Goal: Information Seeking & Learning: Learn about a topic

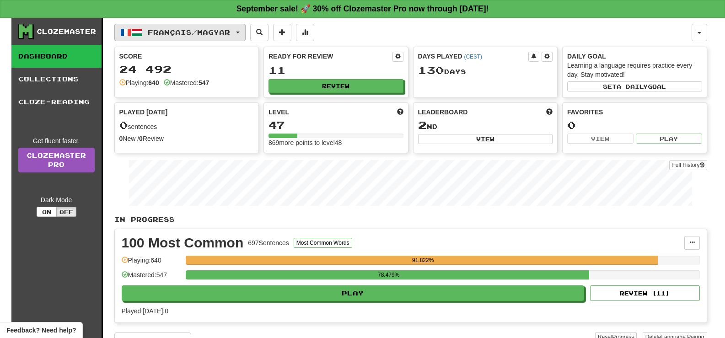
click at [230, 29] on span "Français / Magyar" at bounding box center [189, 32] width 82 height 8
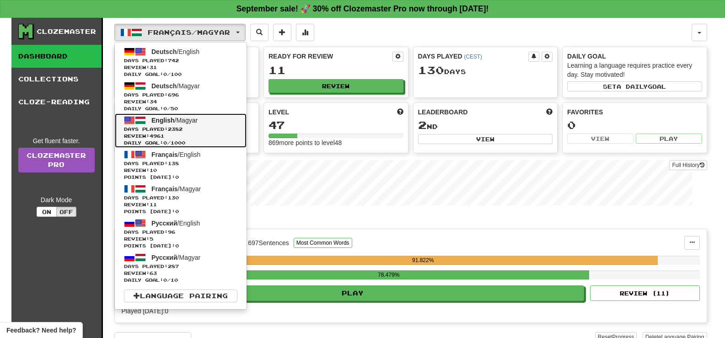
click at [204, 131] on span "Days Played: 2382" at bounding box center [180, 129] width 113 height 7
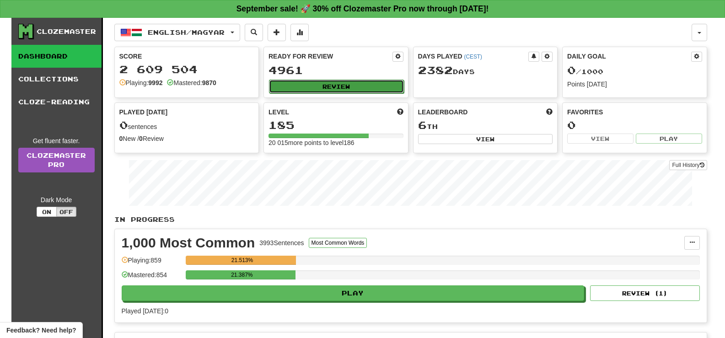
click at [393, 83] on button "Review" at bounding box center [336, 87] width 135 height 14
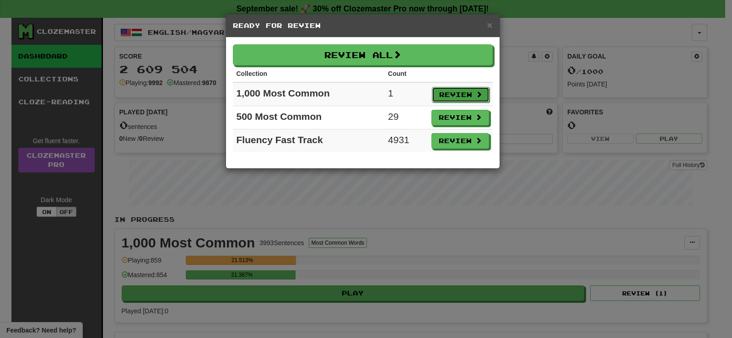
click at [464, 92] on button "Review" at bounding box center [461, 95] width 58 height 16
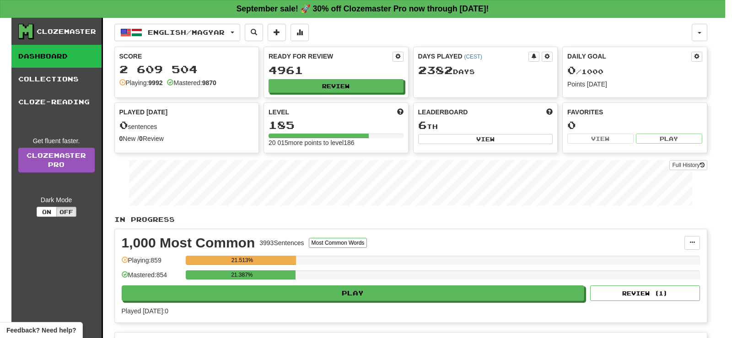
select select "**"
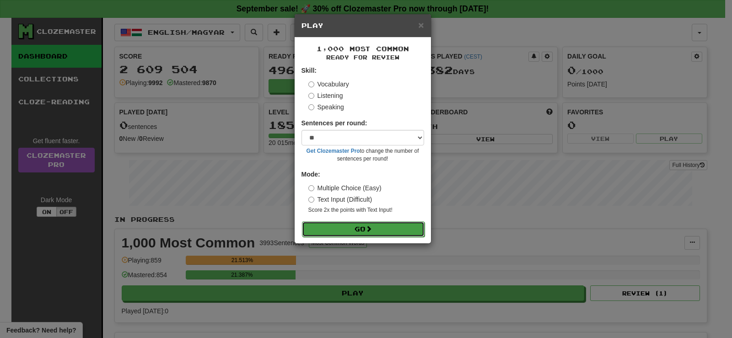
click at [385, 232] on button "Go" at bounding box center [363, 229] width 123 height 16
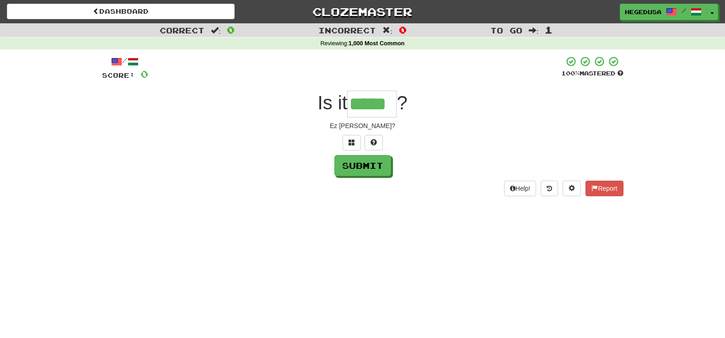
type input "*****"
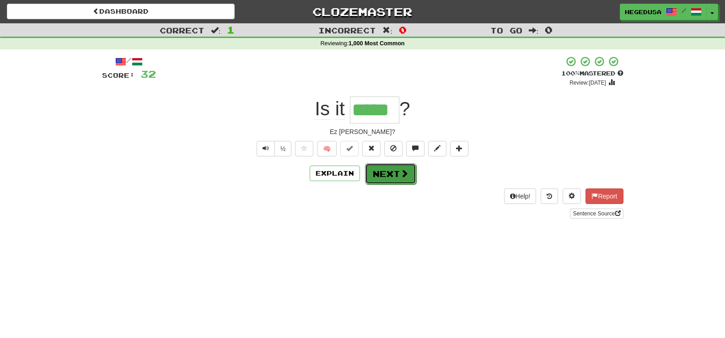
click at [407, 171] on span at bounding box center [404, 173] width 8 height 8
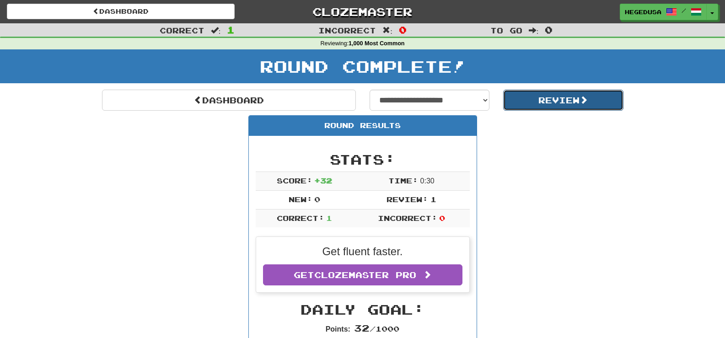
click at [600, 102] on button "Review" at bounding box center [563, 100] width 120 height 21
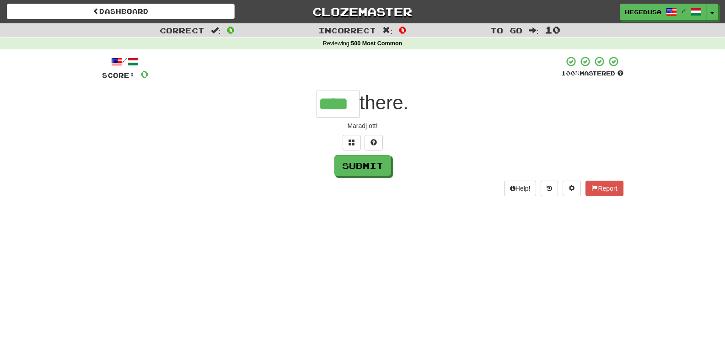
type input "****"
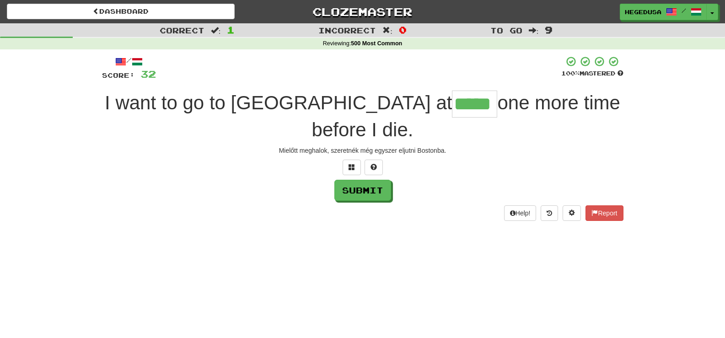
type input "*****"
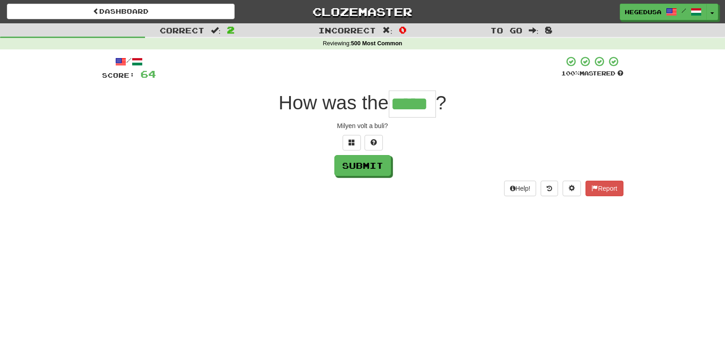
type input "*****"
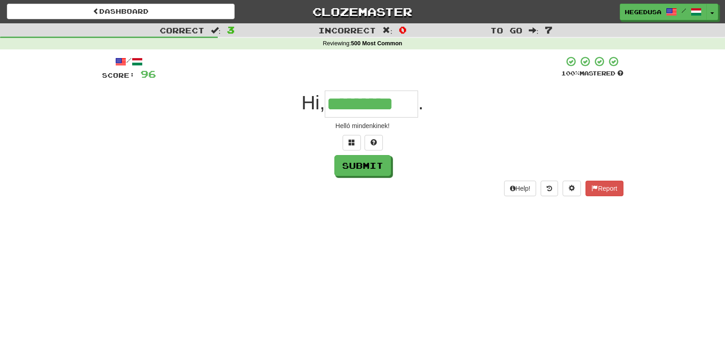
type input "*********"
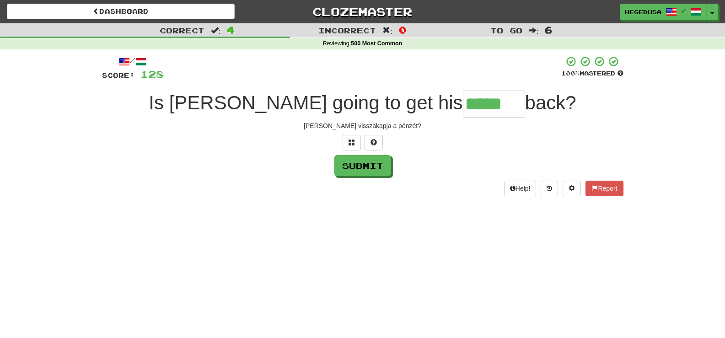
type input "*****"
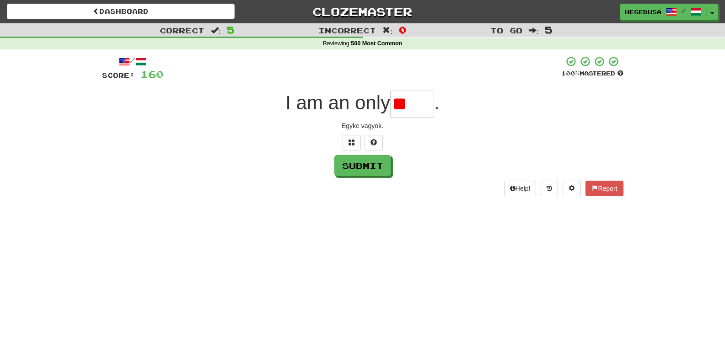
type input "*"
type input "*****"
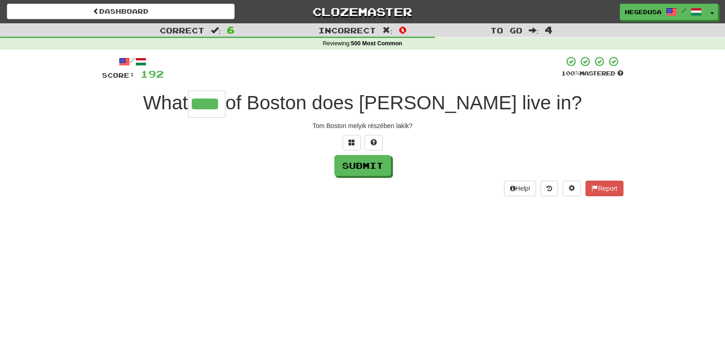
type input "****"
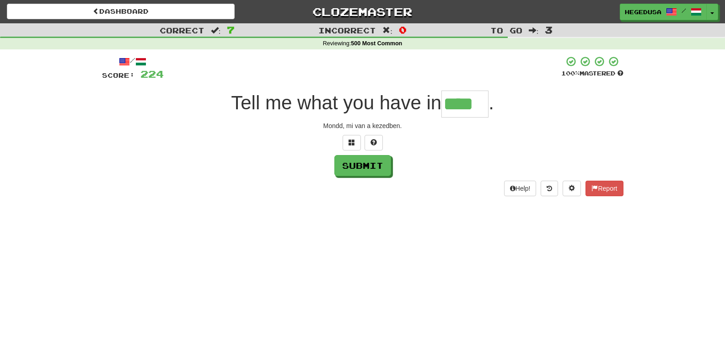
type input "****"
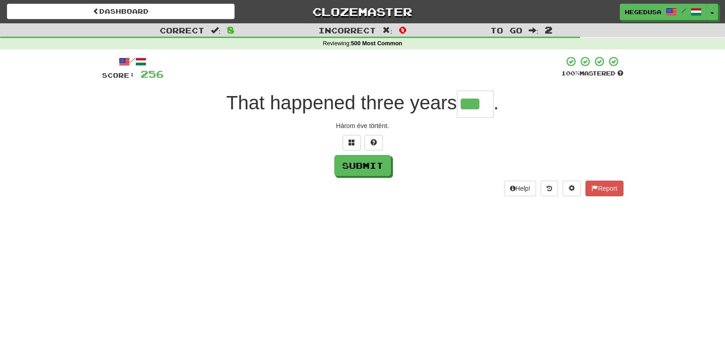
type input "***"
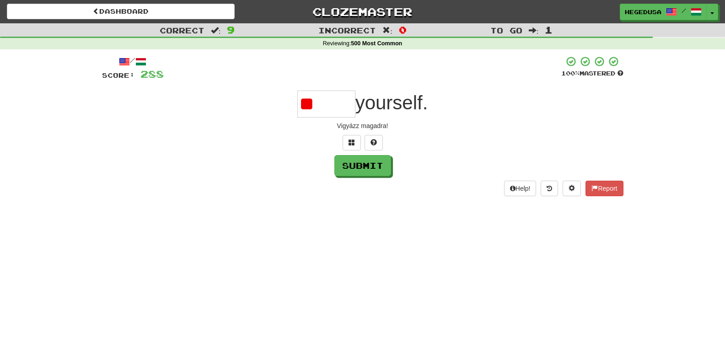
type input "*"
click at [353, 142] on span at bounding box center [351, 142] width 6 height 6
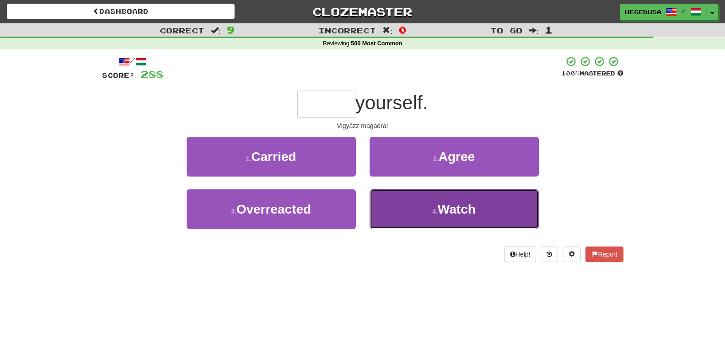
click at [474, 217] on button "4 . Watch" at bounding box center [453, 209] width 169 height 40
type input "*****"
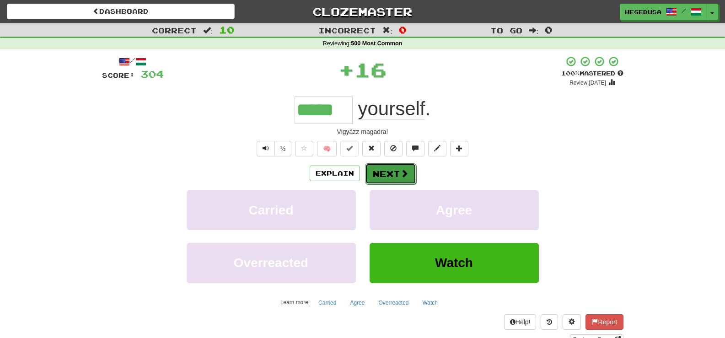
click at [400, 175] on span at bounding box center [404, 173] width 8 height 8
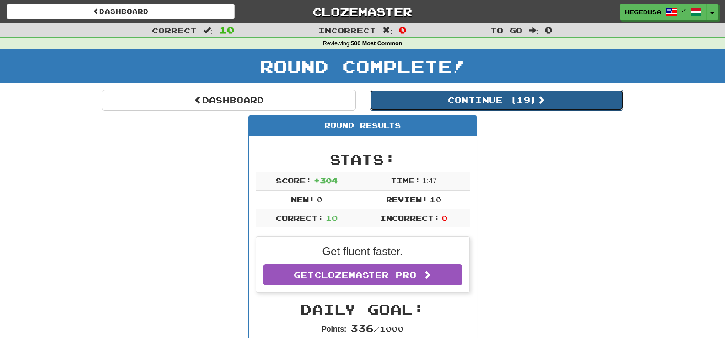
click at [446, 109] on button "Continue ( 19 )" at bounding box center [496, 100] width 254 height 21
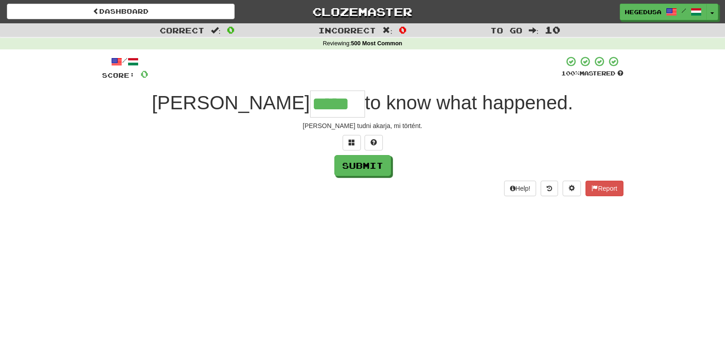
type input "*****"
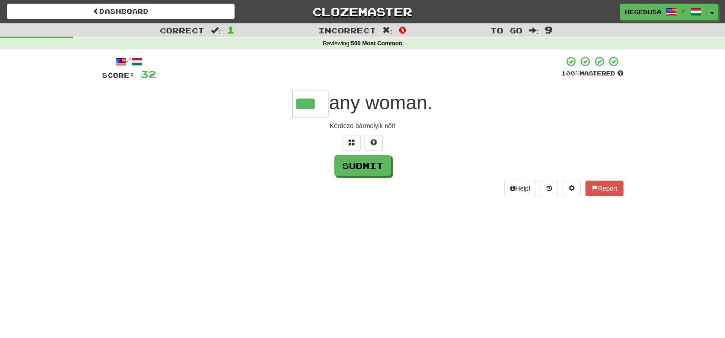
type input "***"
type input "****"
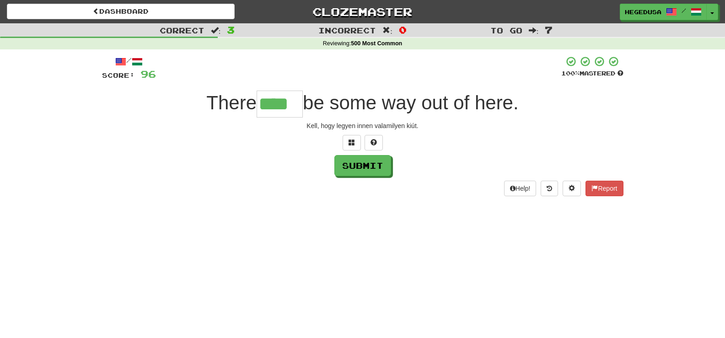
type input "****"
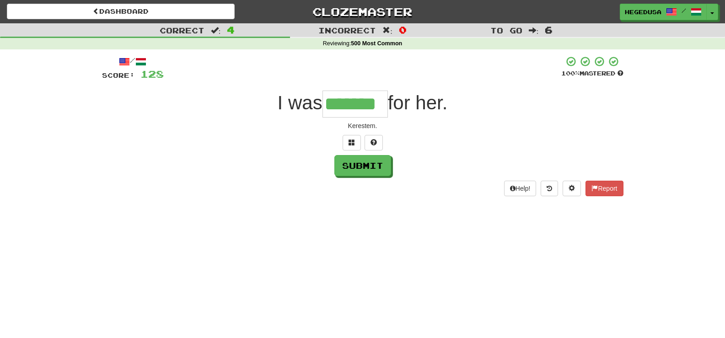
type input "*******"
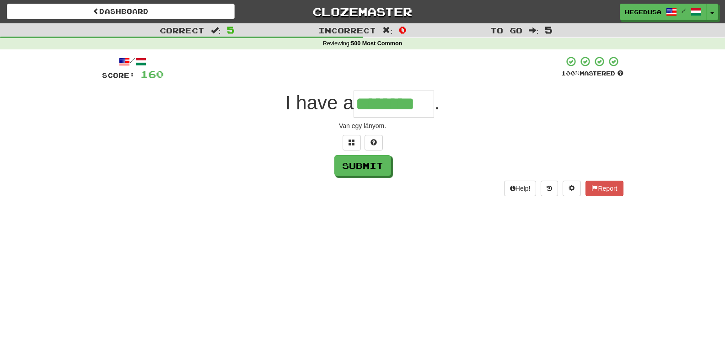
type input "********"
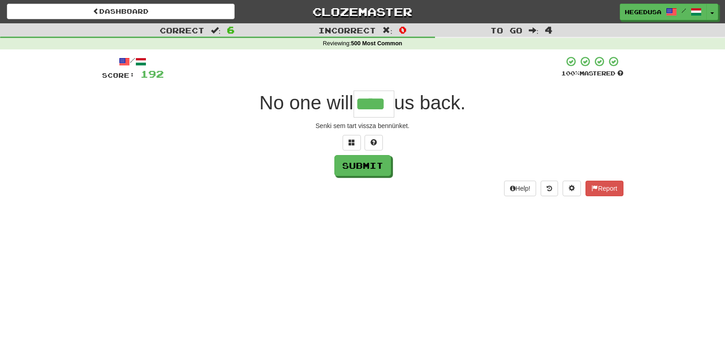
type input "****"
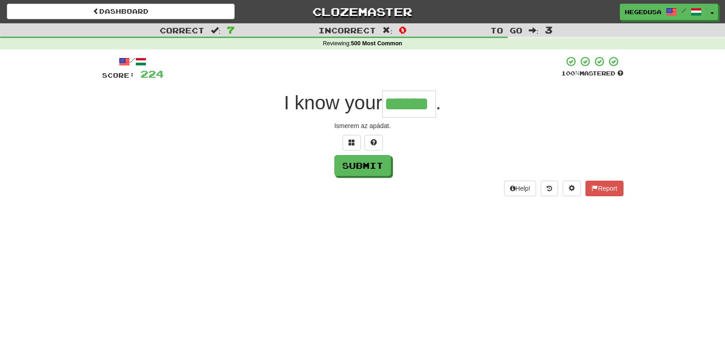
type input "******"
type input "***"
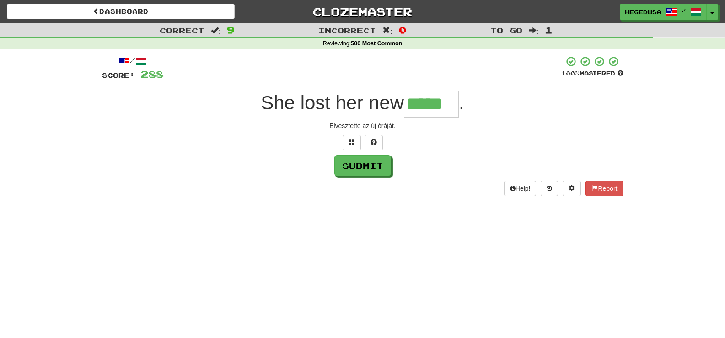
type input "*****"
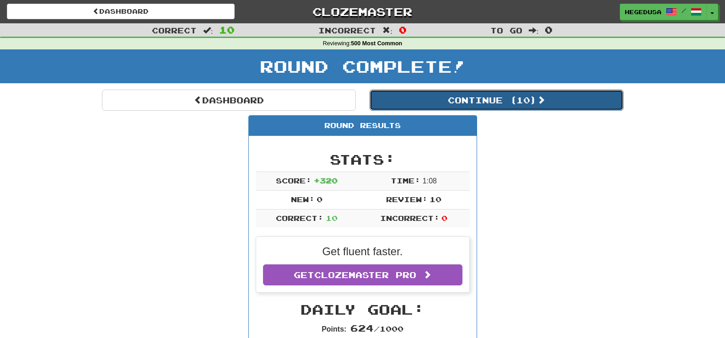
click at [522, 97] on button "Continue ( 10 )" at bounding box center [496, 100] width 254 height 21
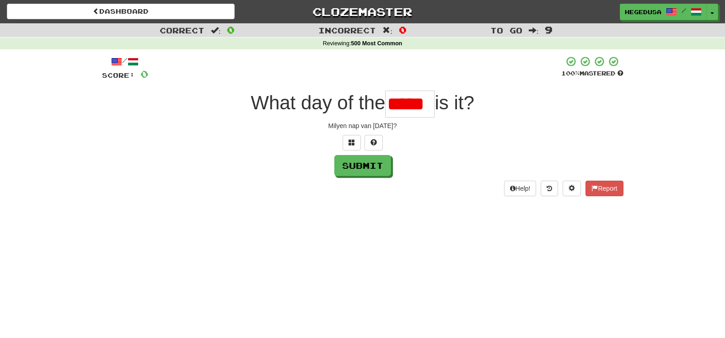
scroll to position [0, 1]
type input "****"
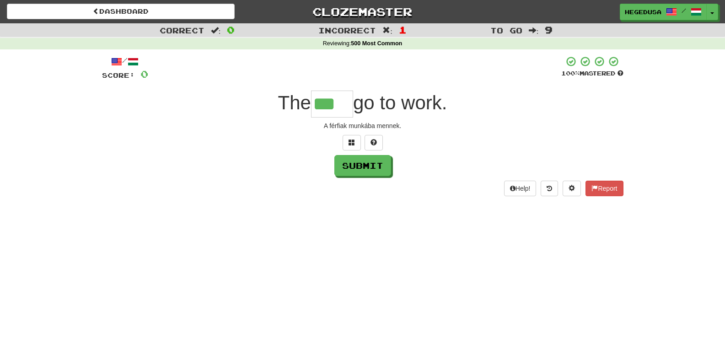
type input "***"
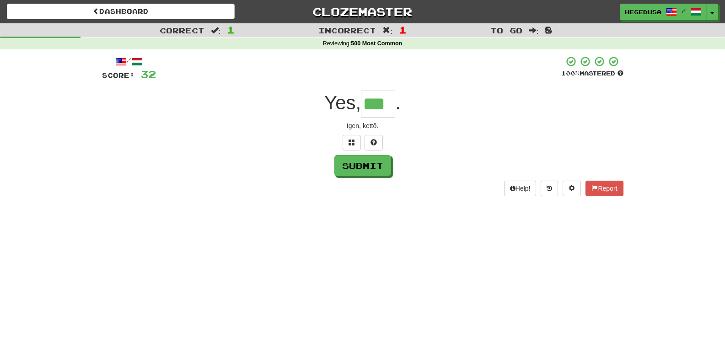
type input "***"
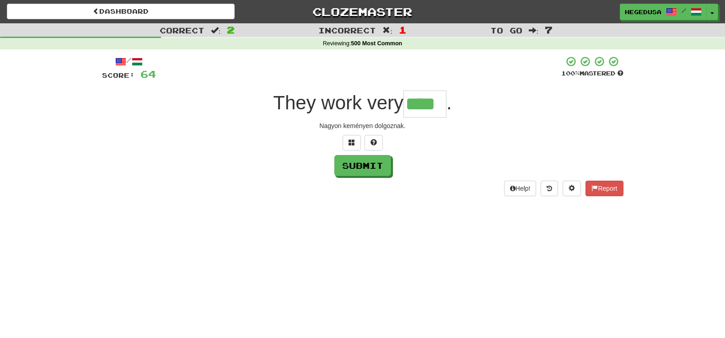
type input "****"
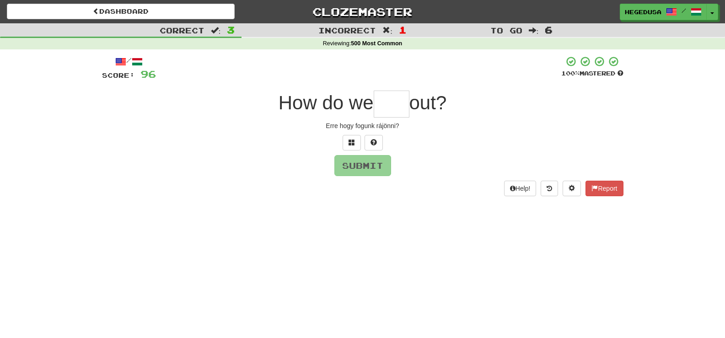
click at [361, 141] on div at bounding box center [362, 143] width 521 height 16
click at [355, 142] on button at bounding box center [351, 143] width 18 height 16
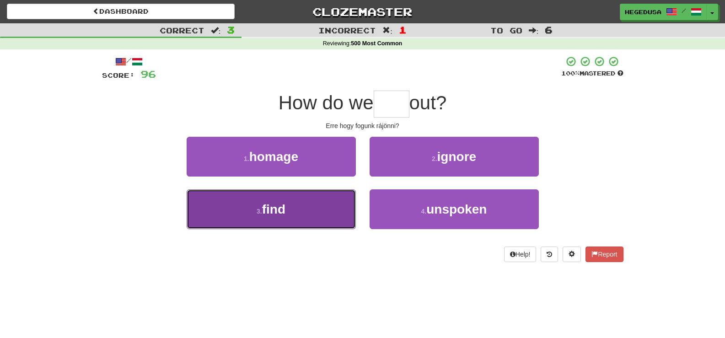
click at [345, 204] on button "3 . find" at bounding box center [271, 209] width 169 height 40
type input "****"
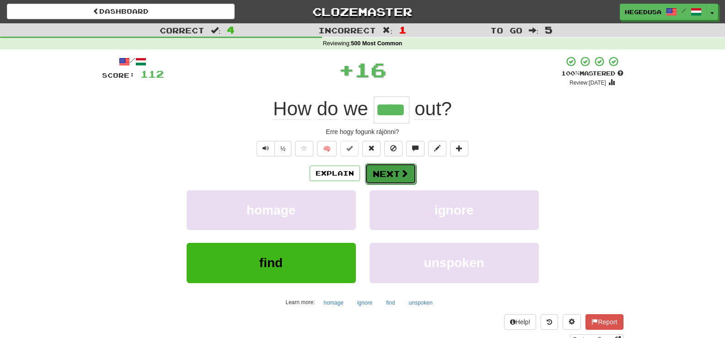
click at [398, 179] on button "Next" at bounding box center [390, 173] width 51 height 21
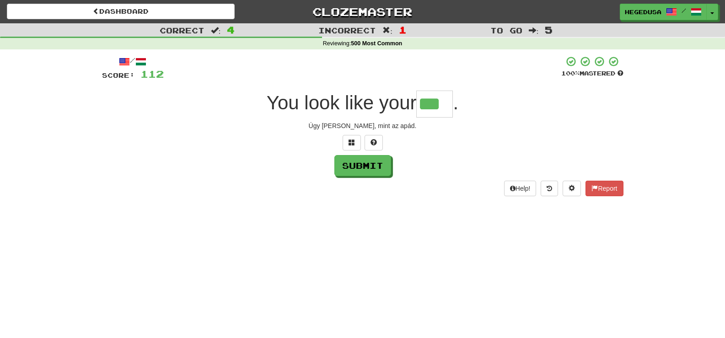
type input "***"
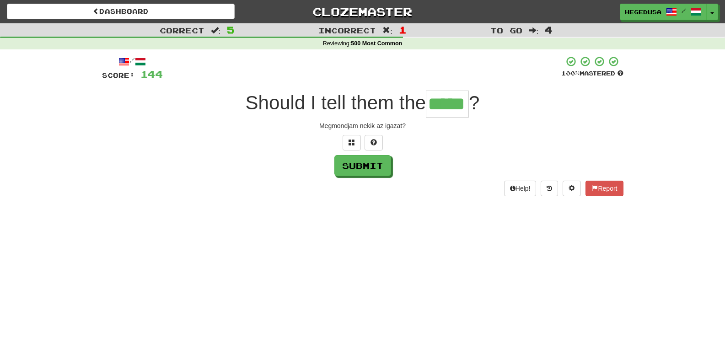
type input "*****"
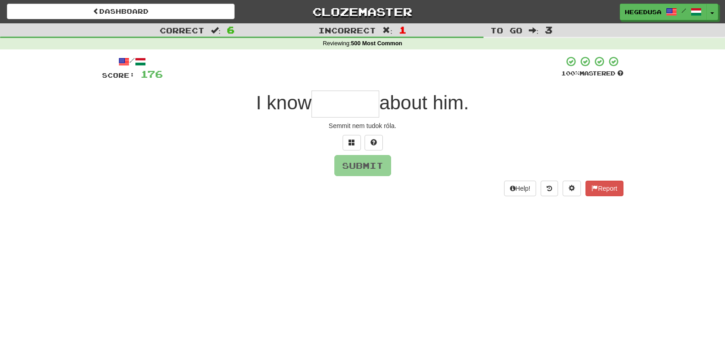
type input "*"
type input "*******"
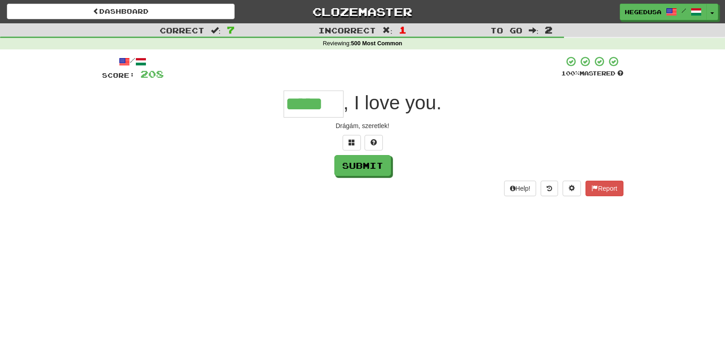
type input "*****"
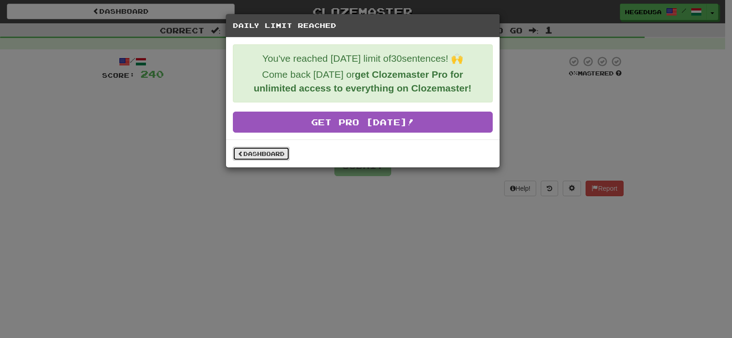
click at [272, 149] on link "Dashboard" at bounding box center [261, 154] width 57 height 14
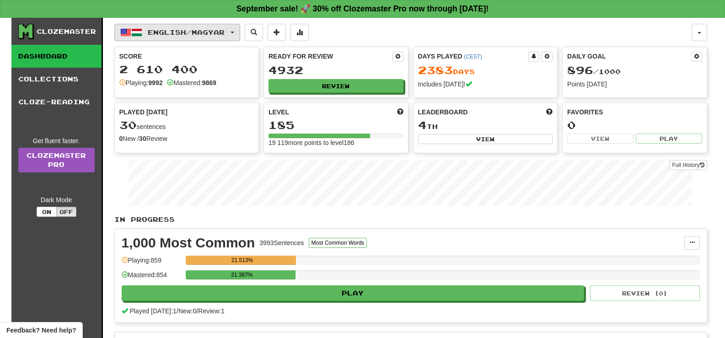
click at [225, 30] on span "English / Magyar" at bounding box center [186, 32] width 77 height 8
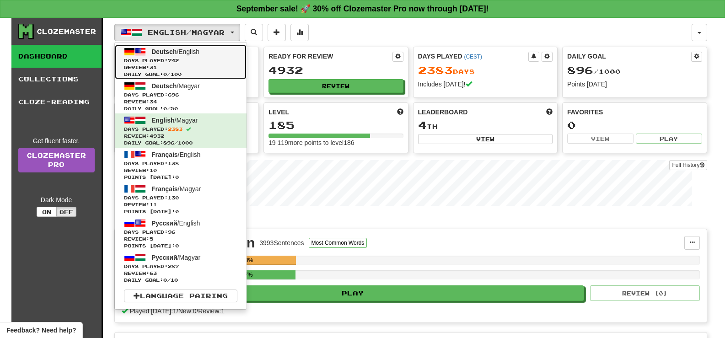
click at [177, 56] on link "Deutsch / English Days Played: 742 Review: 31 Daily Goal: 0 / 100" at bounding box center [181, 62] width 132 height 34
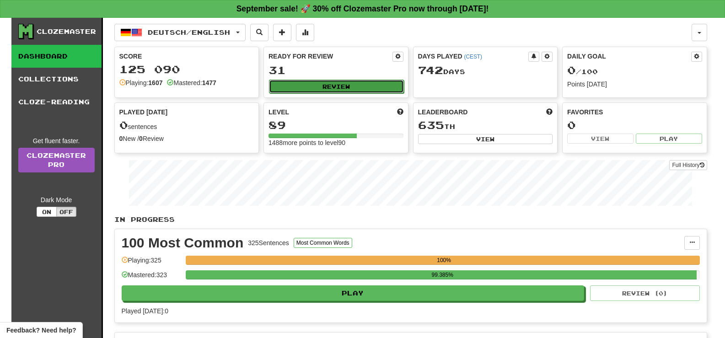
click at [331, 82] on button "Review" at bounding box center [336, 87] width 135 height 14
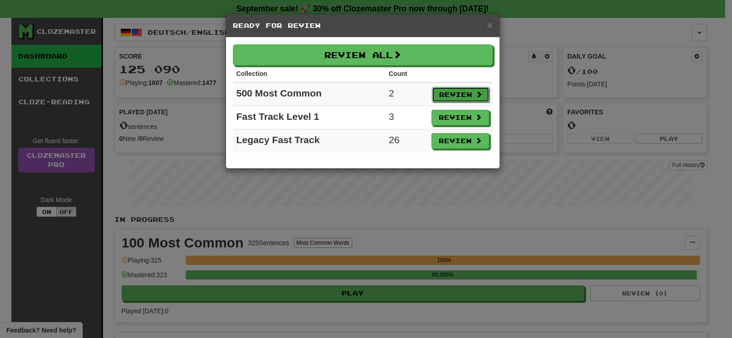
click at [479, 89] on button "Review" at bounding box center [461, 95] width 58 height 16
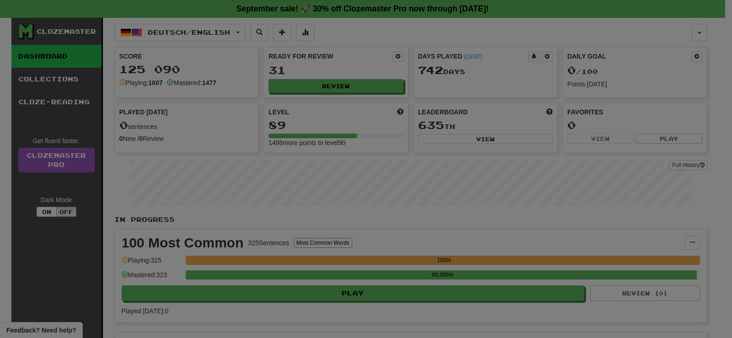
select select "**"
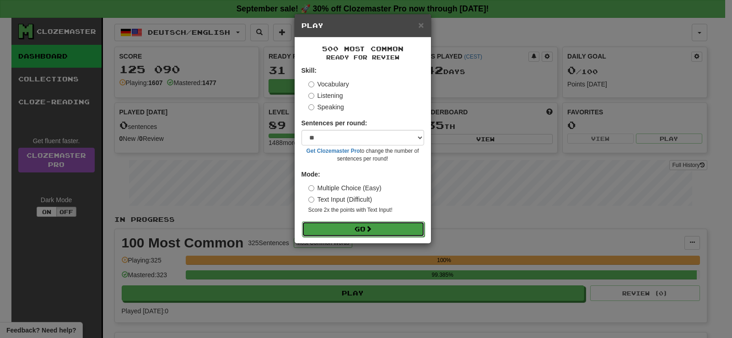
click at [405, 230] on button "Go" at bounding box center [363, 229] width 123 height 16
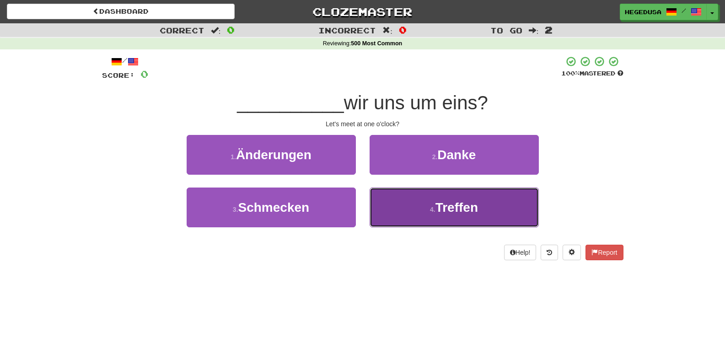
click at [410, 208] on button "4 . Treffen" at bounding box center [453, 207] width 169 height 40
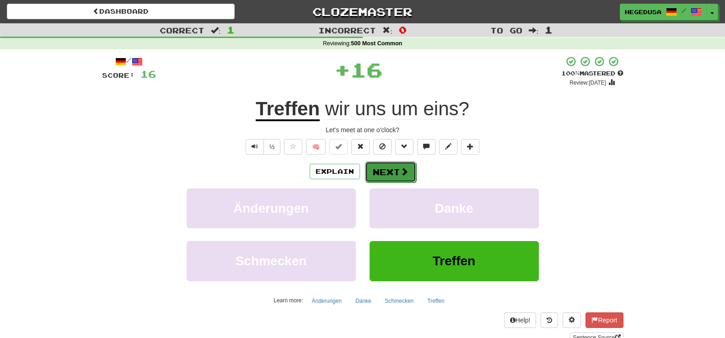
click at [388, 176] on button "Next" at bounding box center [390, 171] width 51 height 21
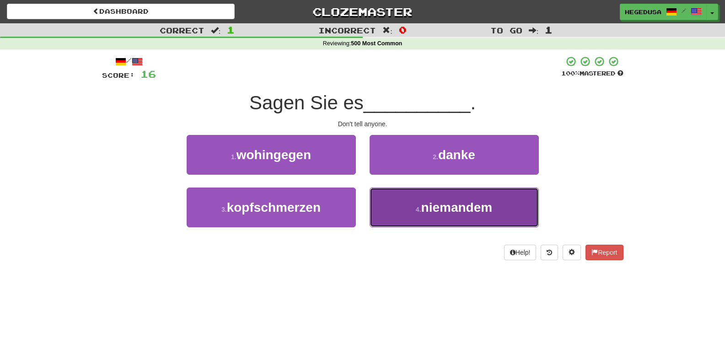
click at [409, 202] on button "4 . niemandem" at bounding box center [453, 207] width 169 height 40
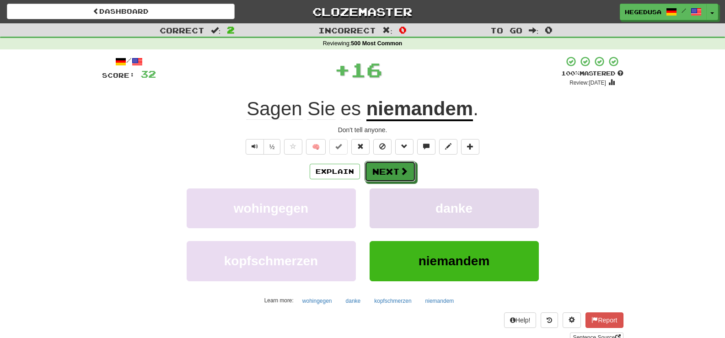
click at [400, 171] on span at bounding box center [404, 171] width 8 height 8
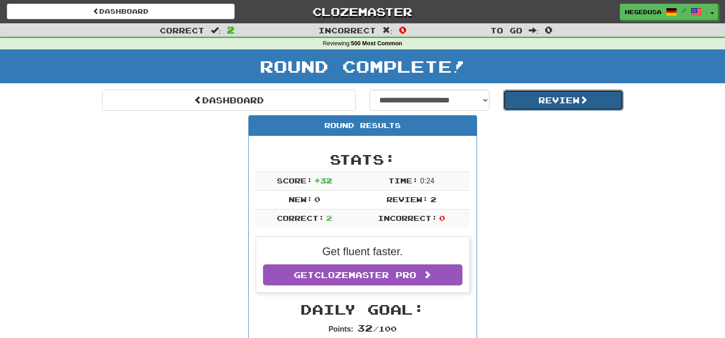
click at [524, 102] on button "Review" at bounding box center [563, 100] width 120 height 21
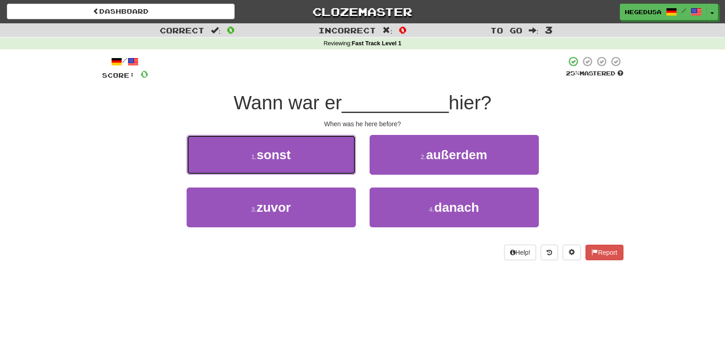
click at [319, 162] on button "1 . sonst" at bounding box center [271, 155] width 169 height 40
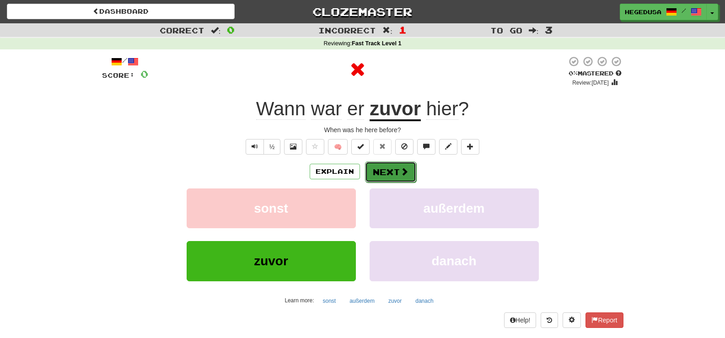
click at [384, 176] on button "Next" at bounding box center [390, 171] width 51 height 21
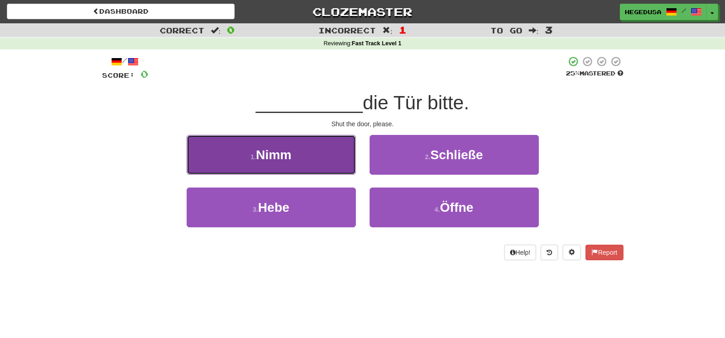
click at [333, 155] on button "1 . Nimm" at bounding box center [271, 155] width 169 height 40
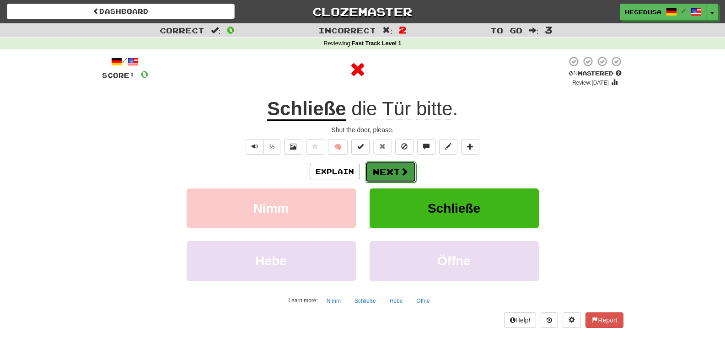
click at [388, 175] on button "Next" at bounding box center [390, 171] width 51 height 21
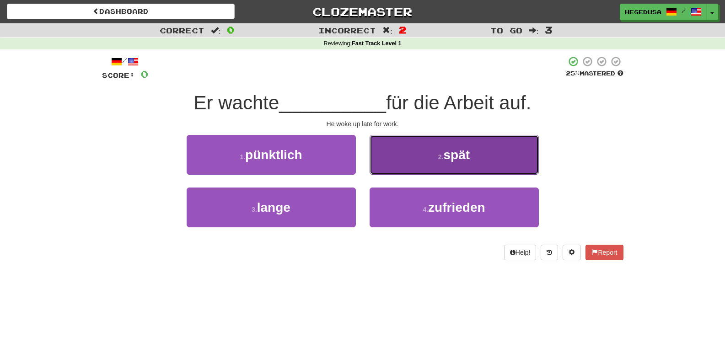
click at [394, 166] on button "2 . spät" at bounding box center [453, 155] width 169 height 40
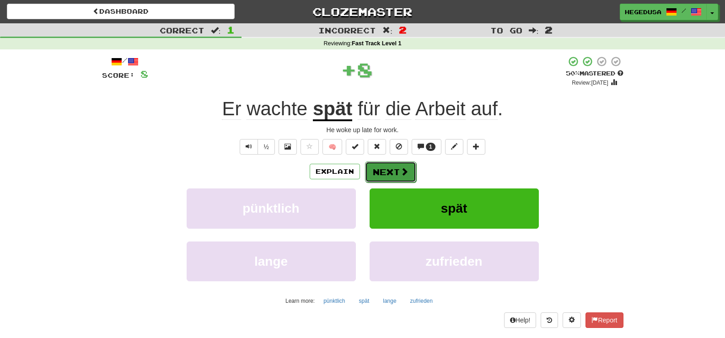
click at [385, 166] on button "Next" at bounding box center [390, 171] width 51 height 21
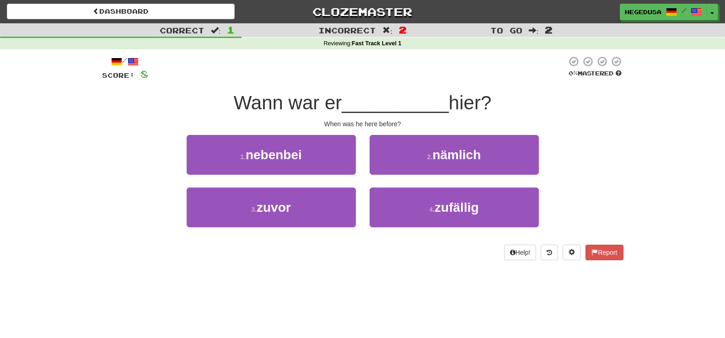
click at [356, 202] on div "3 . zuvor" at bounding box center [271, 213] width 183 height 53
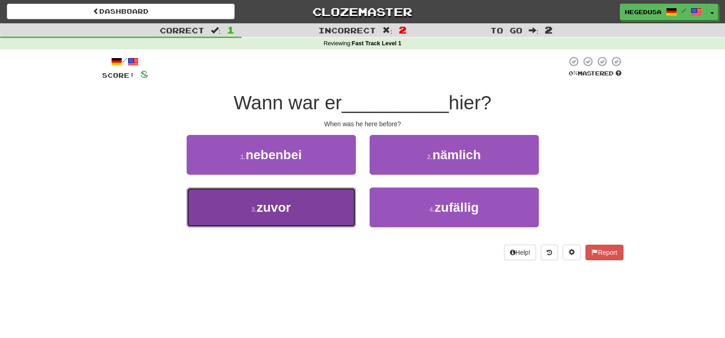
click at [345, 202] on button "3 . zuvor" at bounding box center [271, 207] width 169 height 40
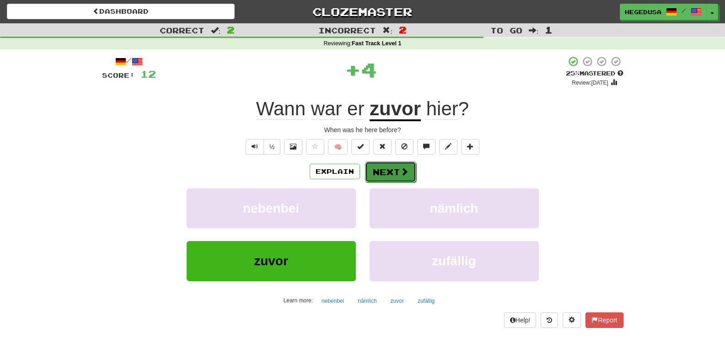
click at [378, 172] on button "Next" at bounding box center [390, 171] width 51 height 21
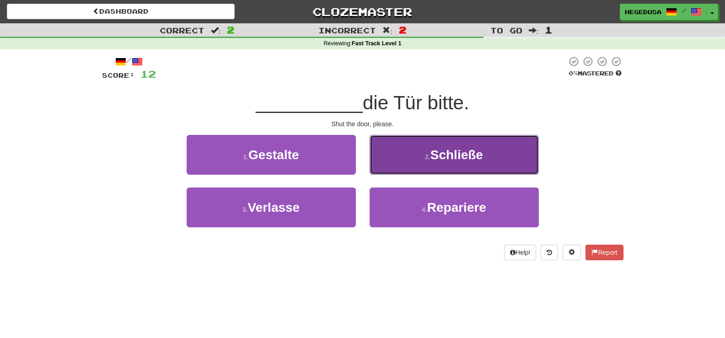
click at [407, 166] on button "2 . Schließe" at bounding box center [453, 155] width 169 height 40
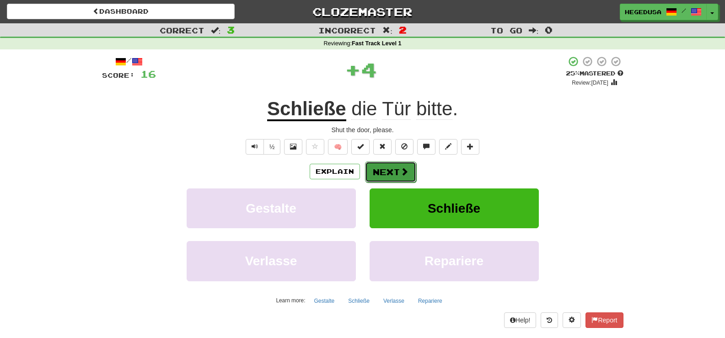
click at [395, 167] on button "Next" at bounding box center [390, 171] width 51 height 21
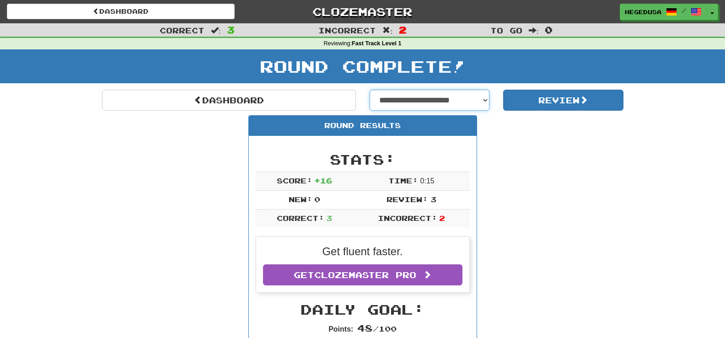
click at [483, 93] on select "**********" at bounding box center [429, 100] width 120 height 21
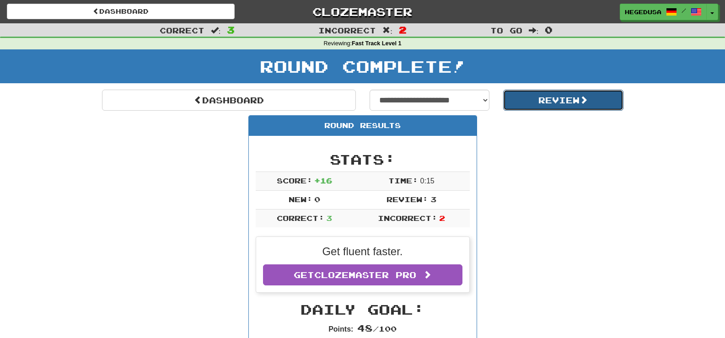
click at [532, 108] on button "Review" at bounding box center [563, 100] width 120 height 21
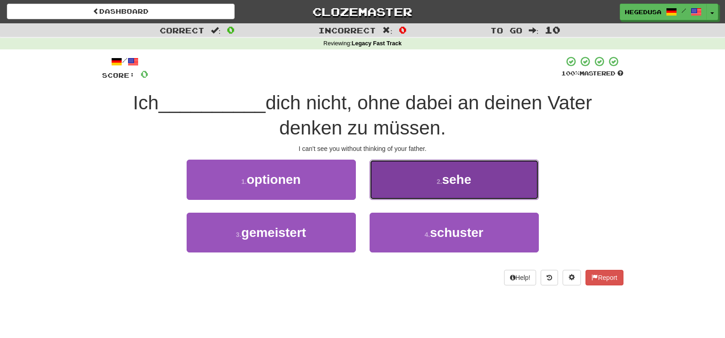
click at [422, 187] on button "2 . sehe" at bounding box center [453, 180] width 169 height 40
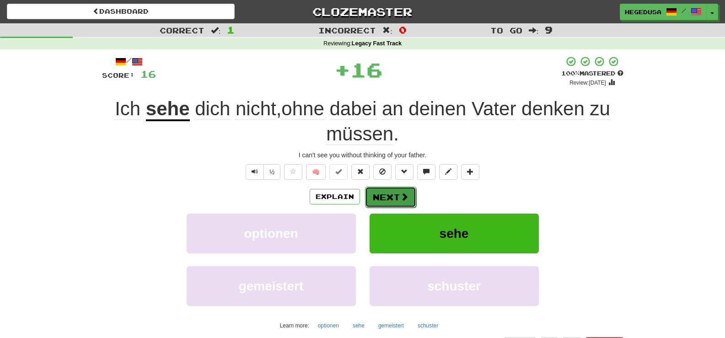
click at [392, 199] on button "Next" at bounding box center [390, 197] width 51 height 21
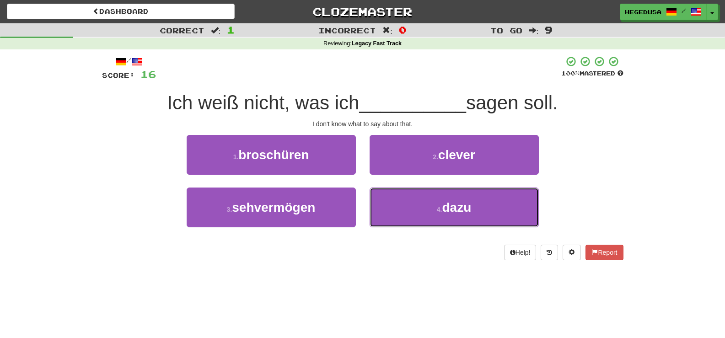
click at [392, 199] on button "4 . dazu" at bounding box center [453, 207] width 169 height 40
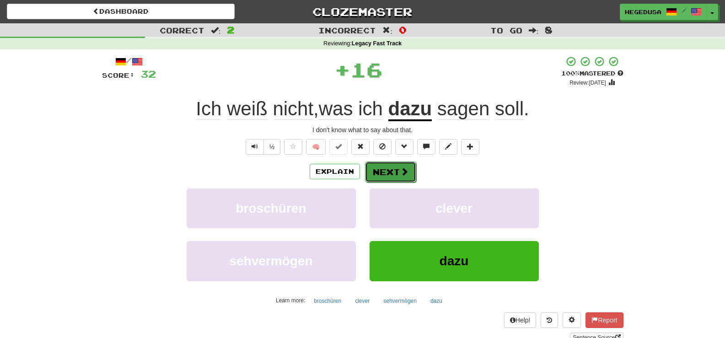
click at [389, 172] on button "Next" at bounding box center [390, 171] width 51 height 21
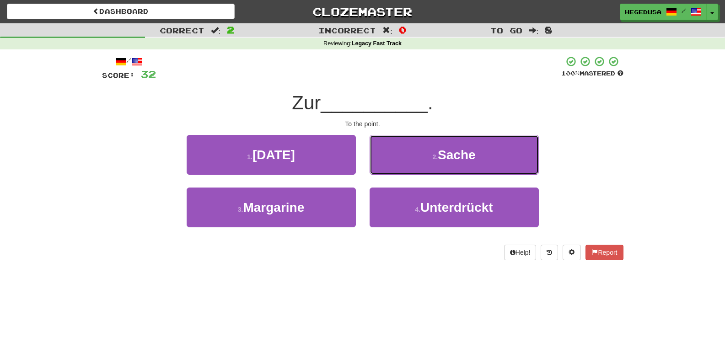
click at [389, 172] on button "2 . Sache" at bounding box center [453, 155] width 169 height 40
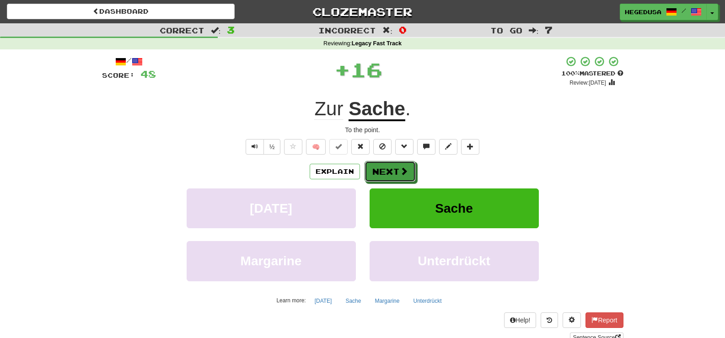
click at [389, 172] on button "Next" at bounding box center [389, 171] width 51 height 21
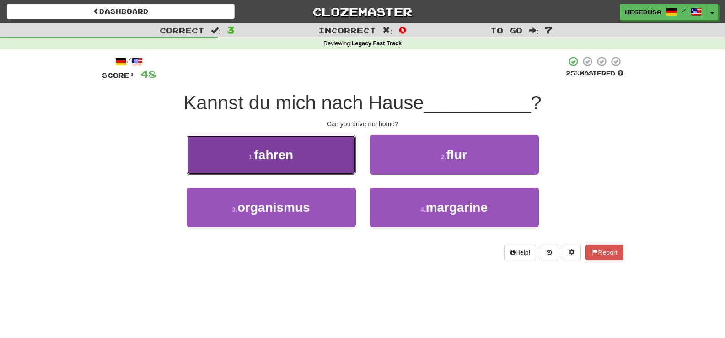
click at [312, 157] on button "1 . fahren" at bounding box center [271, 155] width 169 height 40
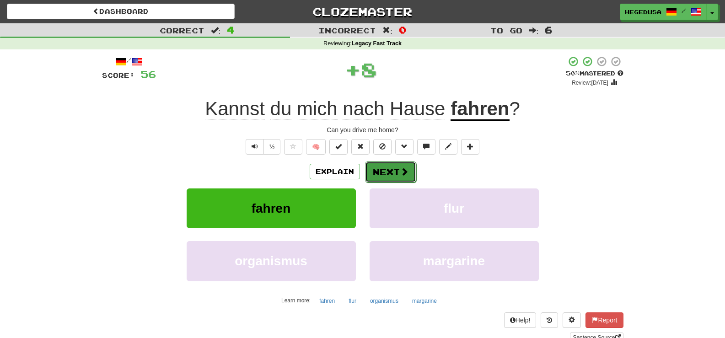
click at [389, 173] on button "Next" at bounding box center [390, 171] width 51 height 21
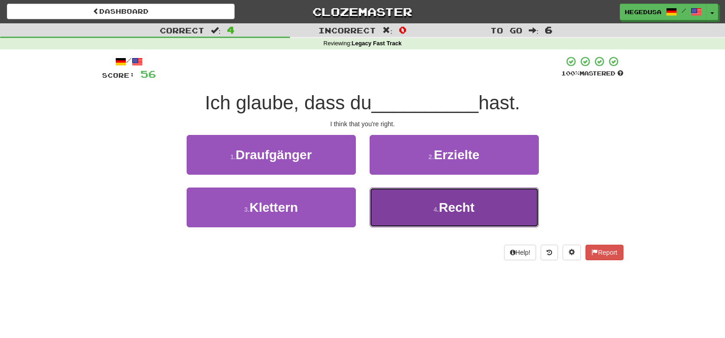
click at [414, 210] on button "4 . Recht" at bounding box center [453, 207] width 169 height 40
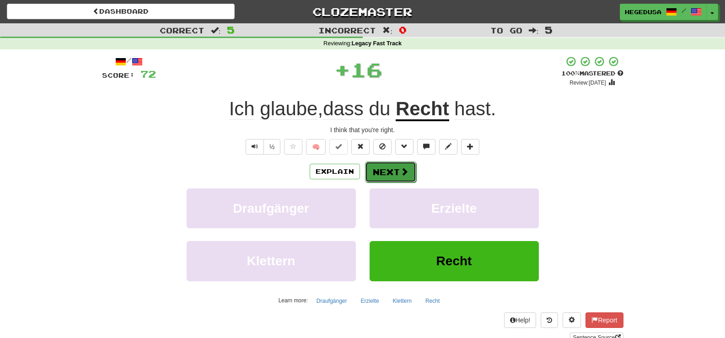
click at [390, 171] on button "Next" at bounding box center [390, 171] width 51 height 21
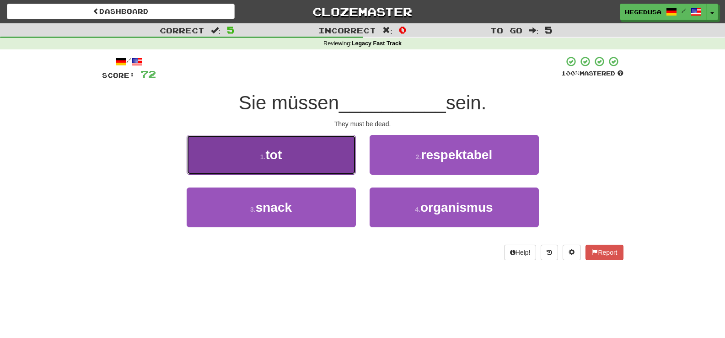
click at [334, 153] on button "1 . tot" at bounding box center [271, 155] width 169 height 40
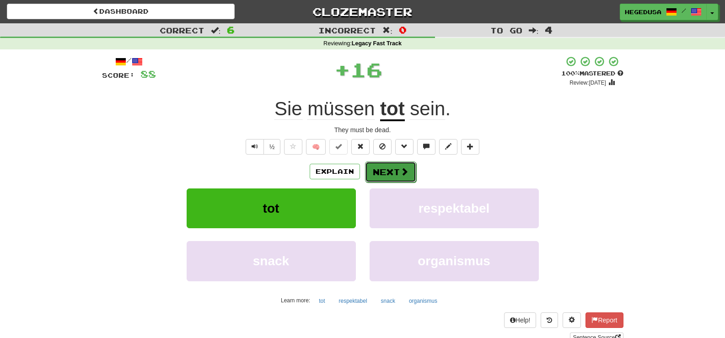
click at [414, 171] on button "Next" at bounding box center [390, 171] width 51 height 21
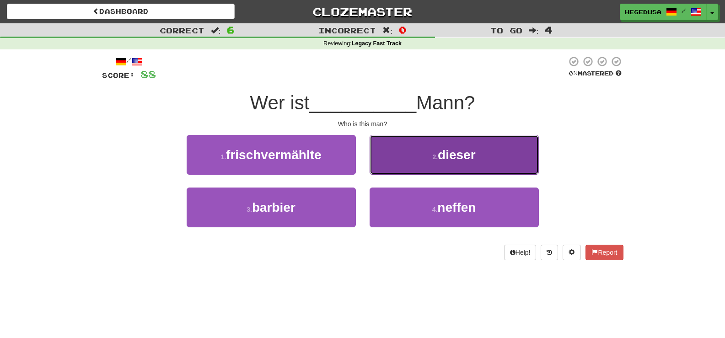
click at [415, 162] on button "2 . dieser" at bounding box center [453, 155] width 169 height 40
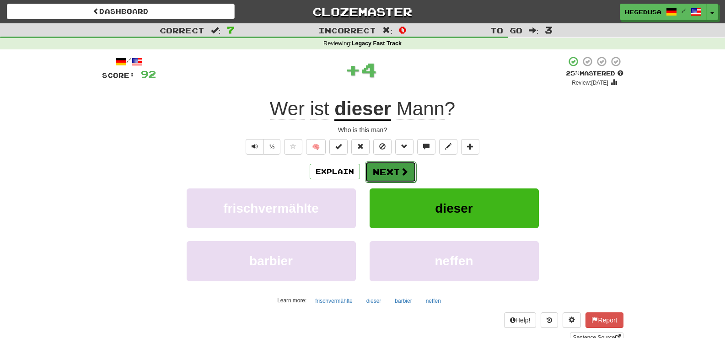
click at [395, 166] on button "Next" at bounding box center [390, 171] width 51 height 21
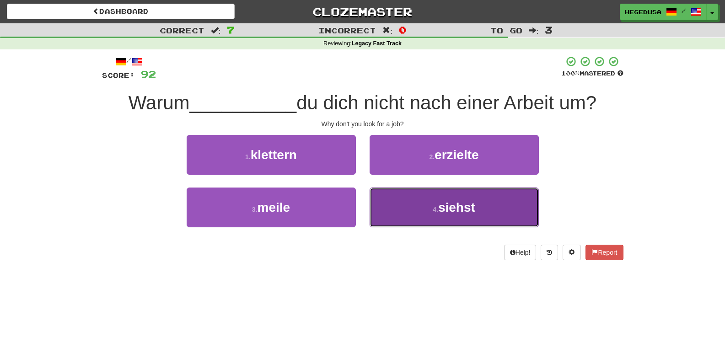
click at [430, 208] on button "4 . siehst" at bounding box center [453, 207] width 169 height 40
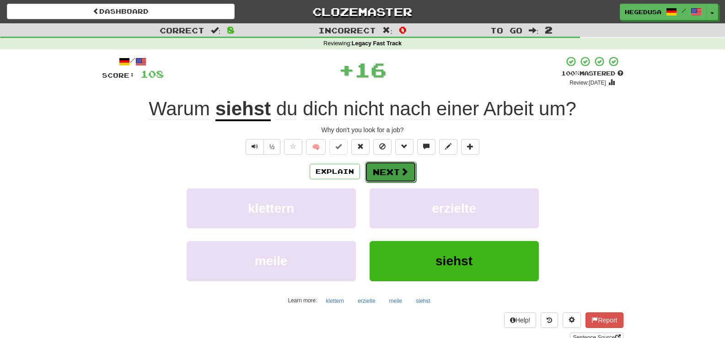
click at [400, 170] on span at bounding box center [404, 171] width 8 height 8
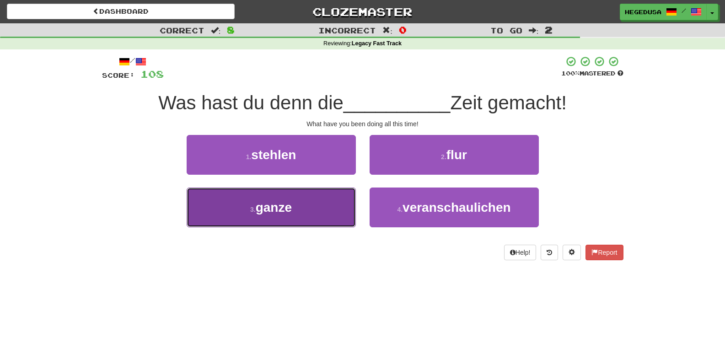
click at [323, 214] on button "3 . ganze" at bounding box center [271, 207] width 169 height 40
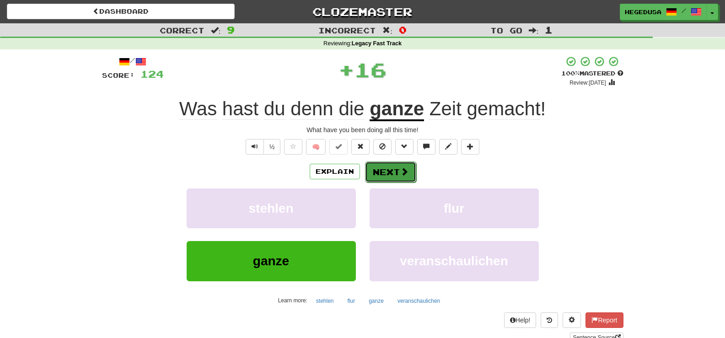
click at [375, 169] on button "Next" at bounding box center [390, 171] width 51 height 21
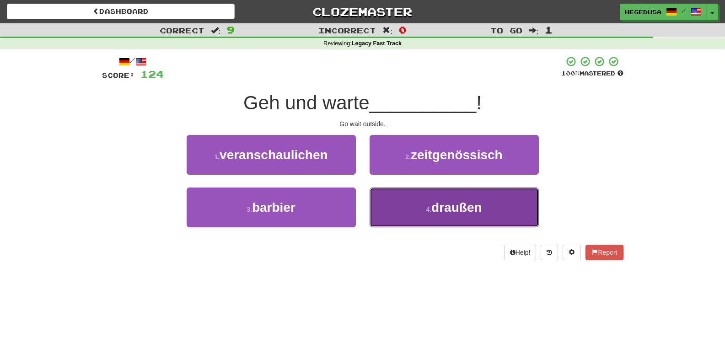
click at [411, 213] on button "4 . draußen" at bounding box center [453, 207] width 169 height 40
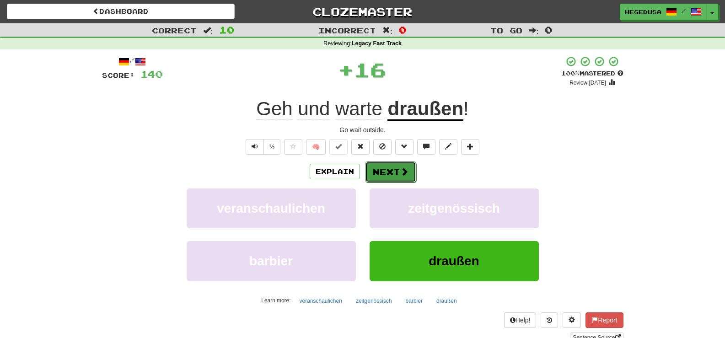
click at [394, 172] on button "Next" at bounding box center [390, 171] width 51 height 21
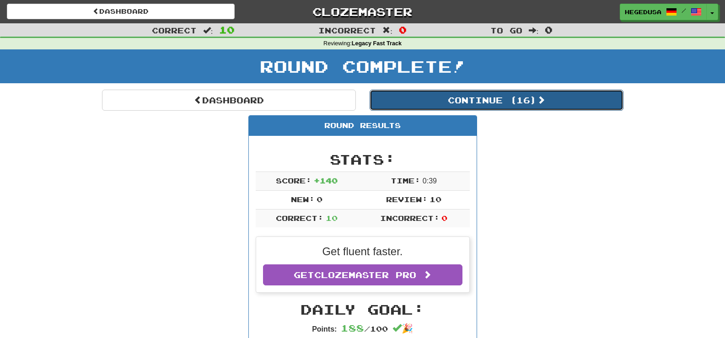
click at [508, 102] on button "Continue ( 16 )" at bounding box center [496, 100] width 254 height 21
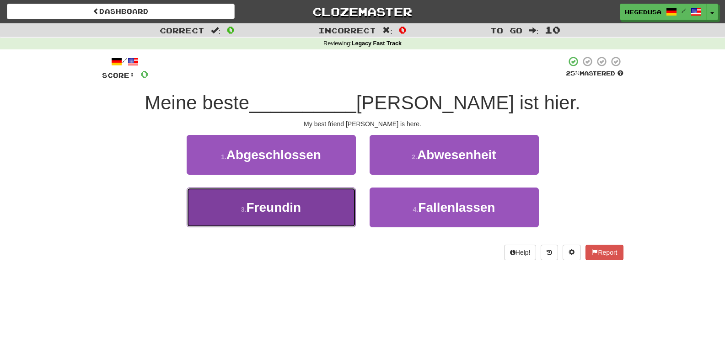
click at [233, 191] on button "3 . Freundin" at bounding box center [271, 207] width 169 height 40
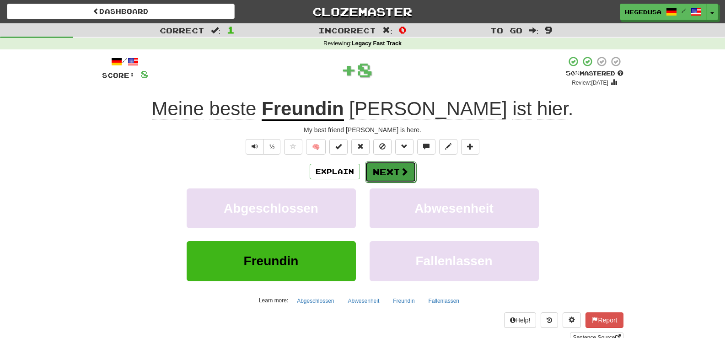
click at [404, 175] on span at bounding box center [404, 171] width 8 height 8
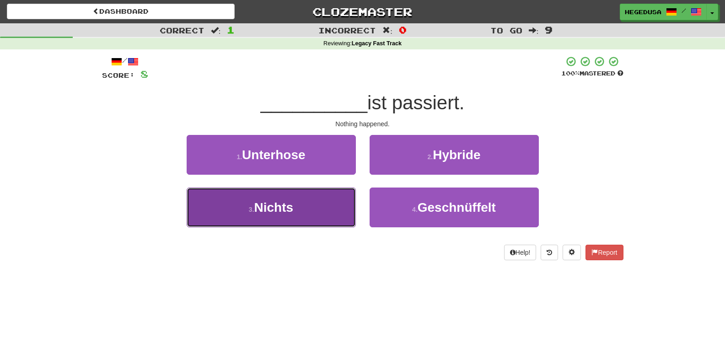
click at [355, 209] on button "3 . Nichts" at bounding box center [271, 207] width 169 height 40
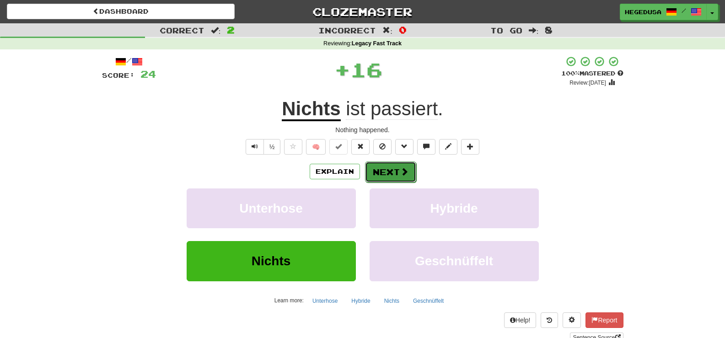
click at [385, 173] on button "Next" at bounding box center [390, 171] width 51 height 21
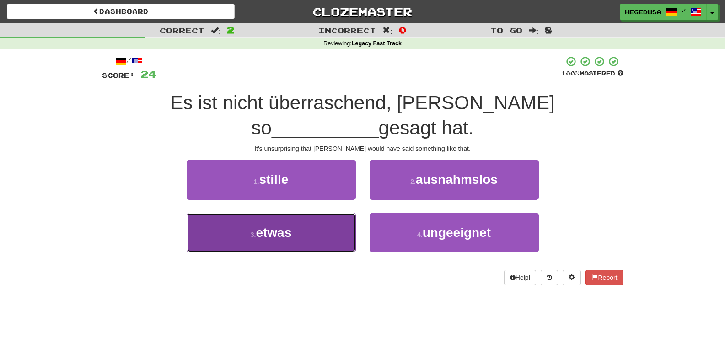
click at [331, 223] on button "3 . etwas" at bounding box center [271, 233] width 169 height 40
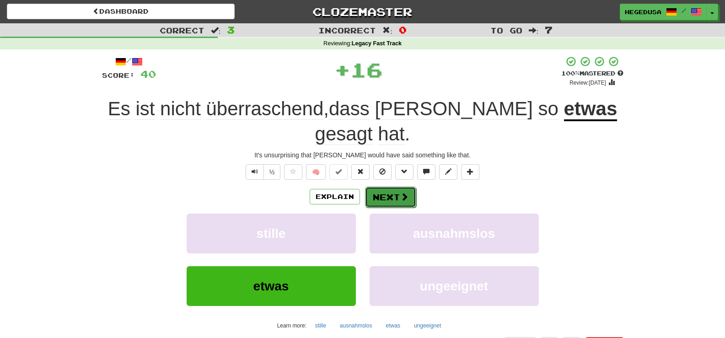
click at [385, 187] on button "Next" at bounding box center [390, 197] width 51 height 21
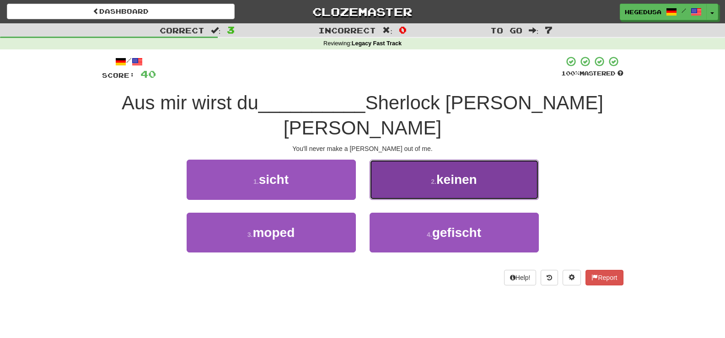
click at [398, 160] on button "2 . keinen" at bounding box center [453, 180] width 169 height 40
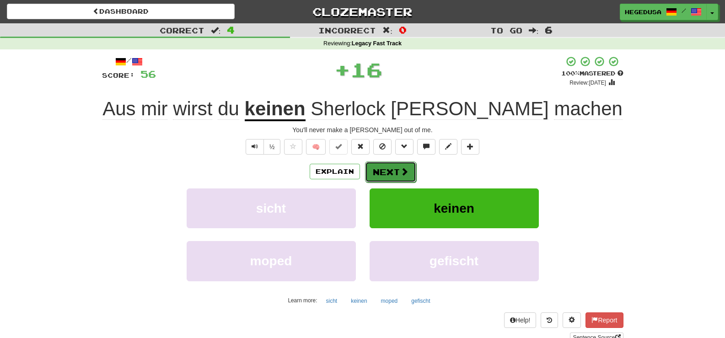
click at [388, 172] on button "Next" at bounding box center [390, 171] width 51 height 21
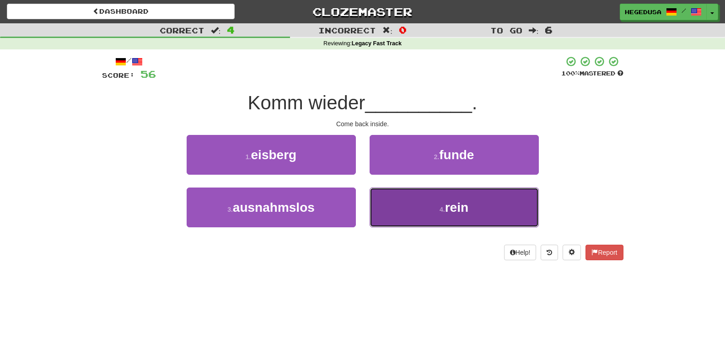
click at [418, 207] on button "4 . rein" at bounding box center [453, 207] width 169 height 40
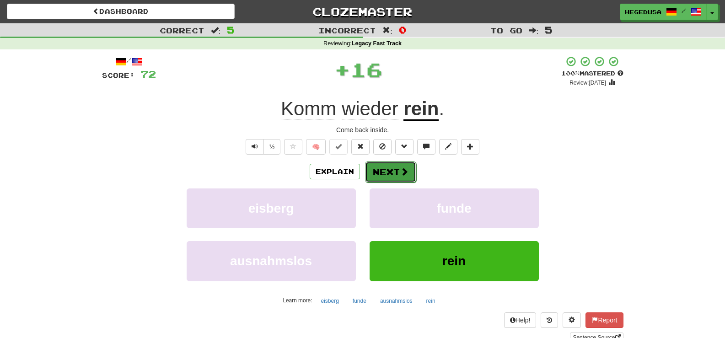
click at [386, 166] on button "Next" at bounding box center [390, 171] width 51 height 21
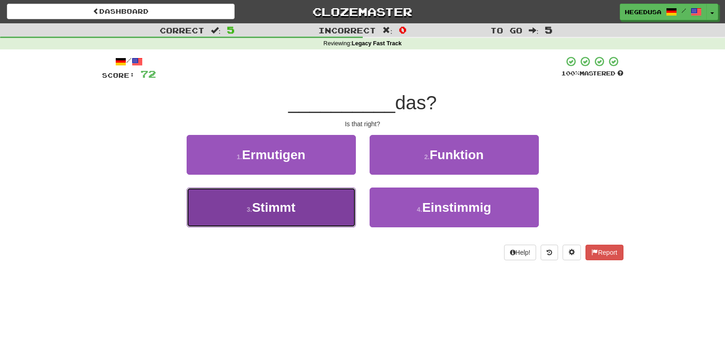
click at [328, 205] on button "3 . Stimmt" at bounding box center [271, 207] width 169 height 40
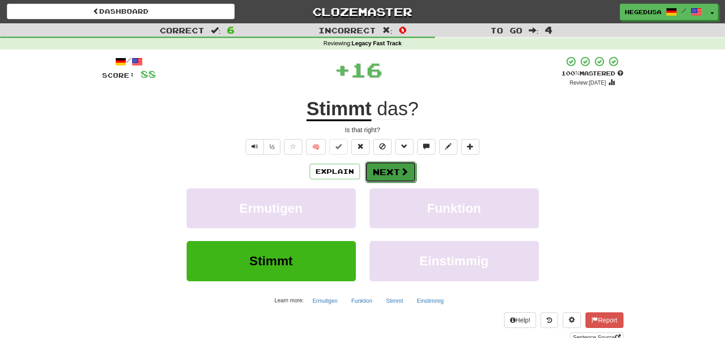
click at [396, 169] on button "Next" at bounding box center [390, 171] width 51 height 21
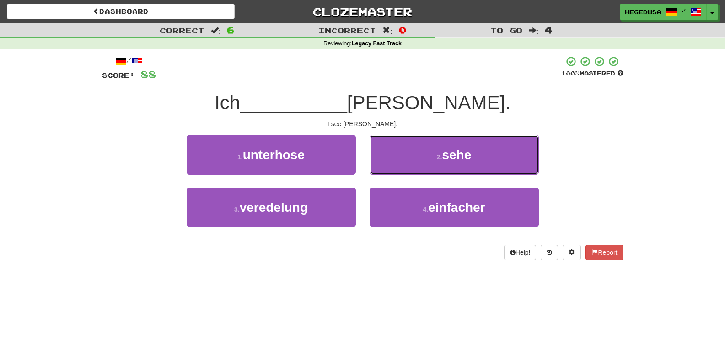
click at [396, 169] on button "2 . sehe" at bounding box center [453, 155] width 169 height 40
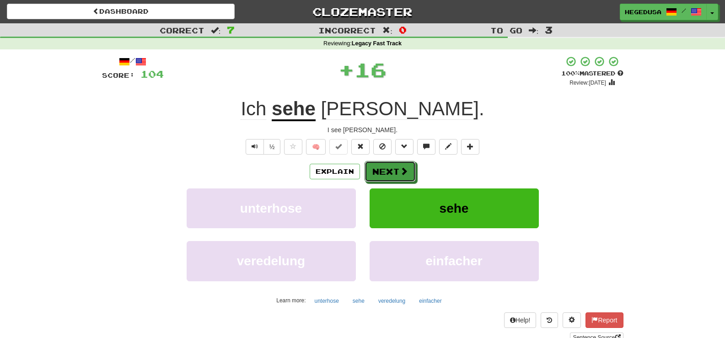
click at [396, 169] on button "Next" at bounding box center [389, 171] width 51 height 21
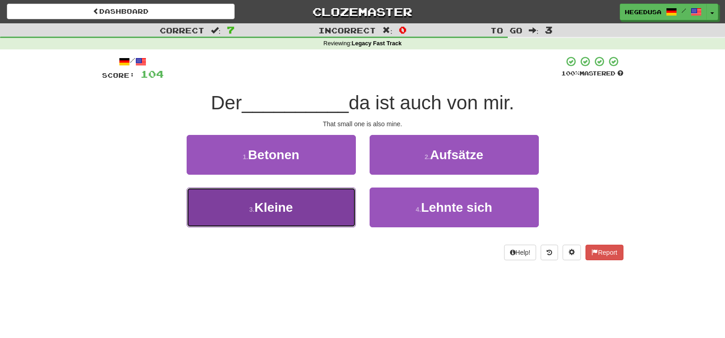
click at [332, 206] on button "3 . Kleine" at bounding box center [271, 207] width 169 height 40
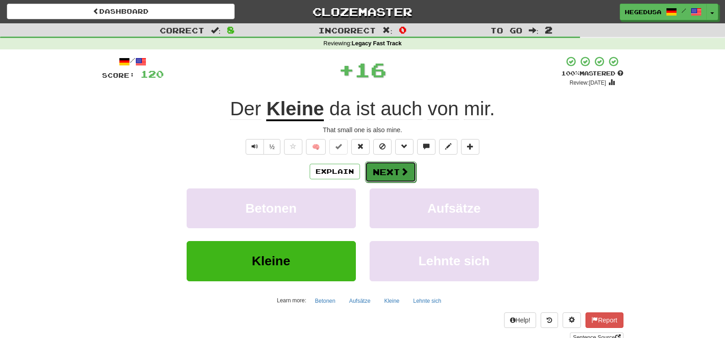
click at [399, 163] on button "Next" at bounding box center [390, 171] width 51 height 21
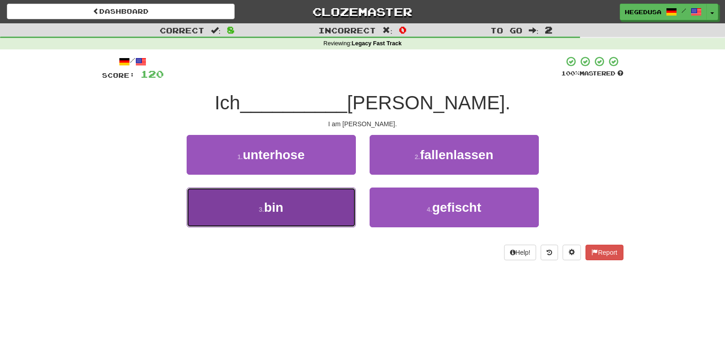
click at [312, 217] on button "3 . bin" at bounding box center [271, 207] width 169 height 40
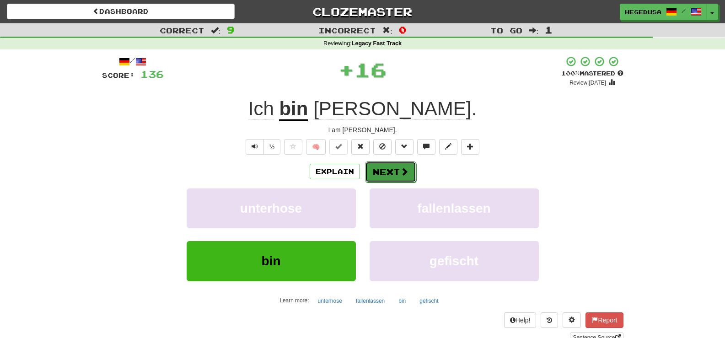
click at [389, 174] on button "Next" at bounding box center [390, 171] width 51 height 21
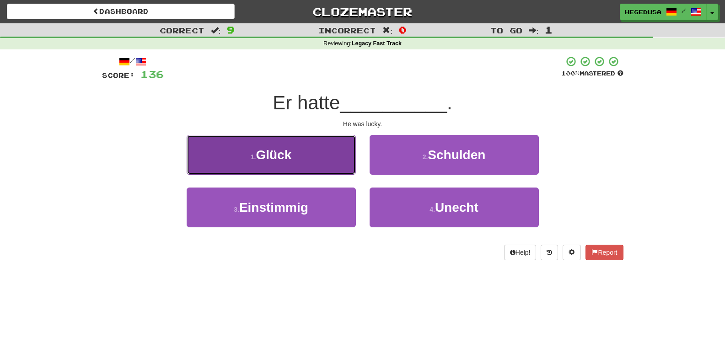
click at [337, 161] on button "1 . Glück" at bounding box center [271, 155] width 169 height 40
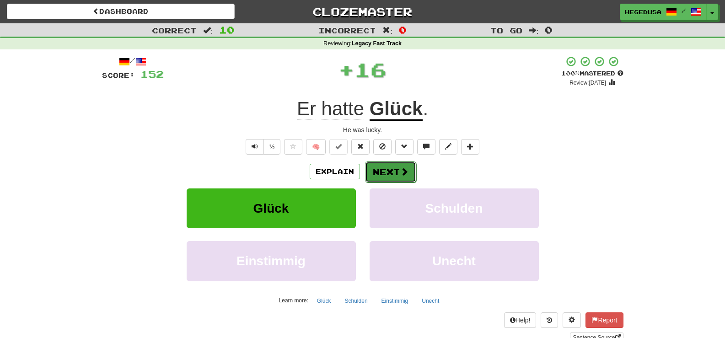
click at [387, 172] on button "Next" at bounding box center [390, 171] width 51 height 21
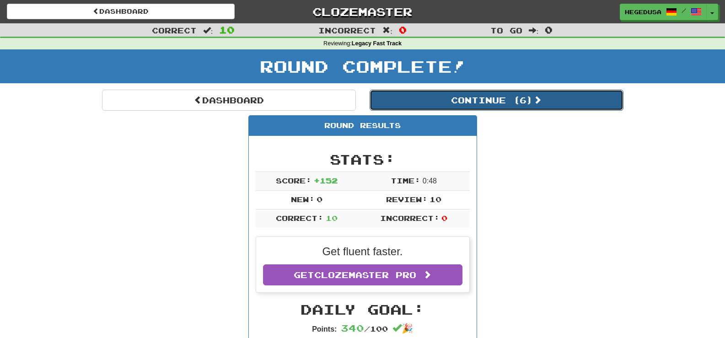
click at [464, 96] on button "Continue ( 6 )" at bounding box center [496, 100] width 254 height 21
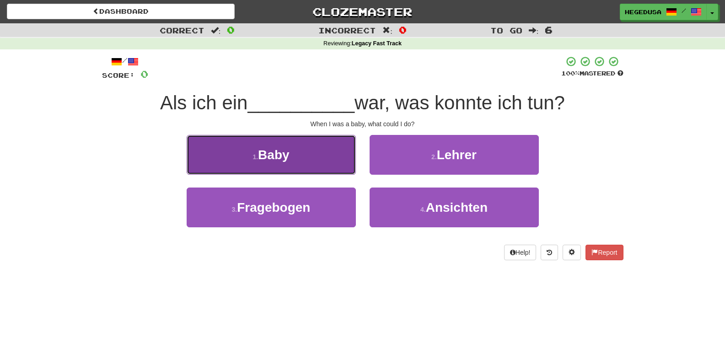
click at [323, 145] on button "1 . Baby" at bounding box center [271, 155] width 169 height 40
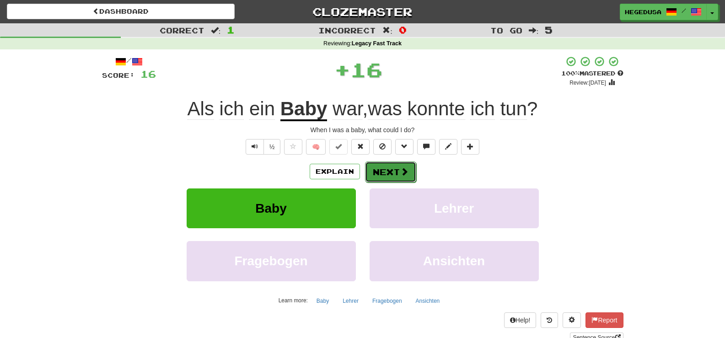
click at [391, 171] on button "Next" at bounding box center [390, 171] width 51 height 21
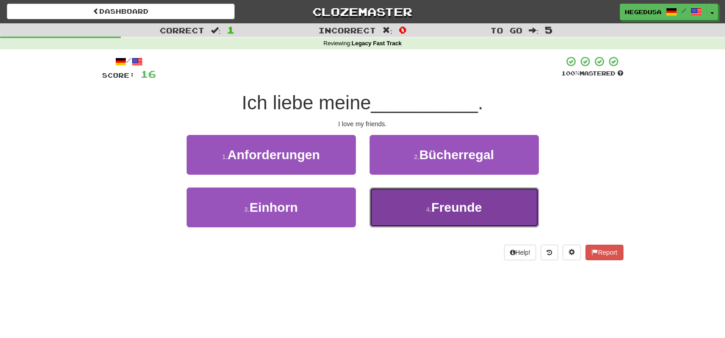
click at [399, 211] on button "4 . Freunde" at bounding box center [453, 207] width 169 height 40
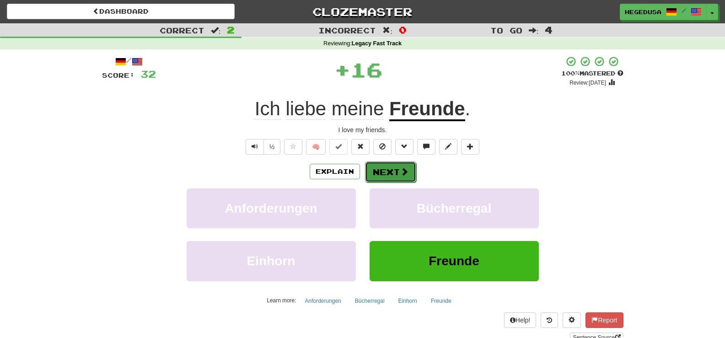
click at [398, 166] on button "Next" at bounding box center [390, 171] width 51 height 21
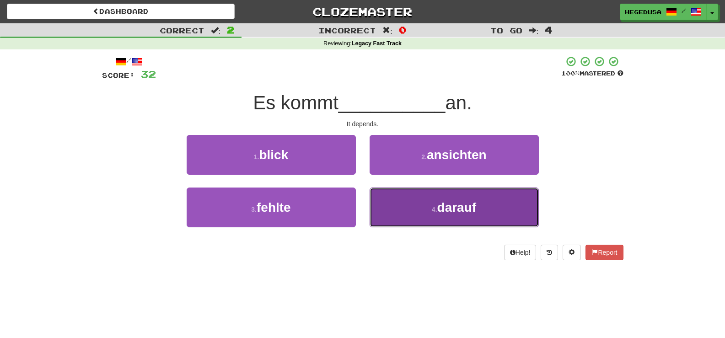
click at [433, 207] on small "4 ." at bounding box center [434, 209] width 5 height 7
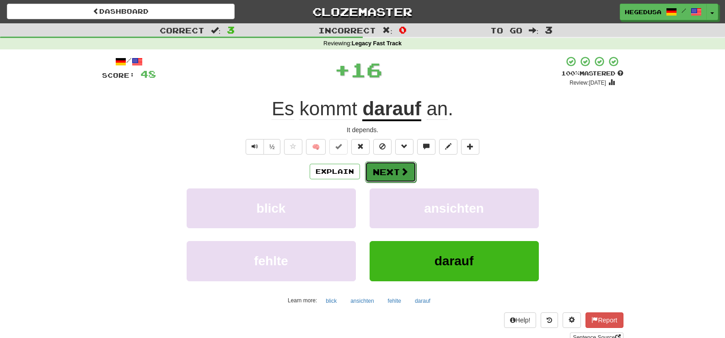
click at [371, 164] on button "Next" at bounding box center [390, 171] width 51 height 21
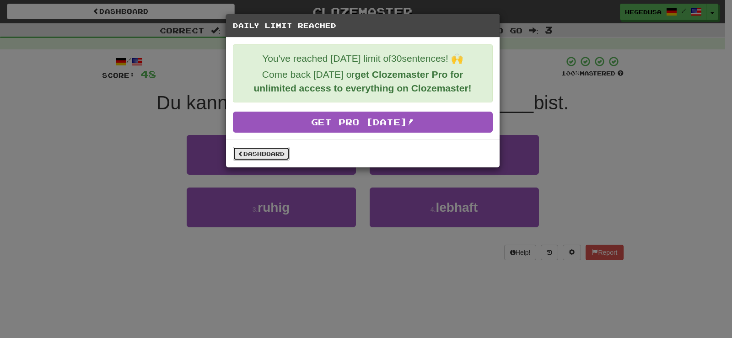
click at [274, 155] on link "Dashboard" at bounding box center [261, 154] width 57 height 14
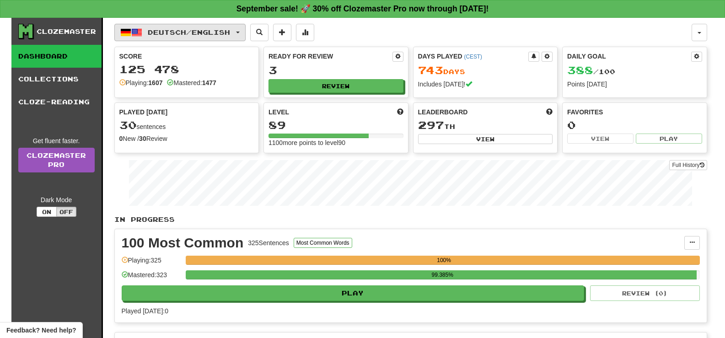
click at [193, 36] on button "Deutsch / English" at bounding box center [179, 32] width 131 height 17
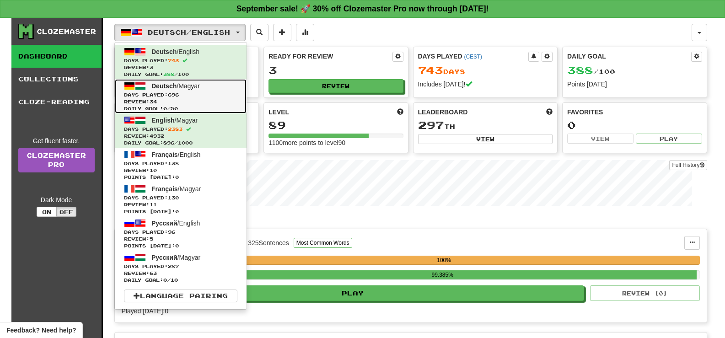
click at [198, 106] on span "Daily Goal: 0 / 50" at bounding box center [180, 108] width 113 height 7
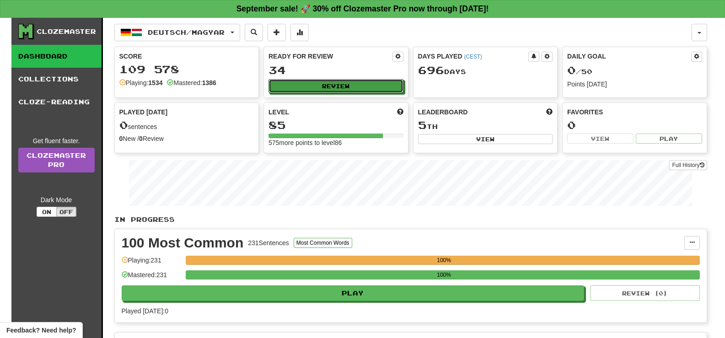
click at [359, 87] on button "Review" at bounding box center [335, 86] width 135 height 14
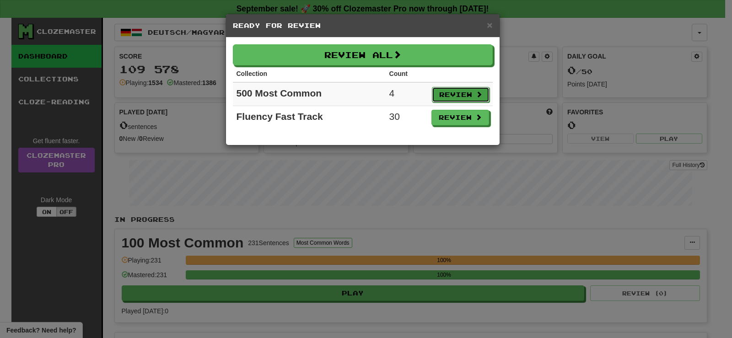
click at [449, 92] on button "Review" at bounding box center [461, 95] width 58 height 16
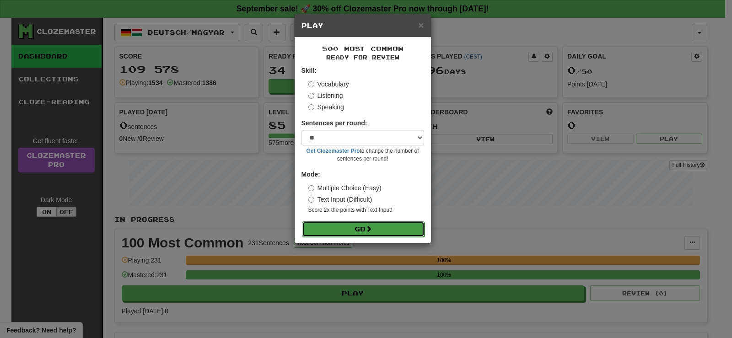
click at [406, 231] on button "Go" at bounding box center [363, 229] width 123 height 16
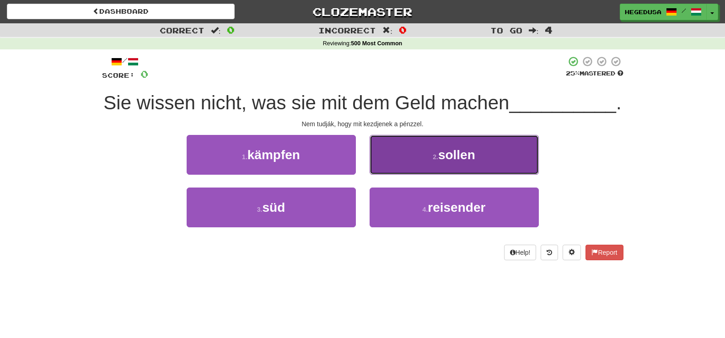
click at [390, 175] on button "2 . sollen" at bounding box center [453, 155] width 169 height 40
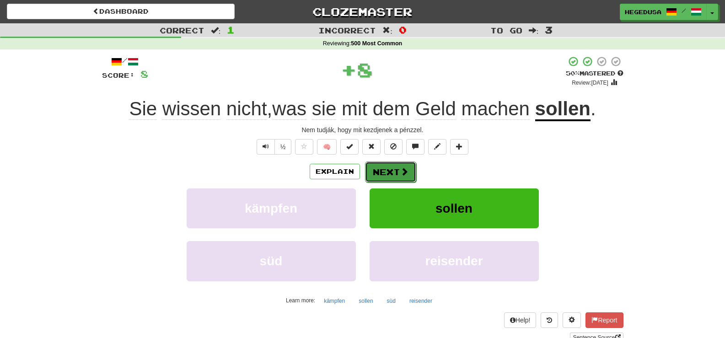
click at [391, 170] on button "Next" at bounding box center [390, 171] width 51 height 21
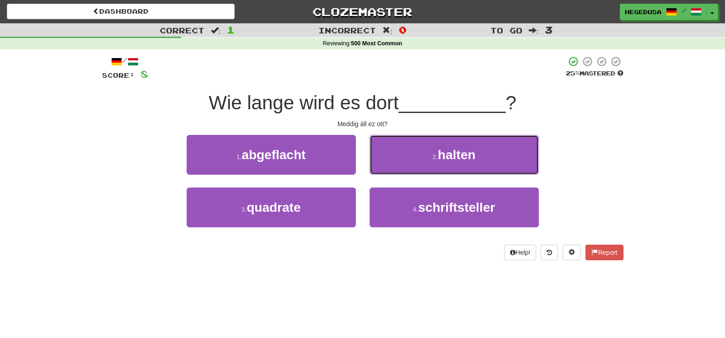
click at [391, 170] on button "2 . halten" at bounding box center [453, 155] width 169 height 40
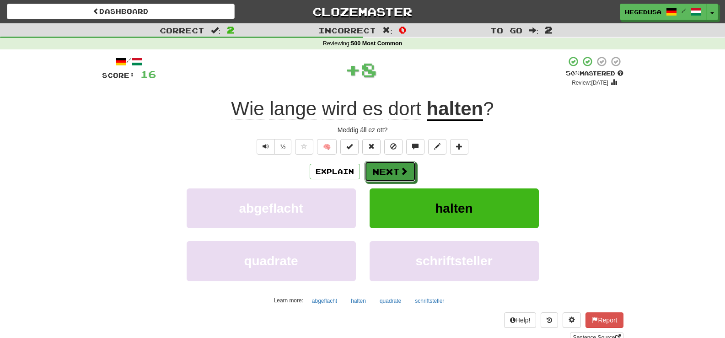
click at [391, 170] on button "Next" at bounding box center [389, 171] width 51 height 21
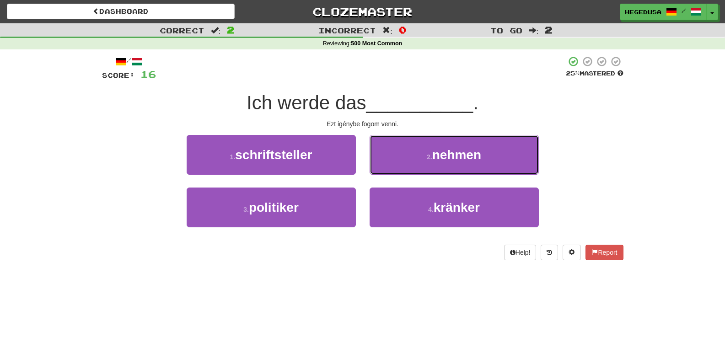
click at [391, 170] on button "2 . nehmen" at bounding box center [453, 155] width 169 height 40
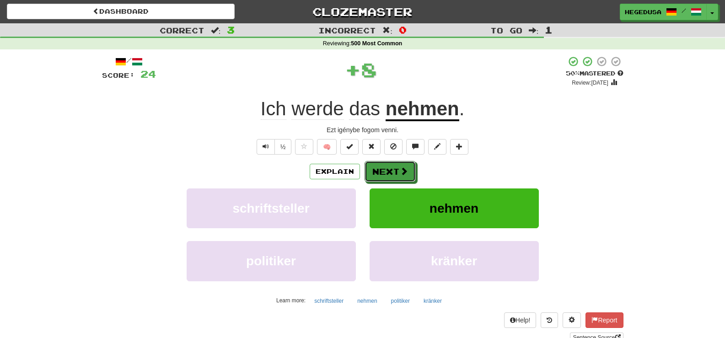
click at [391, 170] on button "Next" at bounding box center [389, 171] width 51 height 21
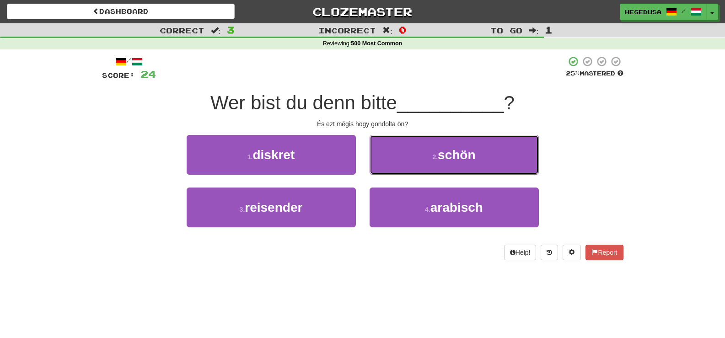
click at [391, 170] on button "2 . schön" at bounding box center [453, 155] width 169 height 40
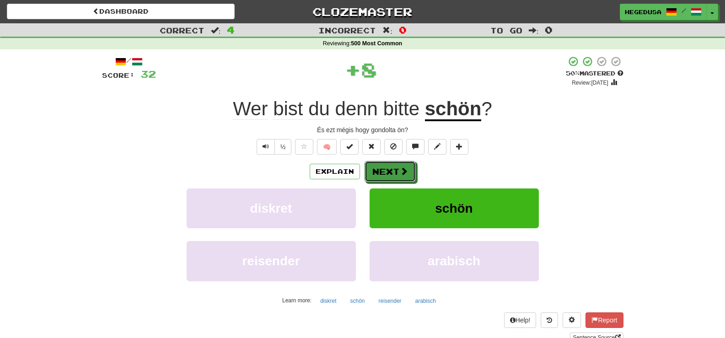
click at [391, 170] on button "Next" at bounding box center [389, 171] width 51 height 21
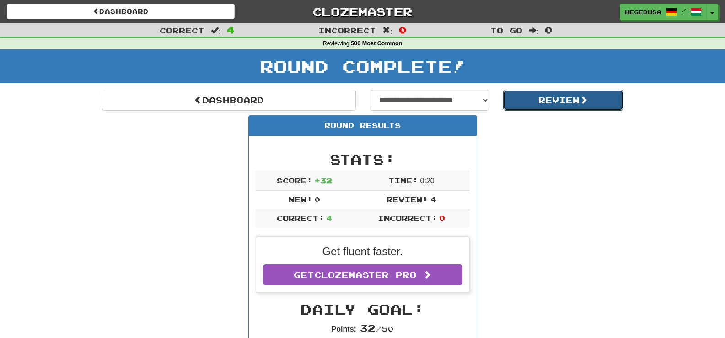
click at [605, 94] on button "Review" at bounding box center [563, 100] width 120 height 21
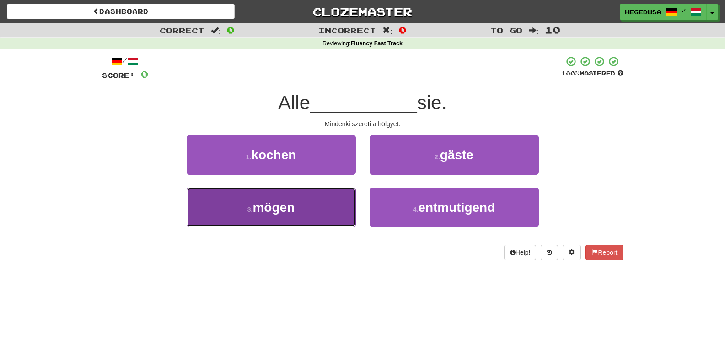
click at [341, 207] on button "3 . mögen" at bounding box center [271, 207] width 169 height 40
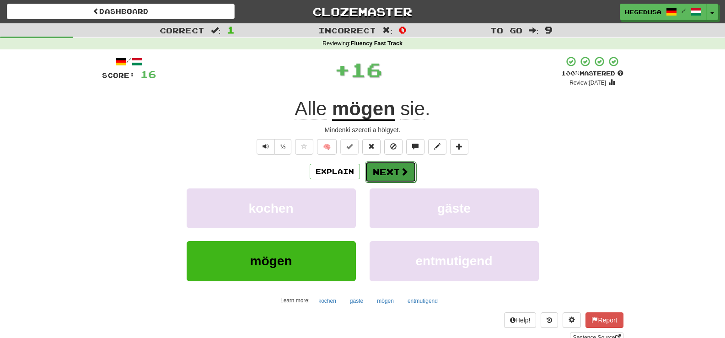
click at [395, 171] on button "Next" at bounding box center [390, 171] width 51 height 21
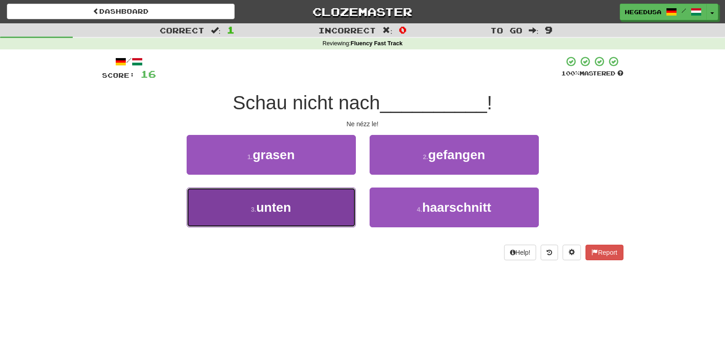
click at [344, 202] on button "3 . unten" at bounding box center [271, 207] width 169 height 40
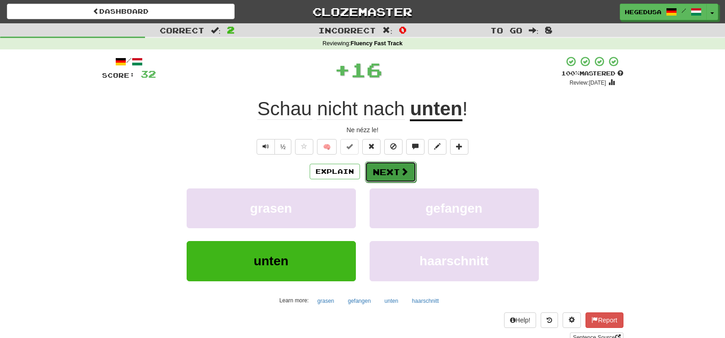
click at [378, 168] on button "Next" at bounding box center [390, 171] width 51 height 21
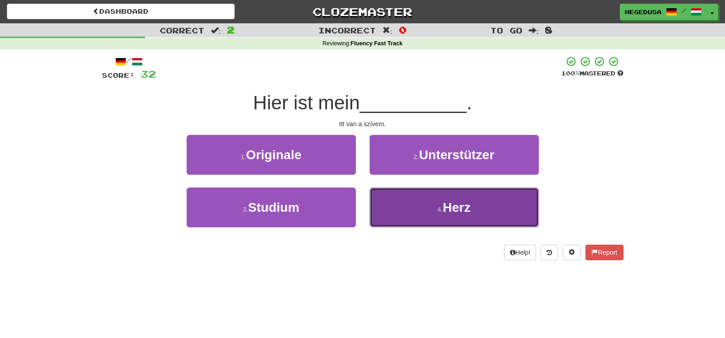
click at [424, 221] on button "4 . Herz" at bounding box center [453, 207] width 169 height 40
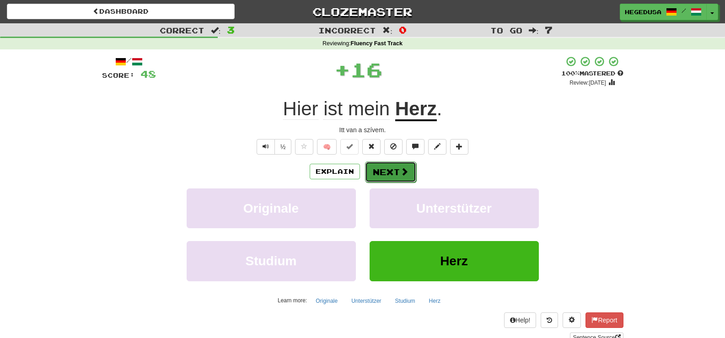
click at [390, 175] on button "Next" at bounding box center [390, 171] width 51 height 21
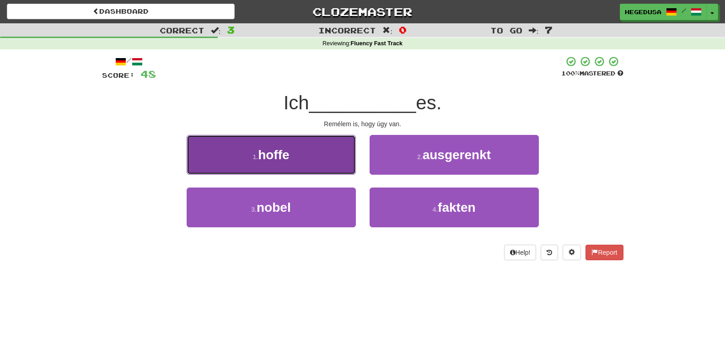
click at [343, 160] on button "1 . hoffe" at bounding box center [271, 155] width 169 height 40
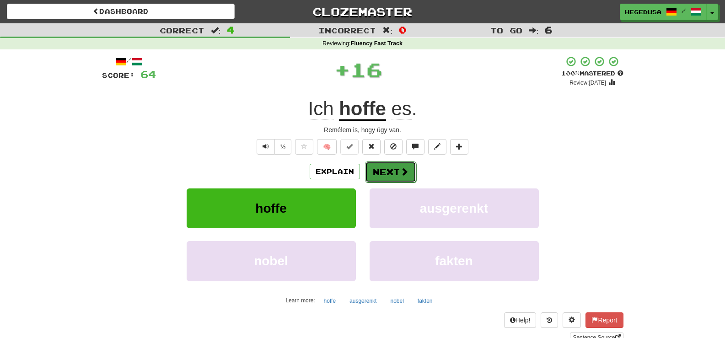
click at [386, 167] on button "Next" at bounding box center [390, 171] width 51 height 21
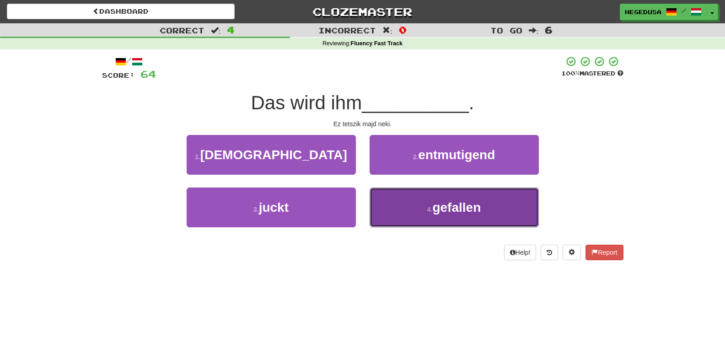
click at [389, 212] on button "4 . gefallen" at bounding box center [453, 207] width 169 height 40
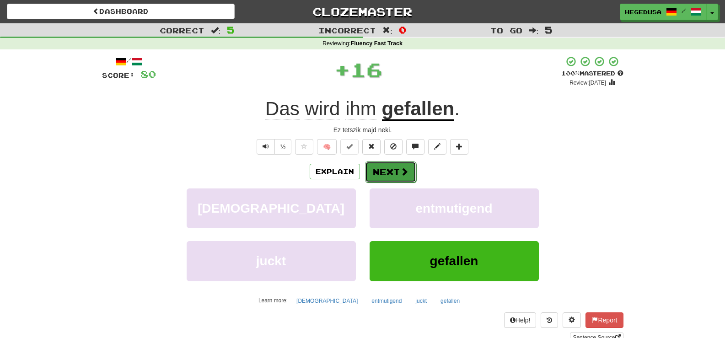
click at [379, 168] on button "Next" at bounding box center [390, 171] width 51 height 21
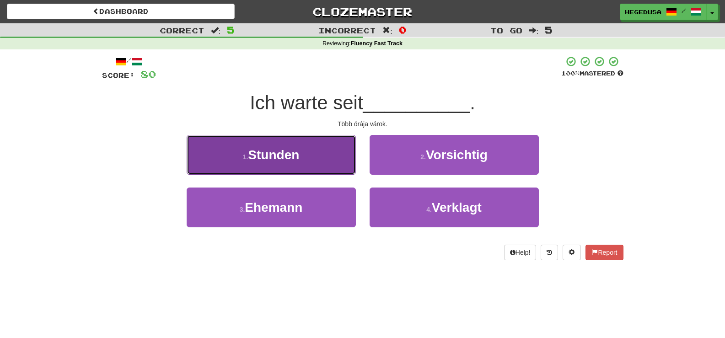
click at [335, 148] on button "1 . Stunden" at bounding box center [271, 155] width 169 height 40
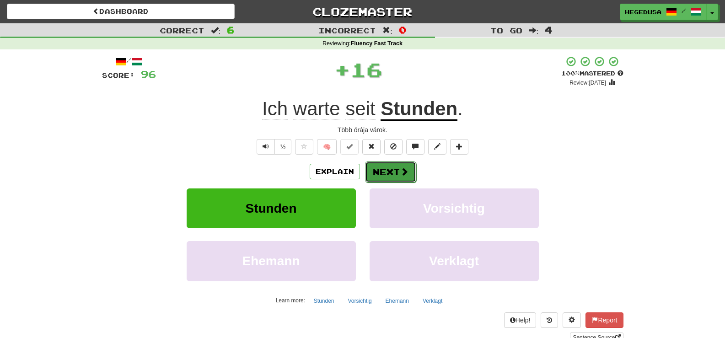
click at [395, 176] on button "Next" at bounding box center [390, 171] width 51 height 21
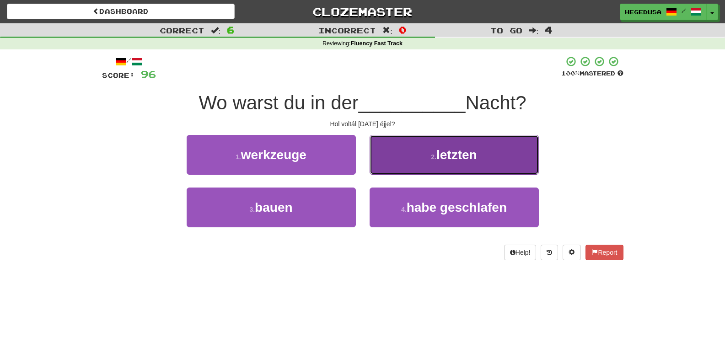
click at [397, 165] on button "2 . letzten" at bounding box center [453, 155] width 169 height 40
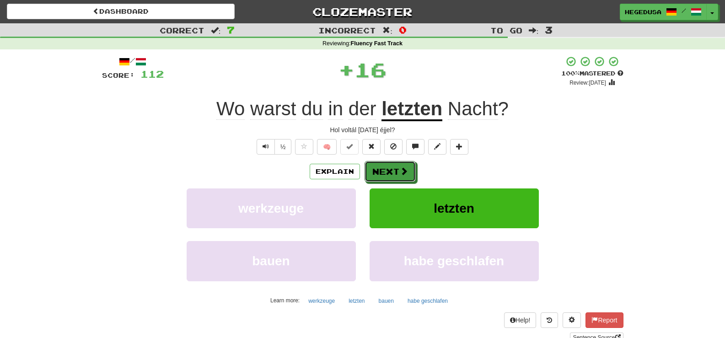
click at [397, 165] on button "Next" at bounding box center [389, 171] width 51 height 21
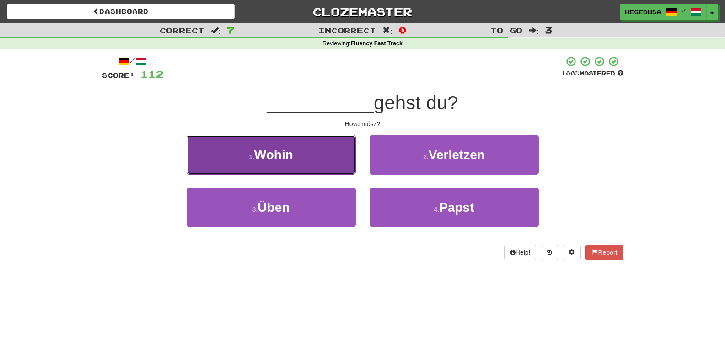
click at [322, 152] on button "1 . Wohin" at bounding box center [271, 155] width 169 height 40
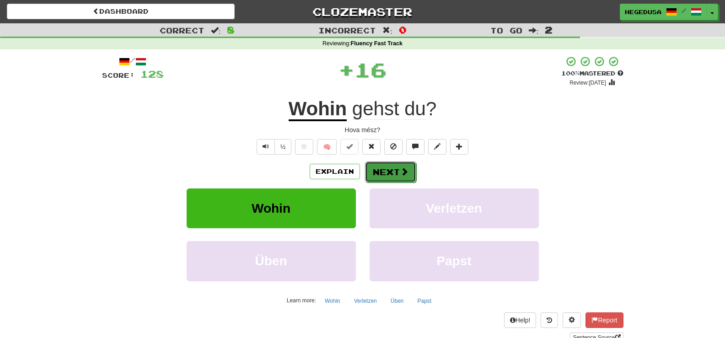
click at [385, 168] on button "Next" at bounding box center [390, 171] width 51 height 21
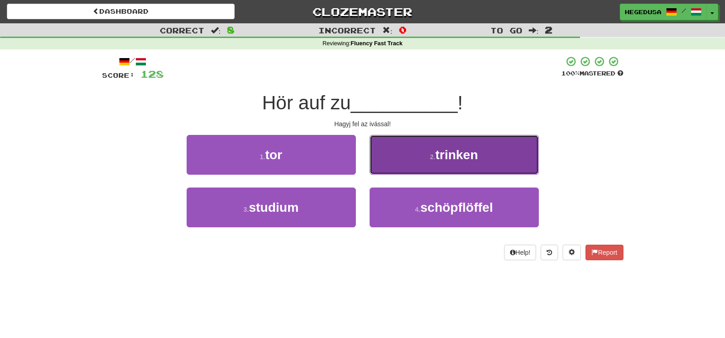
click at [385, 168] on button "2 . trinken" at bounding box center [453, 155] width 169 height 40
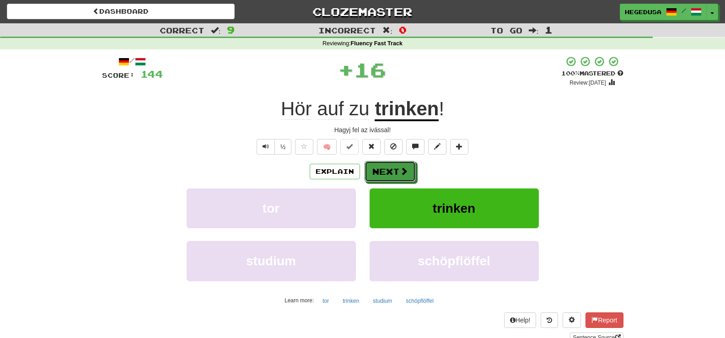
click at [385, 168] on button "Next" at bounding box center [389, 171] width 51 height 21
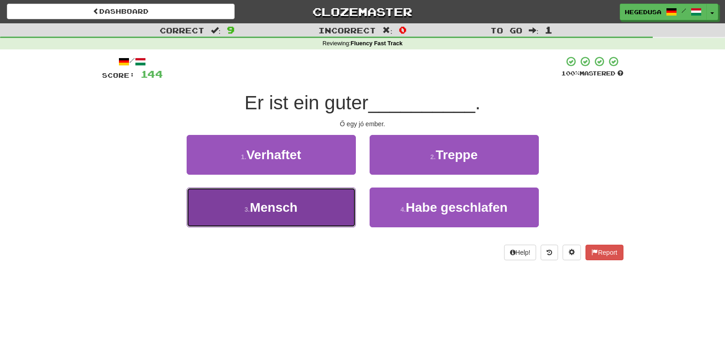
click at [324, 205] on button "3 . Mensch" at bounding box center [271, 207] width 169 height 40
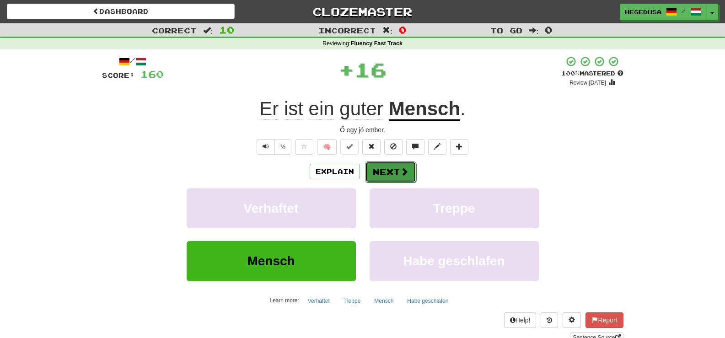
click at [404, 164] on button "Next" at bounding box center [390, 171] width 51 height 21
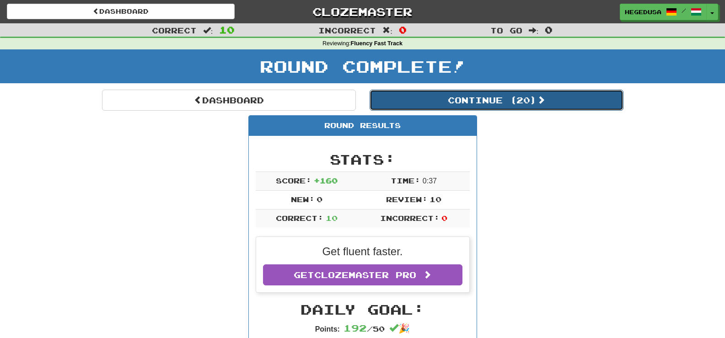
click at [521, 100] on button "Continue ( 20 )" at bounding box center [496, 100] width 254 height 21
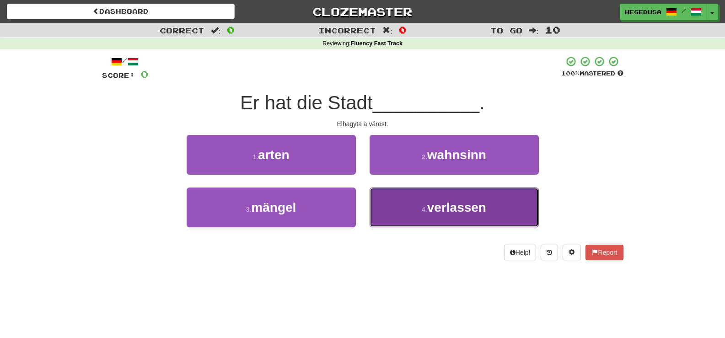
click at [400, 203] on button "4 . verlassen" at bounding box center [453, 207] width 169 height 40
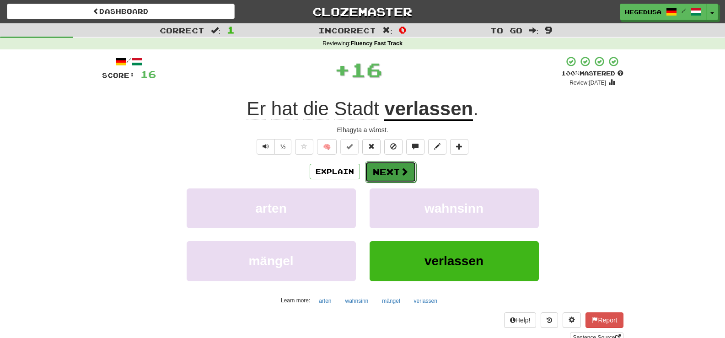
click at [412, 174] on button "Next" at bounding box center [390, 171] width 51 height 21
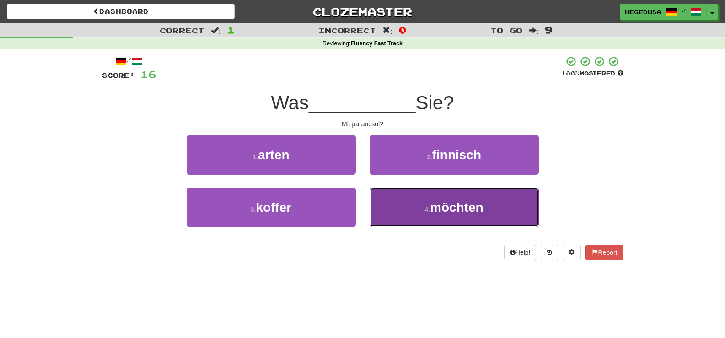
click at [419, 201] on button "4 . möchten" at bounding box center [453, 207] width 169 height 40
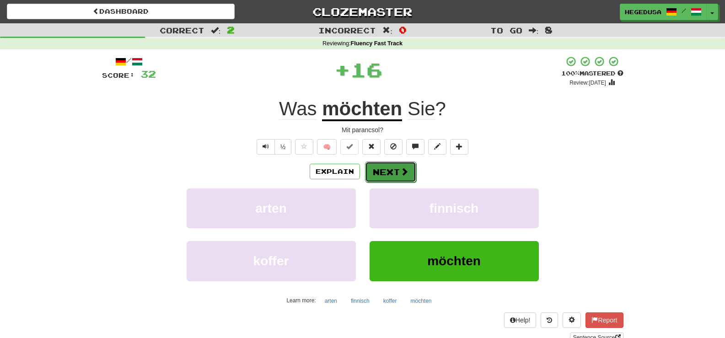
click at [401, 173] on span at bounding box center [404, 171] width 8 height 8
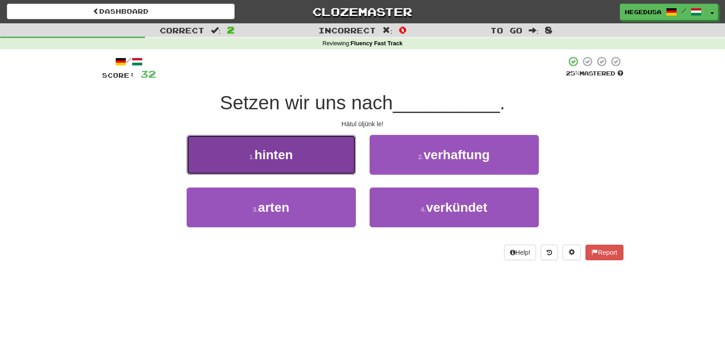
click at [349, 160] on button "1 . hinten" at bounding box center [271, 155] width 169 height 40
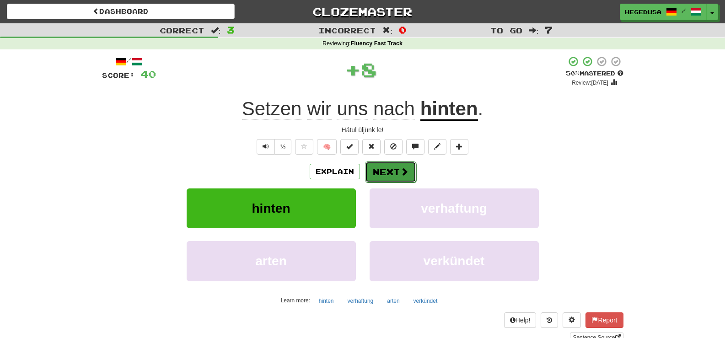
click at [397, 166] on button "Next" at bounding box center [390, 171] width 51 height 21
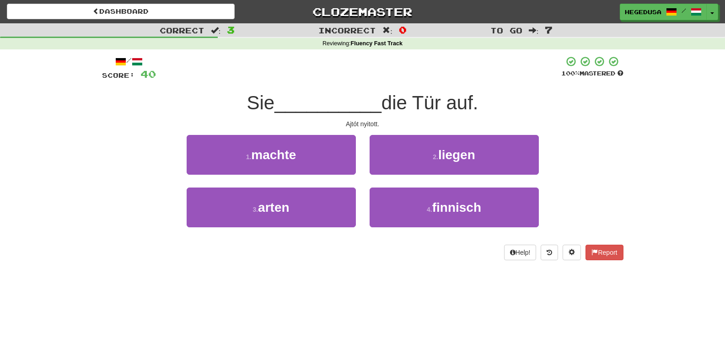
click at [358, 160] on div "1 . machte" at bounding box center [271, 161] width 183 height 53
click at [347, 158] on button "1 . machte" at bounding box center [271, 155] width 169 height 40
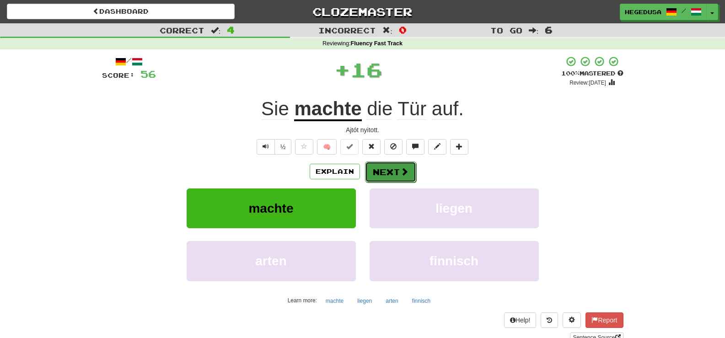
click at [402, 170] on span at bounding box center [404, 171] width 8 height 8
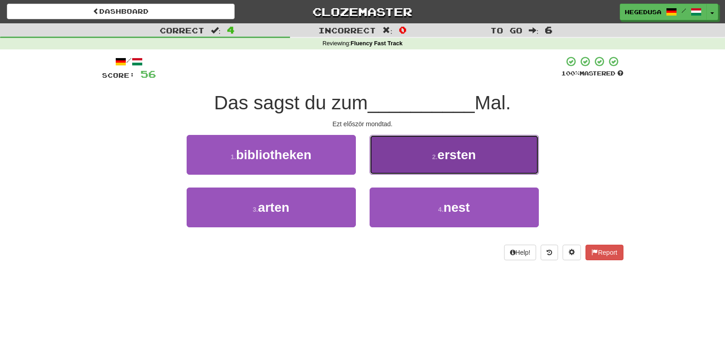
click at [395, 146] on button "2 . ersten" at bounding box center [453, 155] width 169 height 40
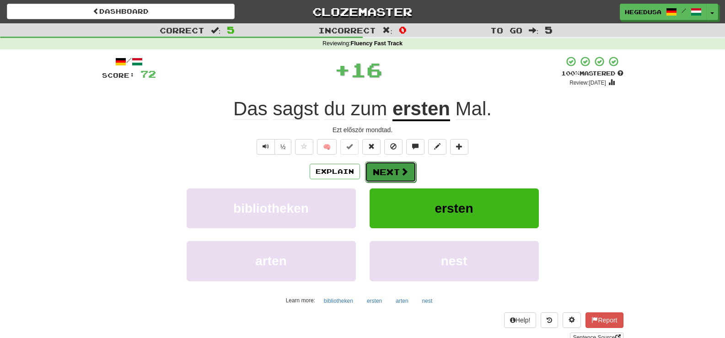
click at [390, 162] on button "Next" at bounding box center [390, 171] width 51 height 21
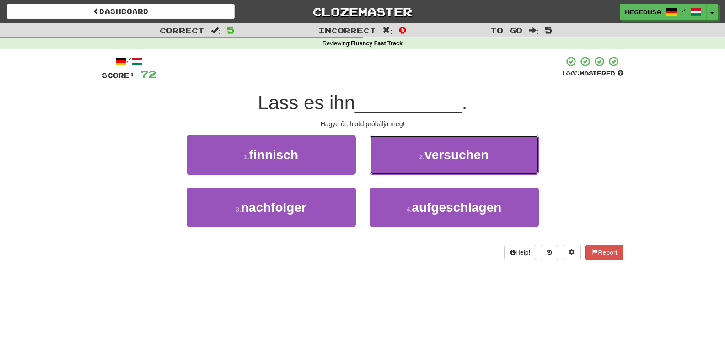
click at [390, 162] on button "2 . versuchen" at bounding box center [453, 155] width 169 height 40
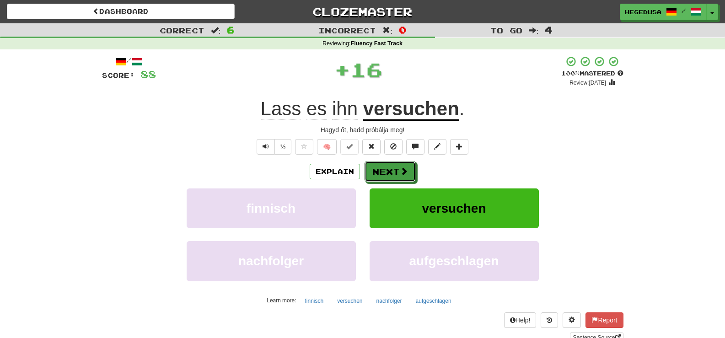
click at [390, 162] on button "Next" at bounding box center [389, 171] width 51 height 21
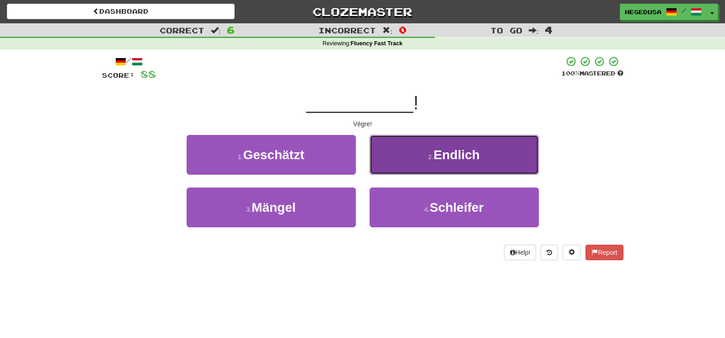
click at [386, 162] on button "2 . Endlich" at bounding box center [453, 155] width 169 height 40
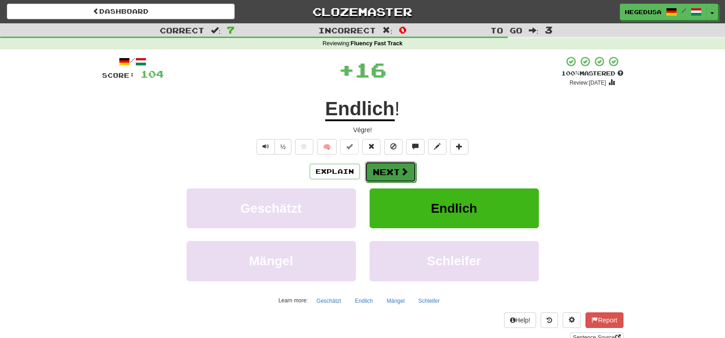
click at [385, 172] on button "Next" at bounding box center [390, 171] width 51 height 21
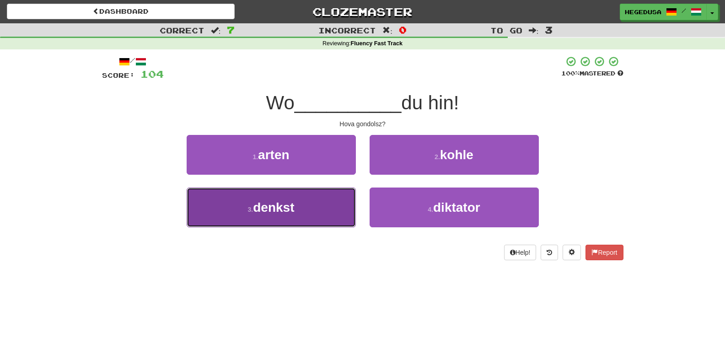
click at [341, 206] on button "3 . denkst" at bounding box center [271, 207] width 169 height 40
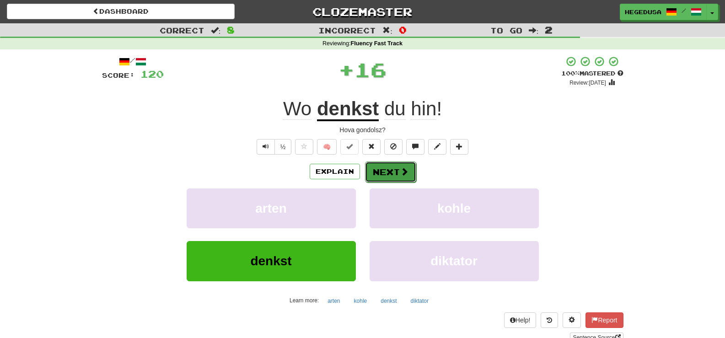
click at [387, 169] on button "Next" at bounding box center [390, 171] width 51 height 21
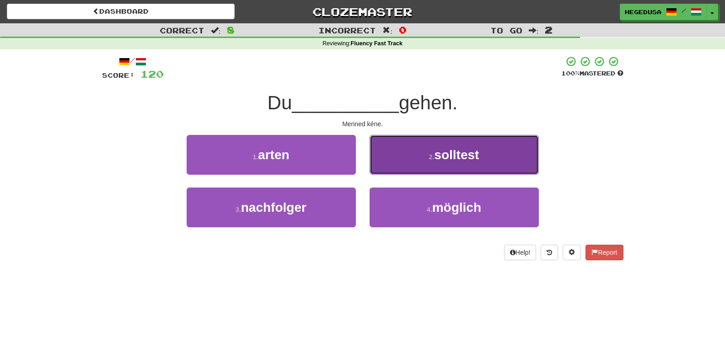
click at [387, 168] on button "2 . solltest" at bounding box center [453, 155] width 169 height 40
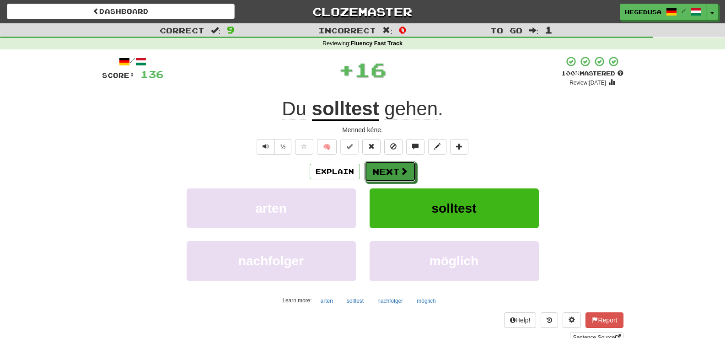
click at [387, 168] on button "Next" at bounding box center [389, 171] width 51 height 21
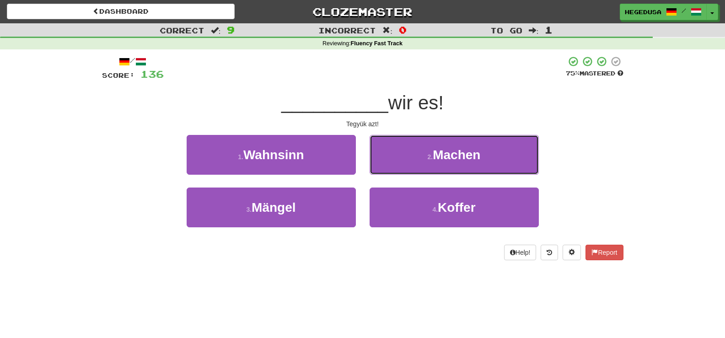
click at [386, 168] on button "2 . Machen" at bounding box center [453, 155] width 169 height 40
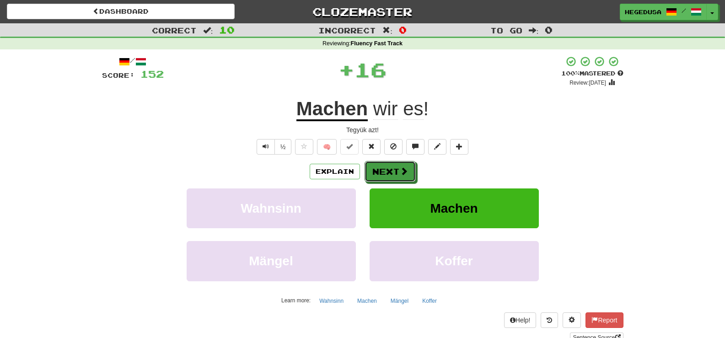
click at [386, 168] on button "Next" at bounding box center [389, 171] width 51 height 21
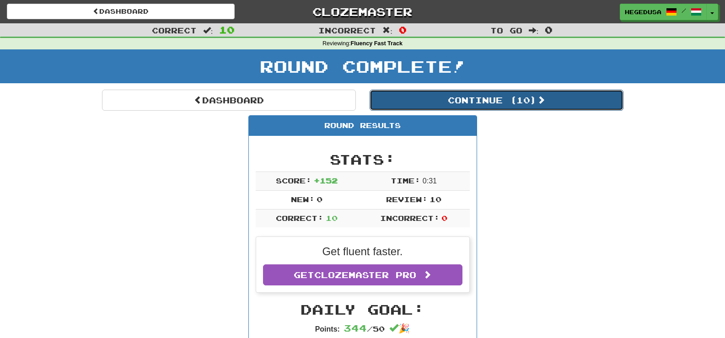
click at [391, 96] on button "Continue ( 10 )" at bounding box center [496, 100] width 254 height 21
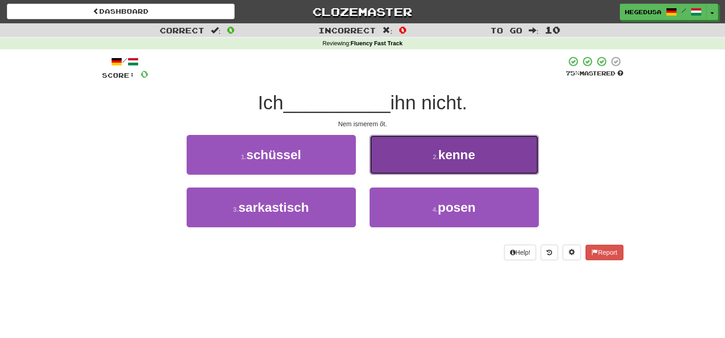
click at [388, 150] on button "2 . kenne" at bounding box center [453, 155] width 169 height 40
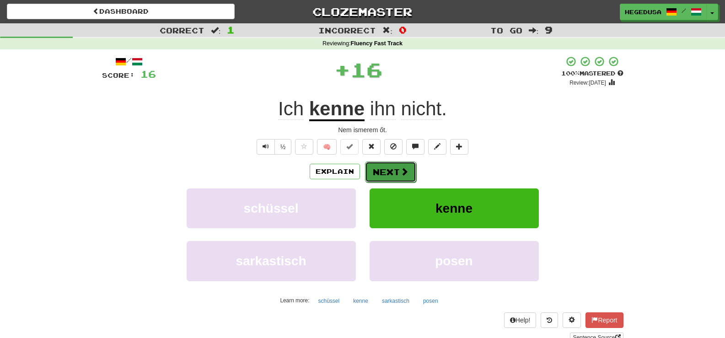
click at [390, 171] on button "Next" at bounding box center [390, 171] width 51 height 21
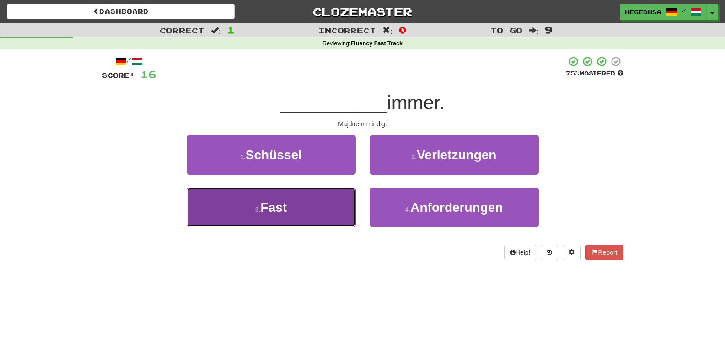
click at [353, 204] on button "3 . Fast" at bounding box center [271, 207] width 169 height 40
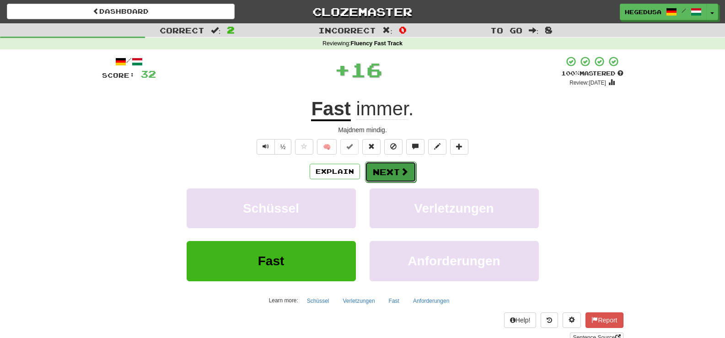
click at [396, 167] on button "Next" at bounding box center [390, 171] width 51 height 21
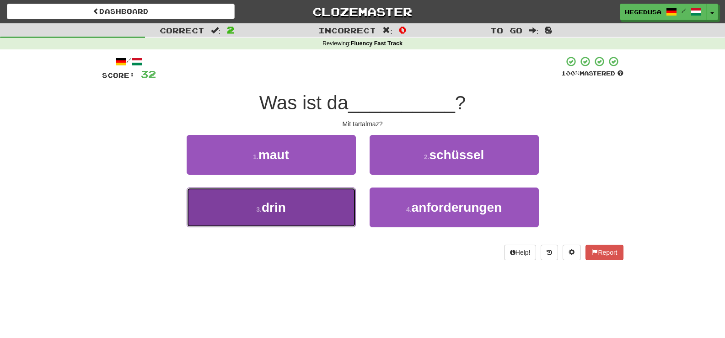
click at [335, 202] on button "3 . drin" at bounding box center [271, 207] width 169 height 40
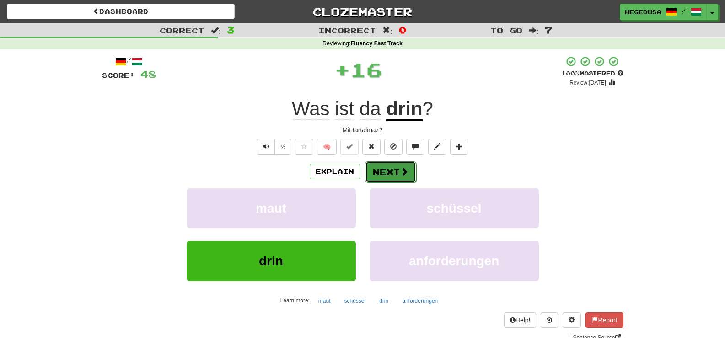
click at [385, 166] on button "Next" at bounding box center [390, 171] width 51 height 21
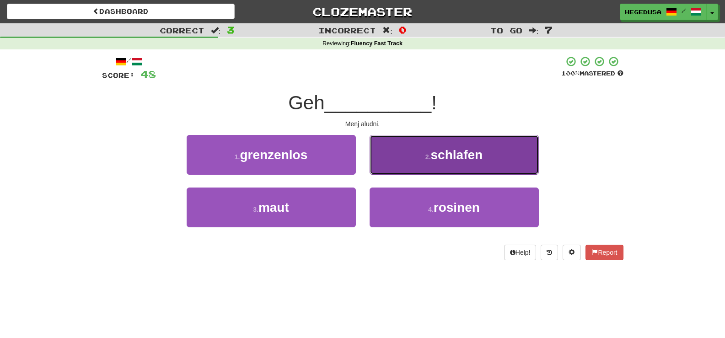
click at [406, 160] on button "2 . schlafen" at bounding box center [453, 155] width 169 height 40
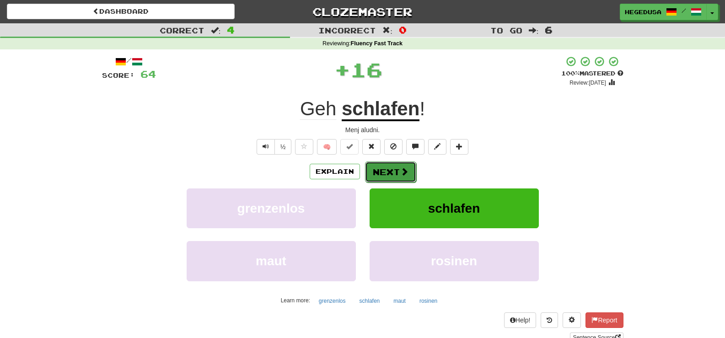
click at [379, 169] on button "Next" at bounding box center [390, 171] width 51 height 21
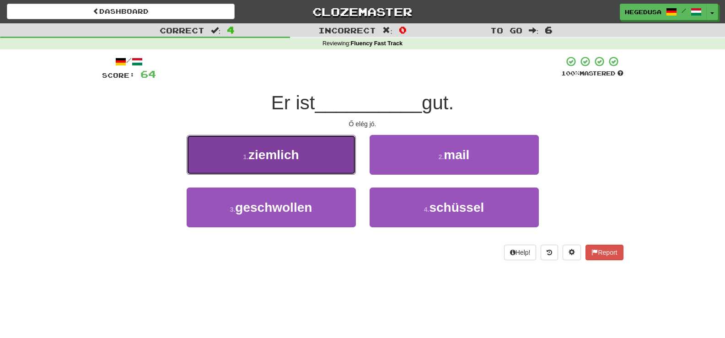
click at [325, 150] on button "1 . ziemlich" at bounding box center [271, 155] width 169 height 40
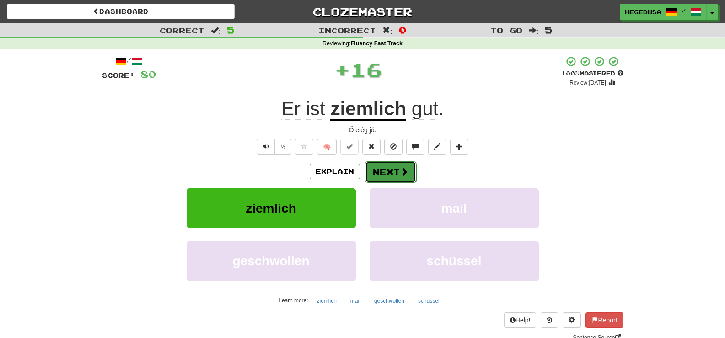
click at [398, 167] on button "Next" at bounding box center [390, 171] width 51 height 21
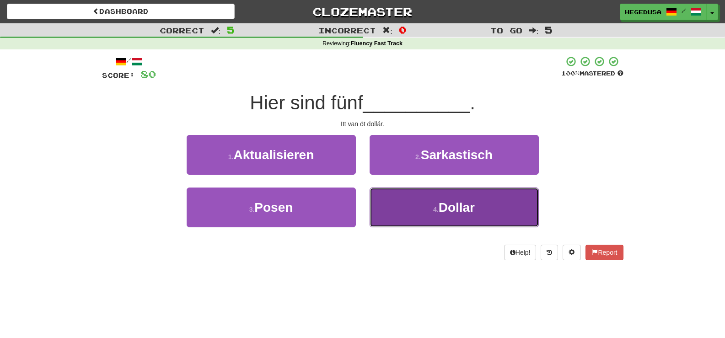
click at [412, 198] on button "4 . Dollar" at bounding box center [453, 207] width 169 height 40
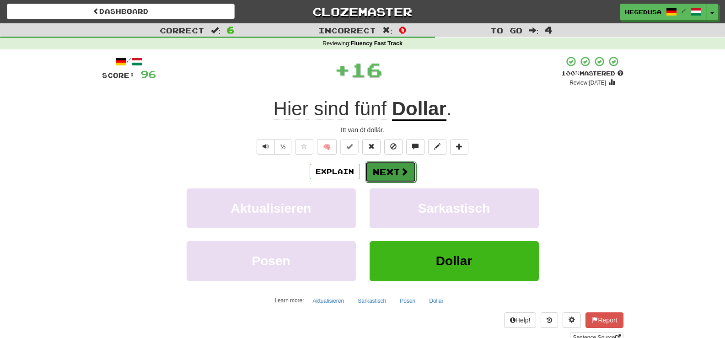
click at [389, 171] on button "Next" at bounding box center [390, 171] width 51 height 21
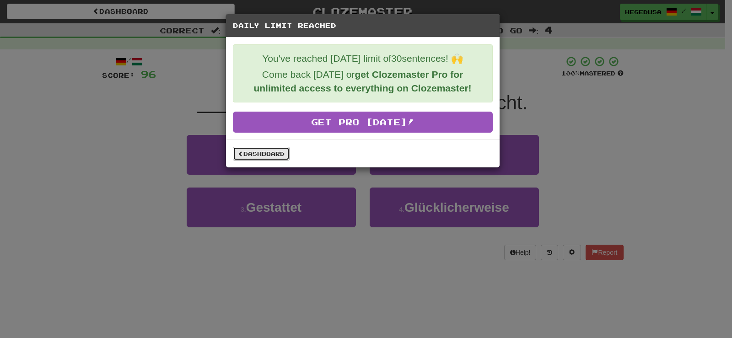
click at [273, 154] on link "Dashboard" at bounding box center [261, 154] width 57 height 14
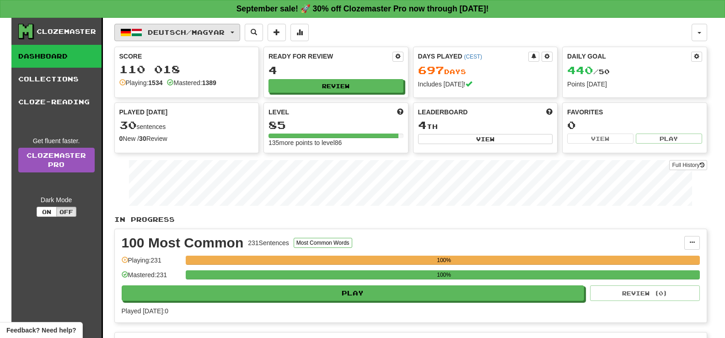
click at [240, 32] on button "Deutsch / Magyar" at bounding box center [177, 32] width 126 height 17
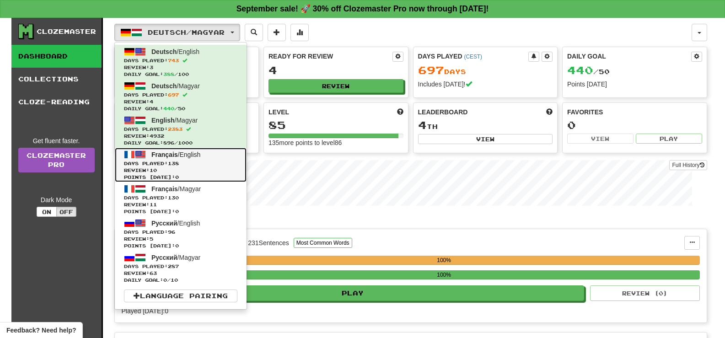
click at [223, 160] on span "Days Played: 138" at bounding box center [180, 163] width 113 height 7
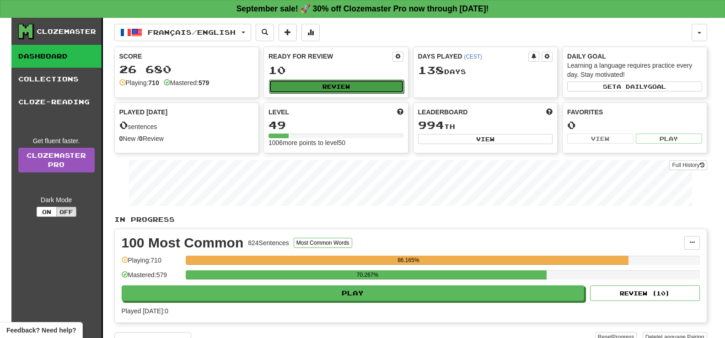
click at [369, 84] on button "Review" at bounding box center [336, 87] width 135 height 14
select select "**"
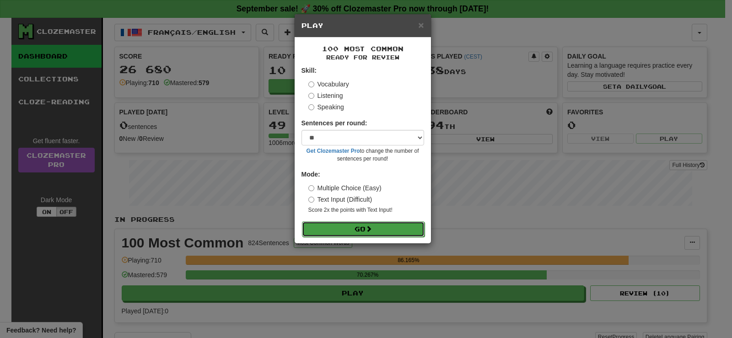
click at [402, 228] on button "Go" at bounding box center [363, 229] width 123 height 16
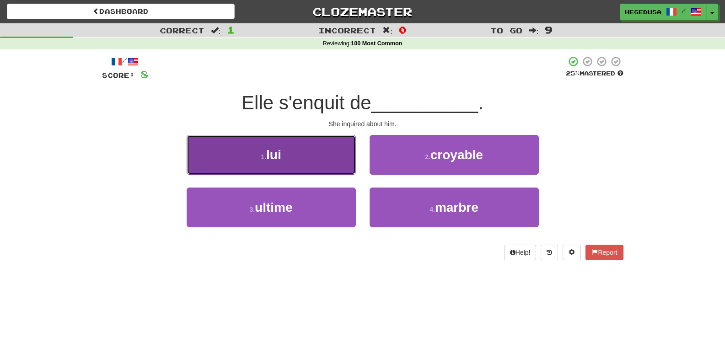
click at [341, 152] on button "1 . lui" at bounding box center [271, 155] width 169 height 40
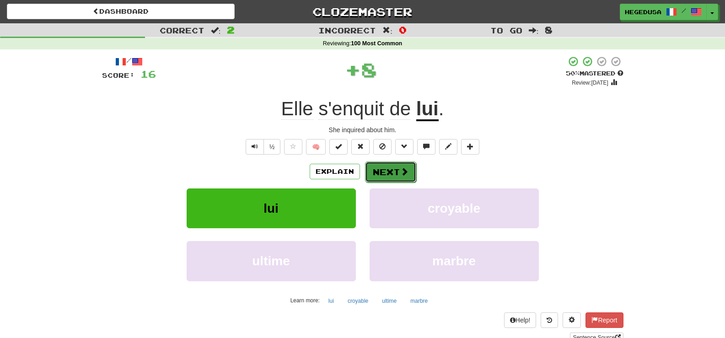
click at [374, 164] on button "Next" at bounding box center [390, 171] width 51 height 21
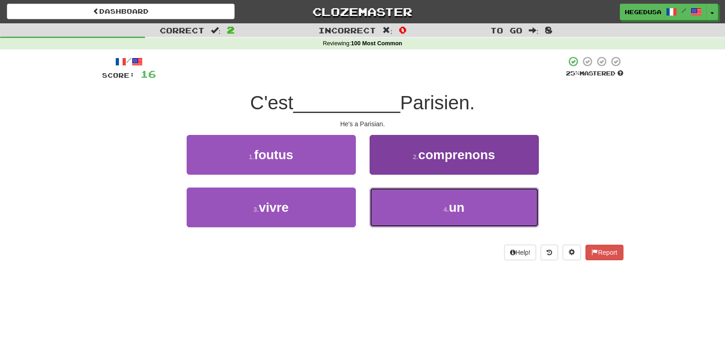
drag, startPoint x: 402, startPoint y: 198, endPoint x: 391, endPoint y: 188, distance: 14.9
click at [401, 199] on button "4 . un" at bounding box center [453, 207] width 169 height 40
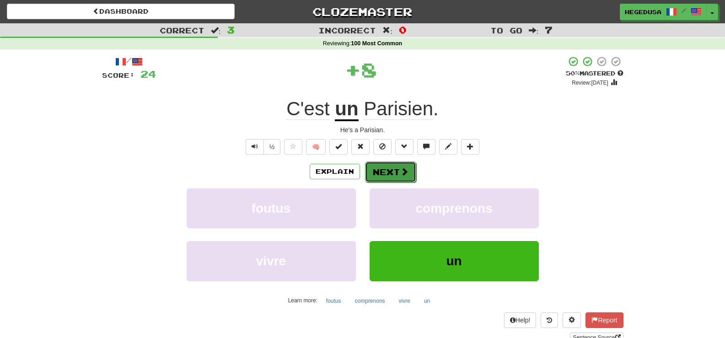
click at [374, 165] on button "Next" at bounding box center [390, 171] width 51 height 21
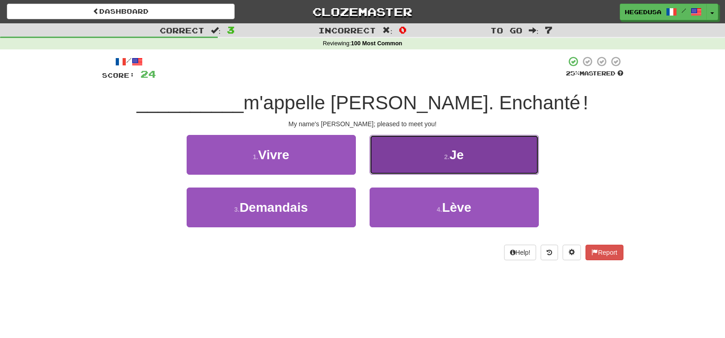
click at [380, 163] on button "2 . Je" at bounding box center [453, 155] width 169 height 40
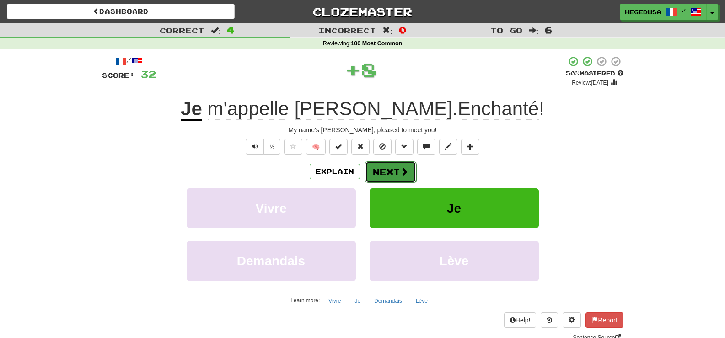
click at [381, 175] on button "Next" at bounding box center [390, 171] width 51 height 21
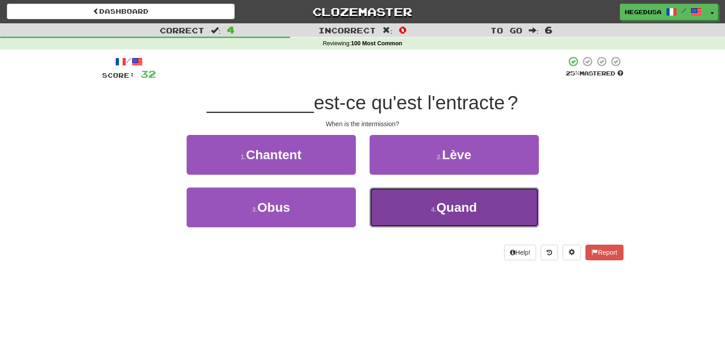
click at [410, 206] on button "4 . Quand" at bounding box center [453, 207] width 169 height 40
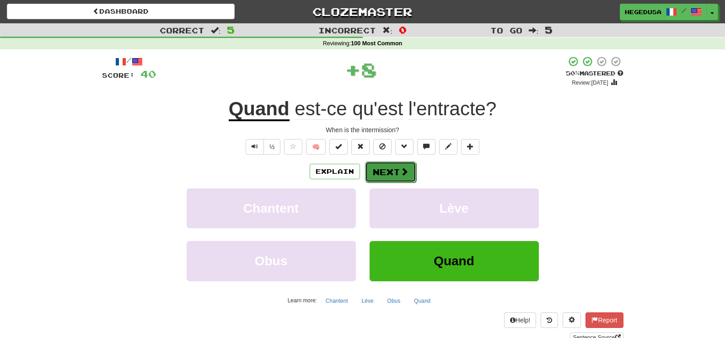
click at [394, 170] on button "Next" at bounding box center [390, 171] width 51 height 21
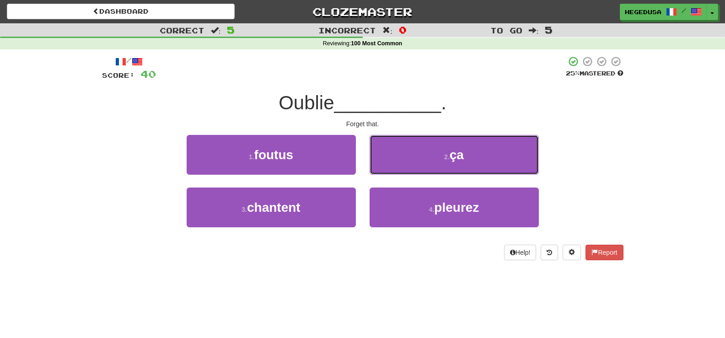
click at [394, 170] on button "2 . ça" at bounding box center [453, 155] width 169 height 40
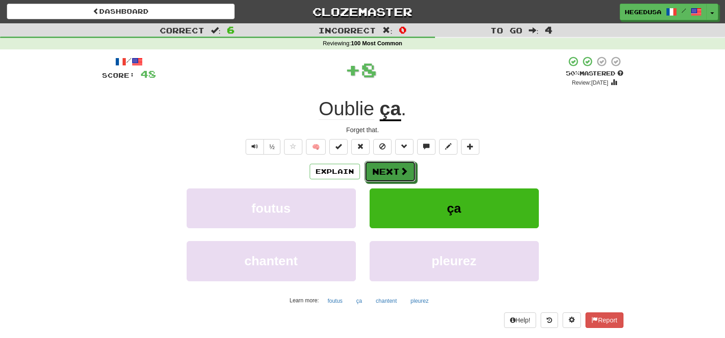
click at [394, 170] on button "Next" at bounding box center [389, 171] width 51 height 21
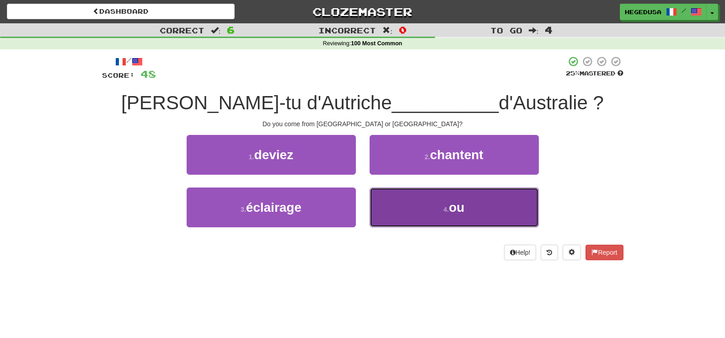
click at [413, 204] on button "4 . ou" at bounding box center [453, 207] width 169 height 40
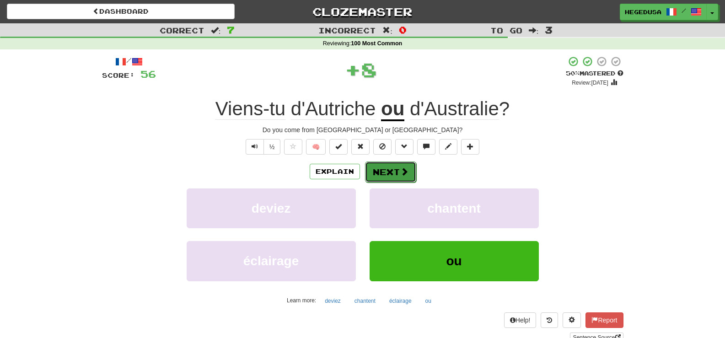
click at [388, 162] on button "Next" at bounding box center [390, 171] width 51 height 21
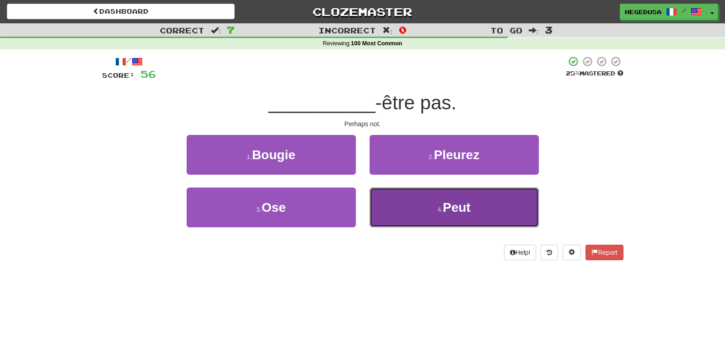
click at [416, 205] on button "4 . Peut" at bounding box center [453, 207] width 169 height 40
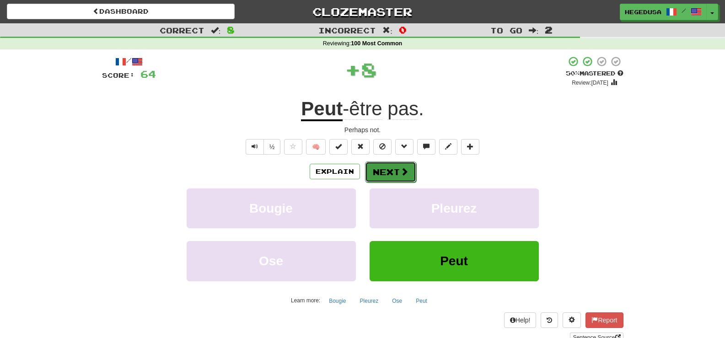
click at [392, 171] on button "Next" at bounding box center [390, 171] width 51 height 21
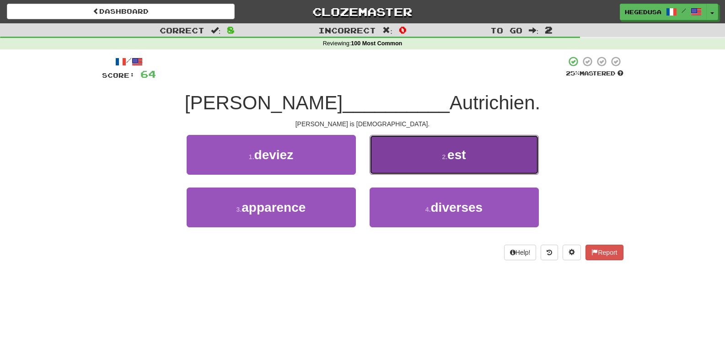
click at [398, 160] on button "2 . est" at bounding box center [453, 155] width 169 height 40
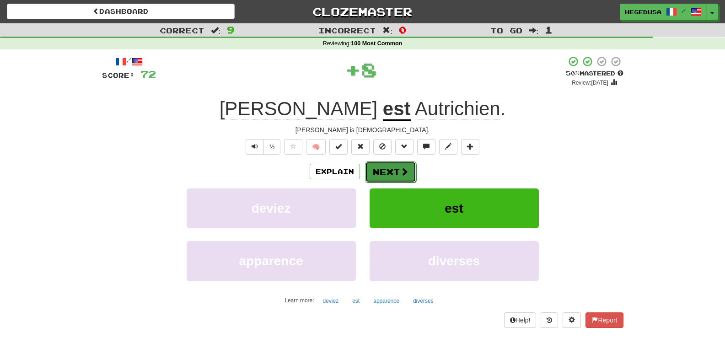
click at [396, 166] on button "Next" at bounding box center [390, 171] width 51 height 21
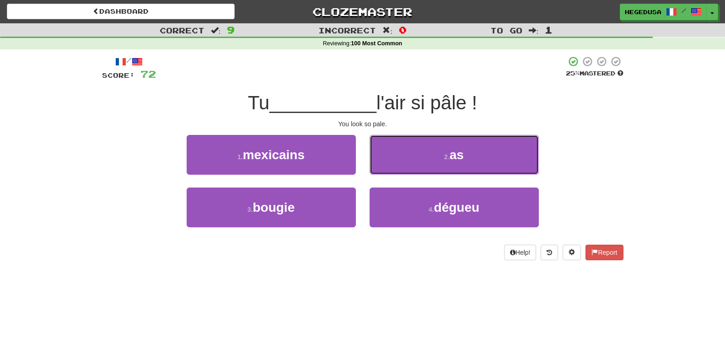
click at [396, 166] on button "2 . as" at bounding box center [453, 155] width 169 height 40
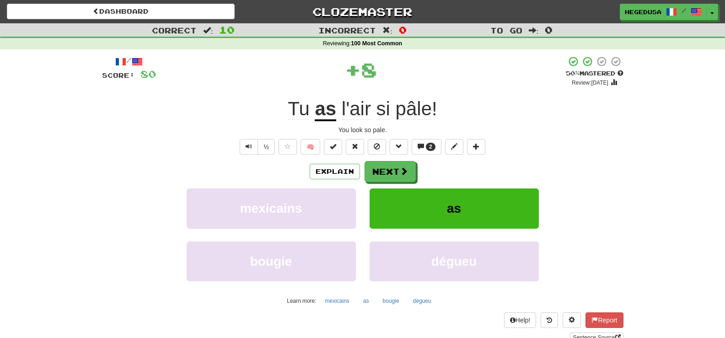
click at [396, 166] on button "Next" at bounding box center [389, 171] width 51 height 21
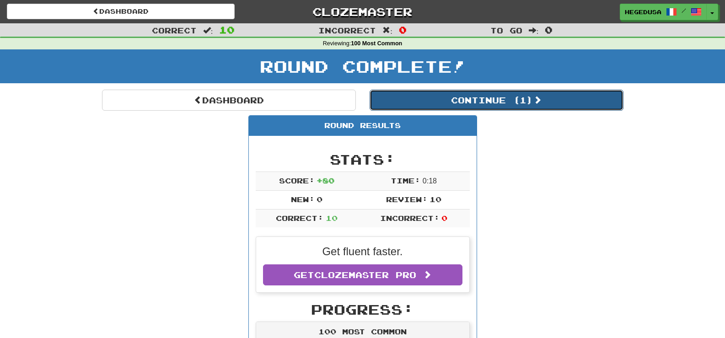
click at [438, 105] on button "Continue ( 1 )" at bounding box center [496, 100] width 254 height 21
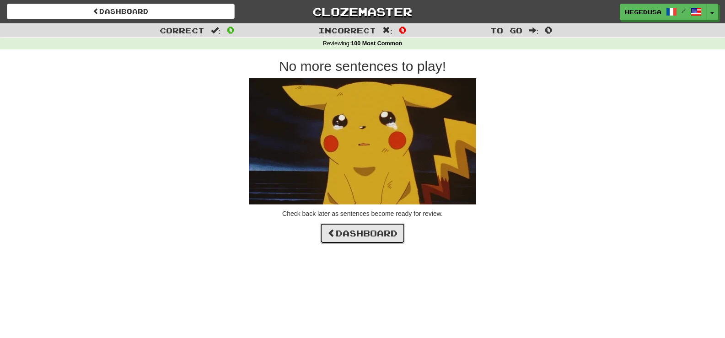
click at [388, 226] on link "Dashboard" at bounding box center [363, 233] width 86 height 21
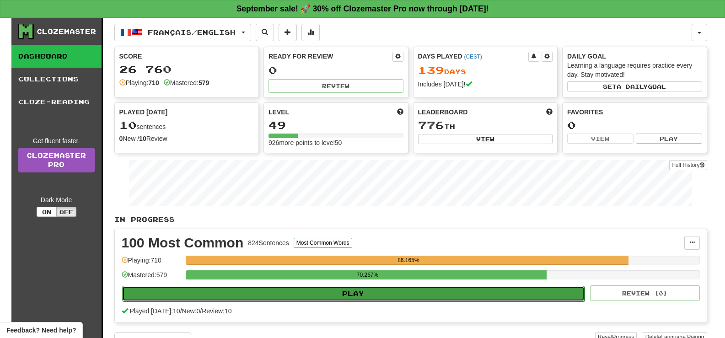
click at [483, 296] on button "Play" at bounding box center [353, 294] width 463 height 16
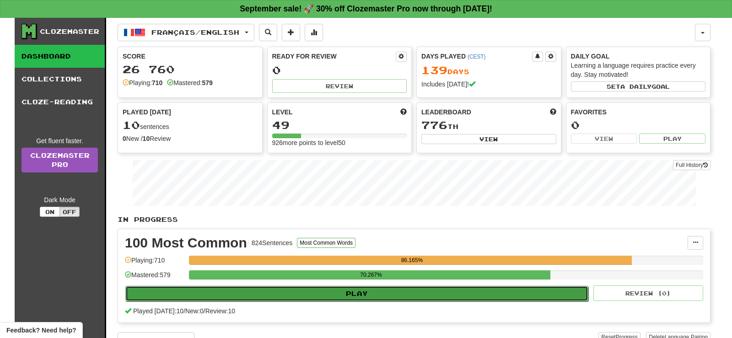
select select "**"
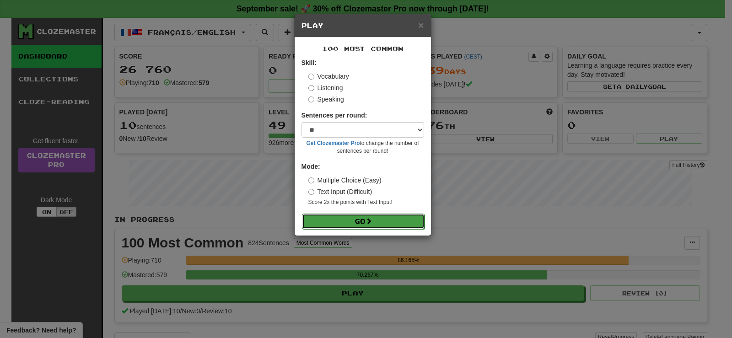
click at [401, 223] on button "Go" at bounding box center [363, 222] width 123 height 16
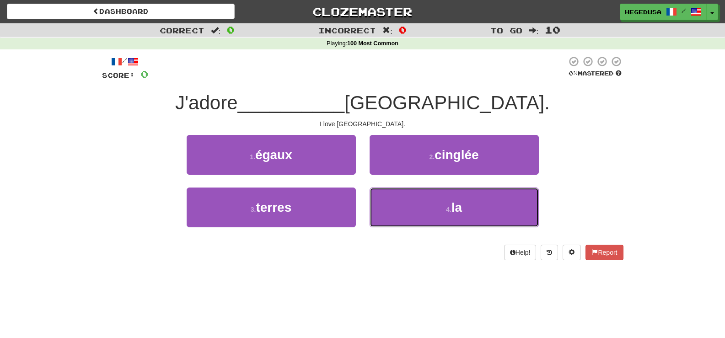
click at [417, 202] on button "4 . la" at bounding box center [453, 207] width 169 height 40
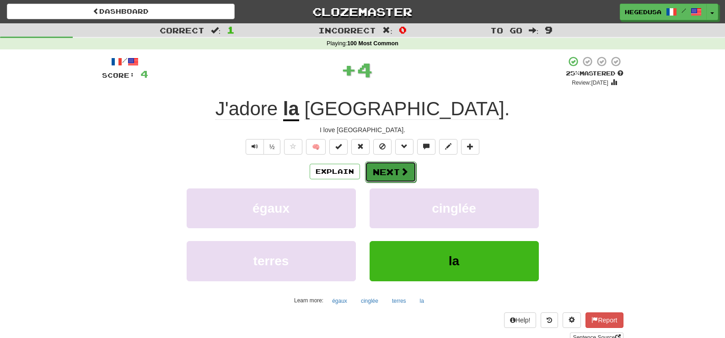
click at [392, 166] on button "Next" at bounding box center [390, 171] width 51 height 21
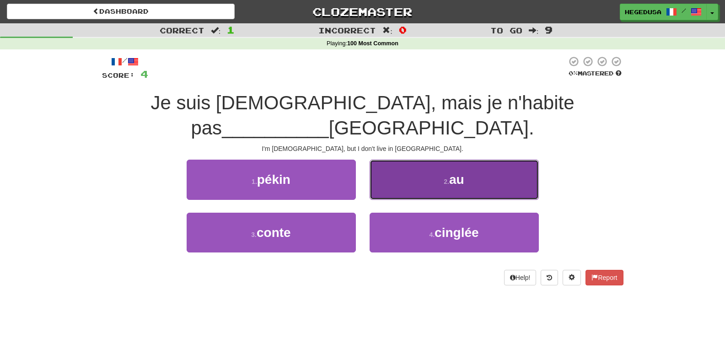
click at [398, 165] on button "2 . au" at bounding box center [453, 180] width 169 height 40
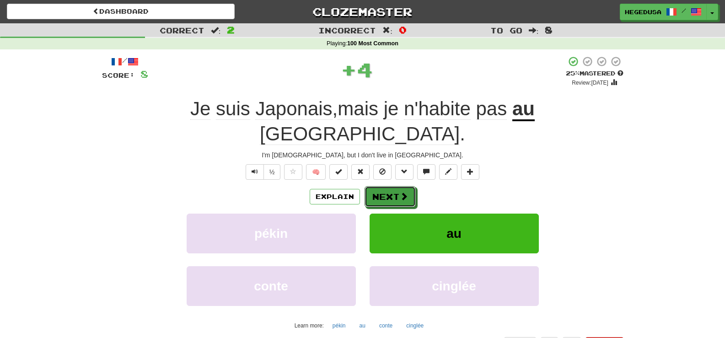
click at [398, 186] on button "Next" at bounding box center [389, 196] width 51 height 21
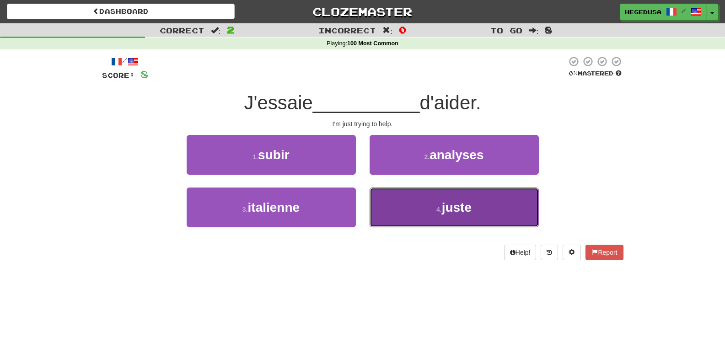
click at [411, 198] on button "4 . juste" at bounding box center [453, 207] width 169 height 40
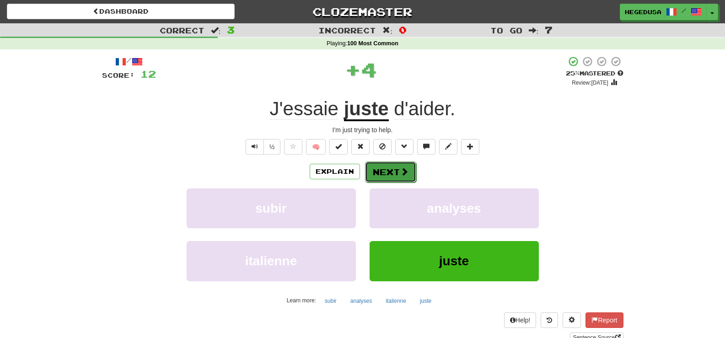
click at [397, 174] on button "Next" at bounding box center [390, 171] width 51 height 21
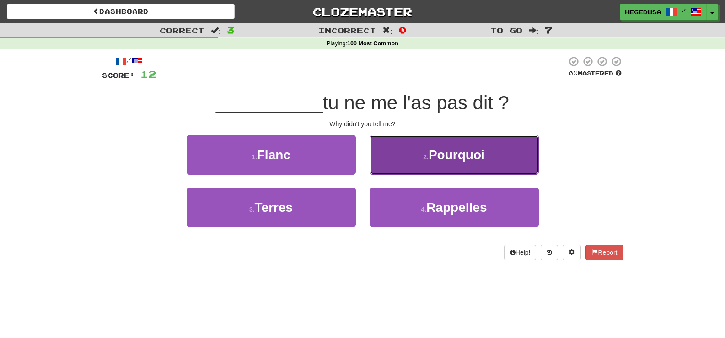
click at [401, 168] on button "2 . Pourquoi" at bounding box center [453, 155] width 169 height 40
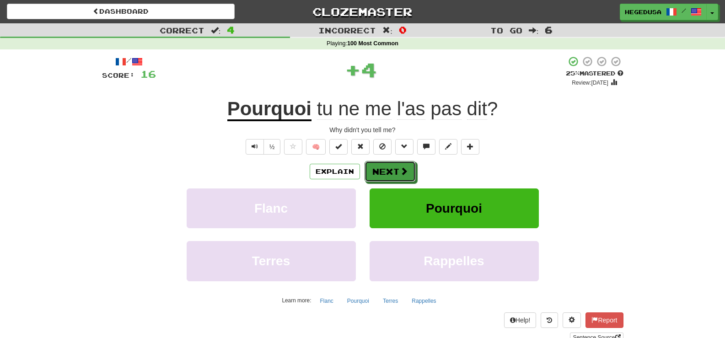
click at [401, 168] on span at bounding box center [404, 171] width 8 height 8
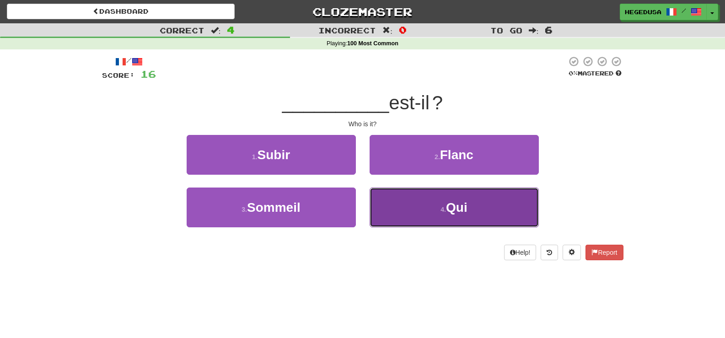
click at [428, 207] on button "4 . Qui" at bounding box center [453, 207] width 169 height 40
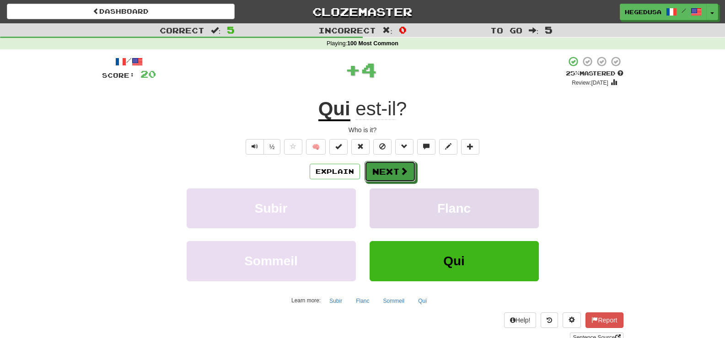
click at [406, 175] on span at bounding box center [404, 171] width 8 height 8
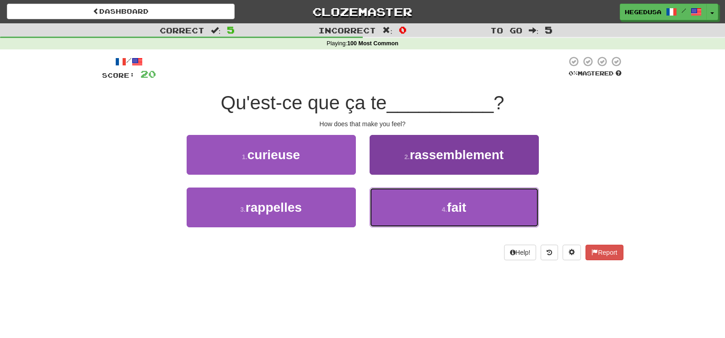
drag, startPoint x: 420, startPoint y: 205, endPoint x: 419, endPoint y: 193, distance: 12.4
click at [420, 206] on button "4 . fait" at bounding box center [453, 207] width 169 height 40
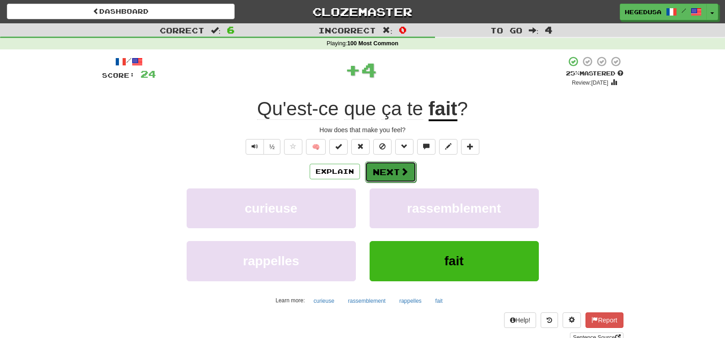
click at [414, 175] on button "Next" at bounding box center [390, 171] width 51 height 21
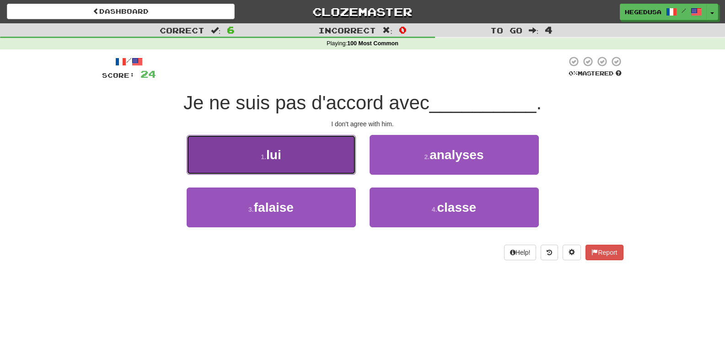
click at [346, 157] on button "1 . lui" at bounding box center [271, 155] width 169 height 40
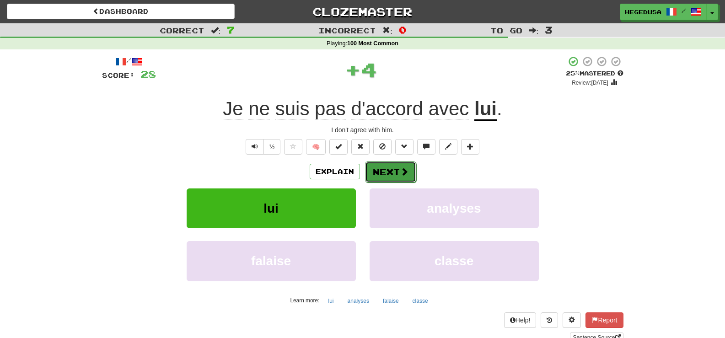
click at [395, 173] on button "Next" at bounding box center [390, 171] width 51 height 21
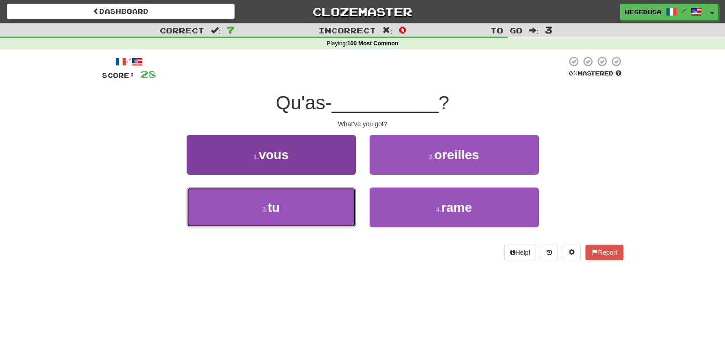
drag, startPoint x: 321, startPoint y: 218, endPoint x: 333, endPoint y: 212, distance: 13.3
click at [322, 218] on button "3 . tu" at bounding box center [271, 207] width 169 height 40
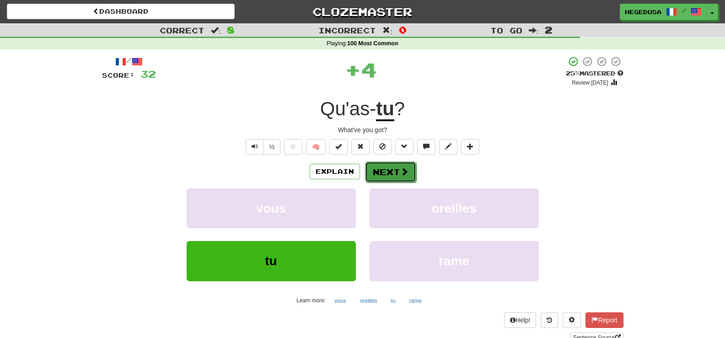
click at [372, 178] on button "Next" at bounding box center [390, 171] width 51 height 21
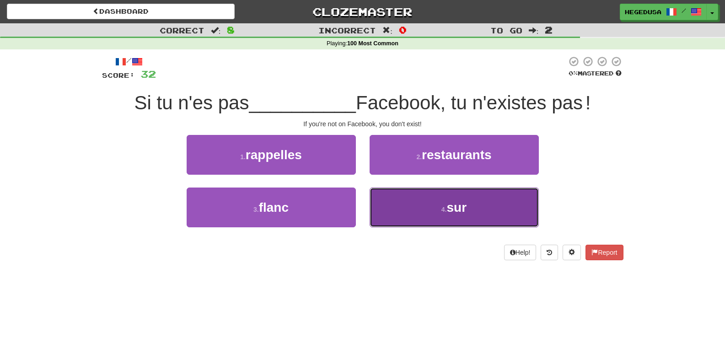
click at [409, 209] on button "4 . sur" at bounding box center [453, 207] width 169 height 40
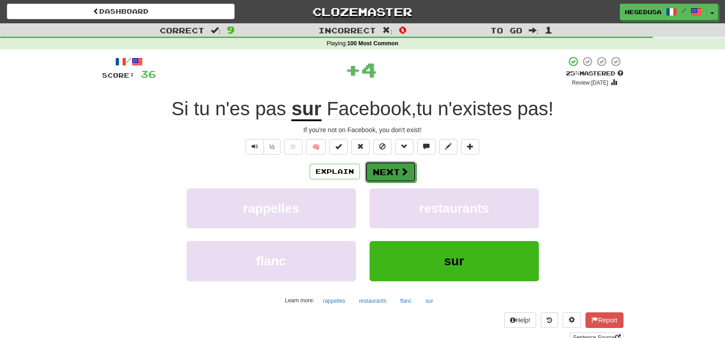
click at [371, 174] on button "Next" at bounding box center [390, 171] width 51 height 21
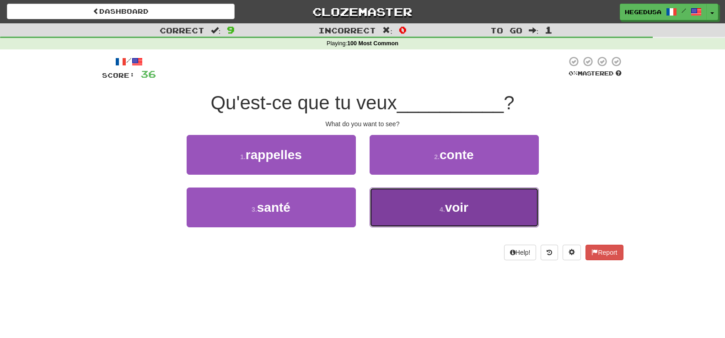
click at [399, 212] on button "4 . voir" at bounding box center [453, 207] width 169 height 40
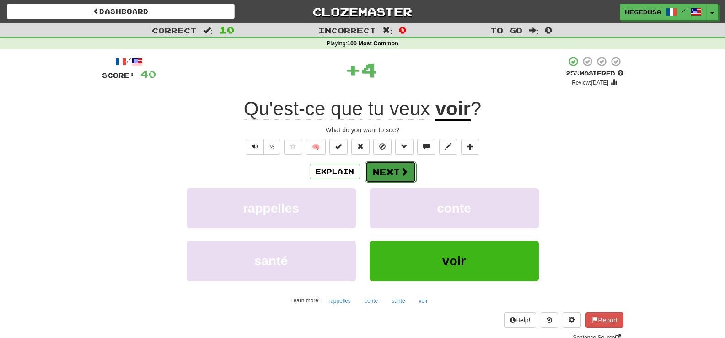
click at [384, 178] on button "Next" at bounding box center [390, 171] width 51 height 21
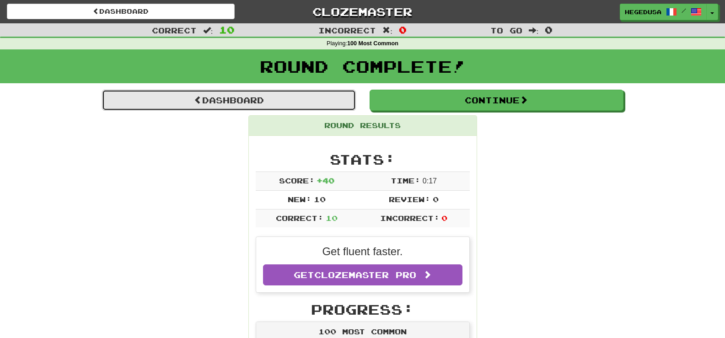
click at [303, 95] on link "Dashboard" at bounding box center [229, 100] width 254 height 21
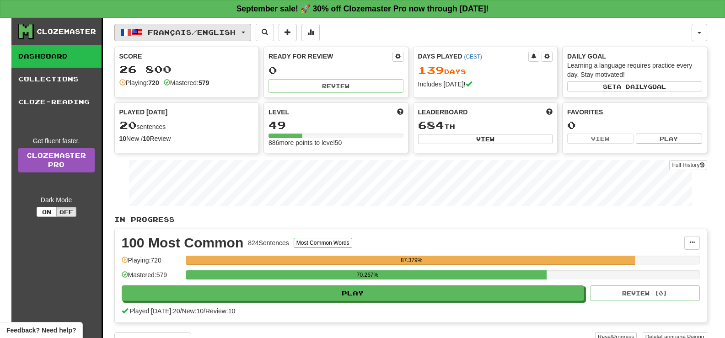
click at [224, 40] on button "Français / English" at bounding box center [182, 32] width 137 height 17
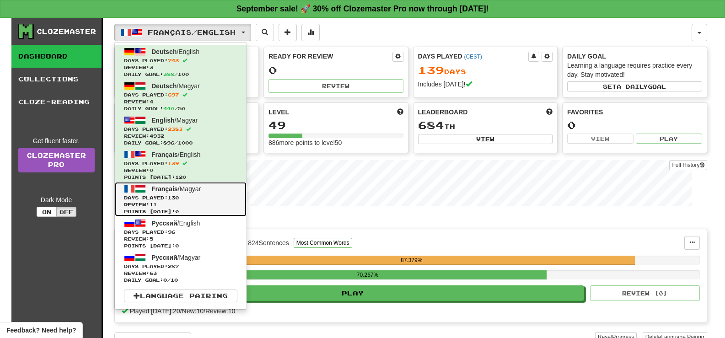
click at [180, 207] on span "Review: 11" at bounding box center [180, 204] width 113 height 7
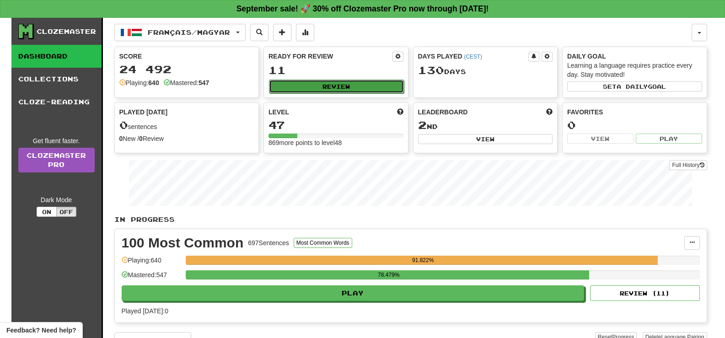
click at [342, 90] on button "Review" at bounding box center [336, 87] width 135 height 14
select select "**"
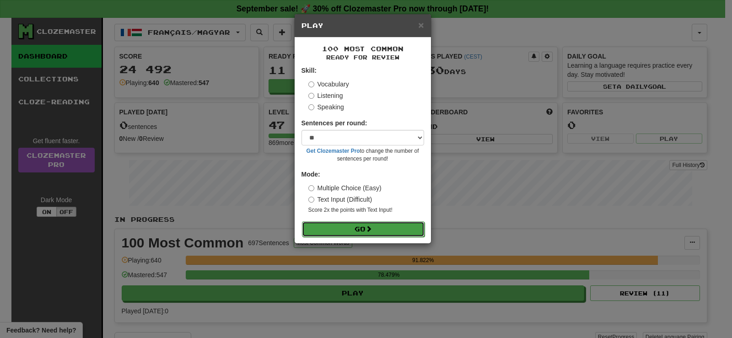
click at [390, 233] on button "Go" at bounding box center [363, 229] width 123 height 16
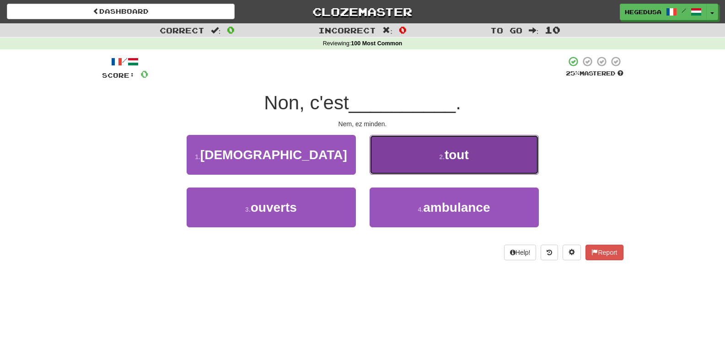
click at [428, 164] on button "2 . tout" at bounding box center [453, 155] width 169 height 40
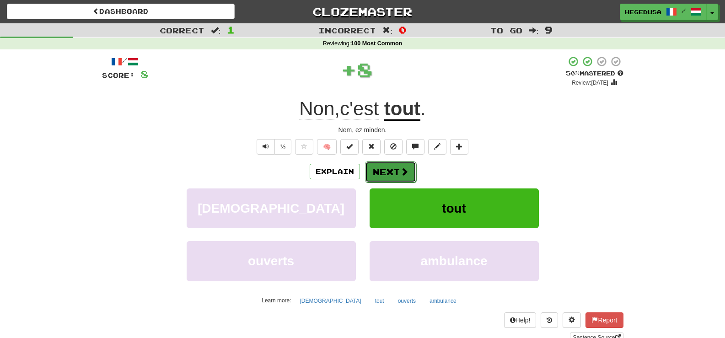
click at [408, 169] on button "Next" at bounding box center [390, 171] width 51 height 21
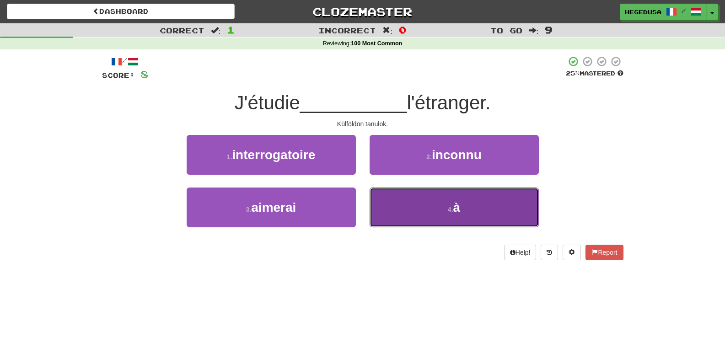
click at [417, 202] on button "4 . à" at bounding box center [453, 207] width 169 height 40
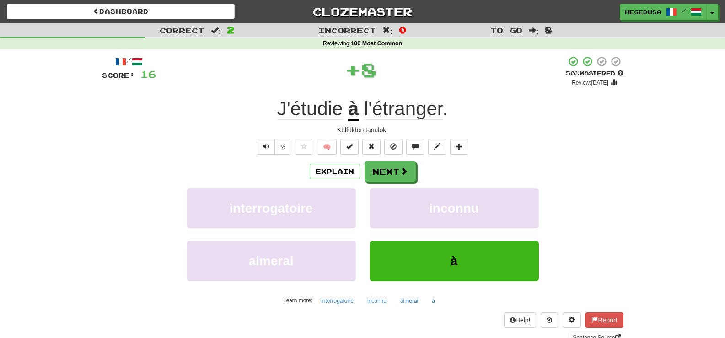
click at [388, 155] on div "/ Score: 16 + 8 50 % Mastered Review: 2025-09-26 J'étudie à l'étranger . Külföl…" at bounding box center [362, 199] width 521 height 287
click at [387, 166] on button "Next" at bounding box center [390, 171] width 51 height 21
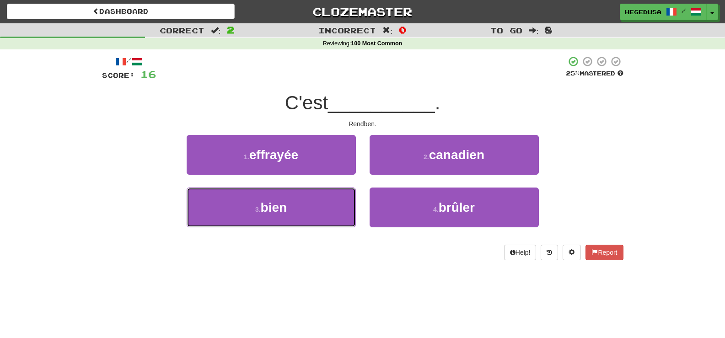
drag, startPoint x: 311, startPoint y: 209, endPoint x: 384, endPoint y: 156, distance: 89.6
click at [312, 209] on button "3 . bien" at bounding box center [271, 207] width 169 height 40
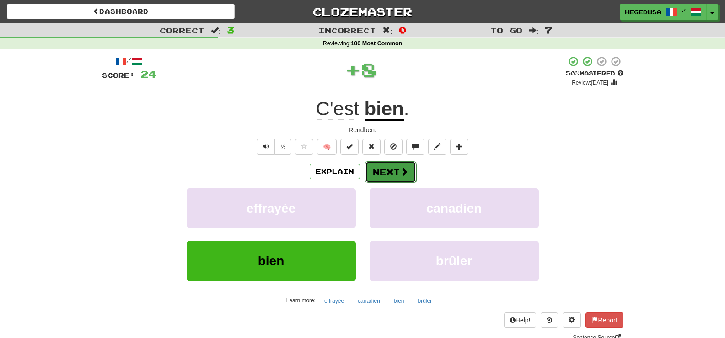
click at [379, 164] on button "Next" at bounding box center [390, 171] width 51 height 21
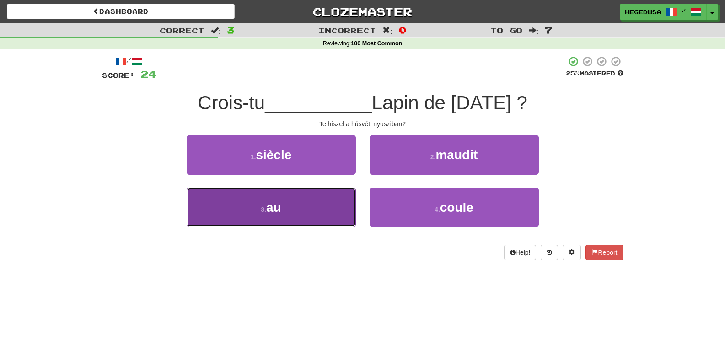
click at [340, 209] on button "3 . au" at bounding box center [271, 207] width 169 height 40
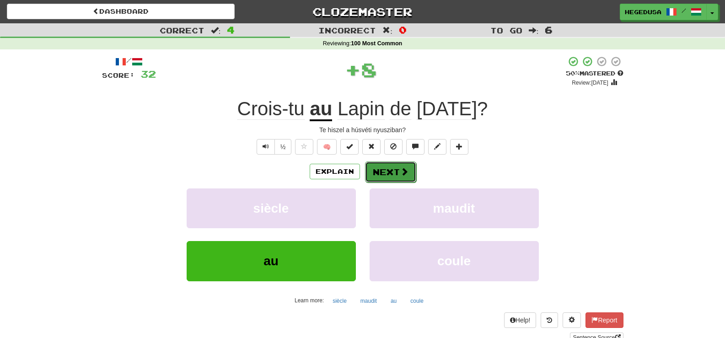
click at [389, 171] on button "Next" at bounding box center [390, 171] width 51 height 21
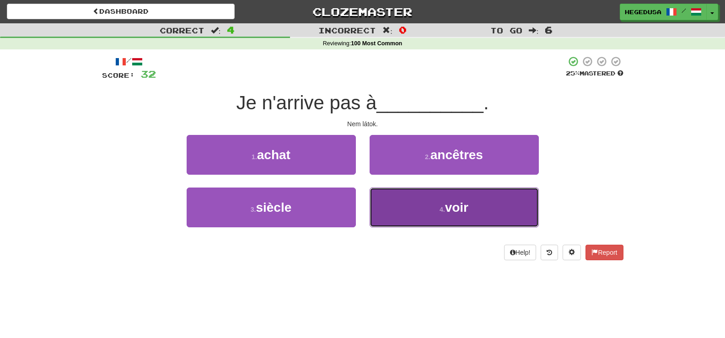
click at [410, 204] on button "4 . voir" at bounding box center [453, 207] width 169 height 40
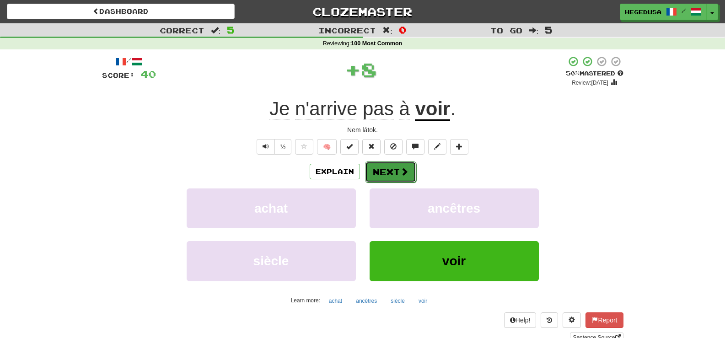
click at [392, 171] on button "Next" at bounding box center [390, 171] width 51 height 21
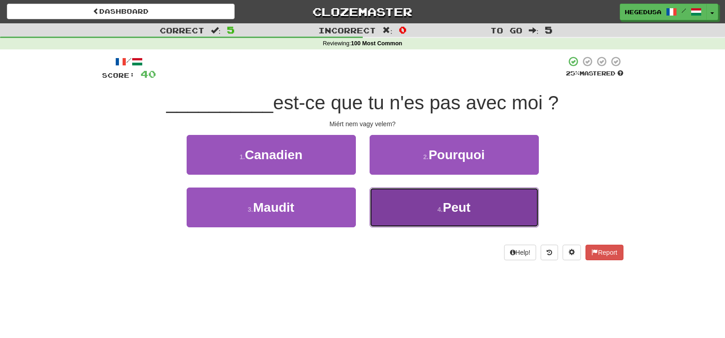
click at [414, 200] on button "4 . Peut" at bounding box center [453, 207] width 169 height 40
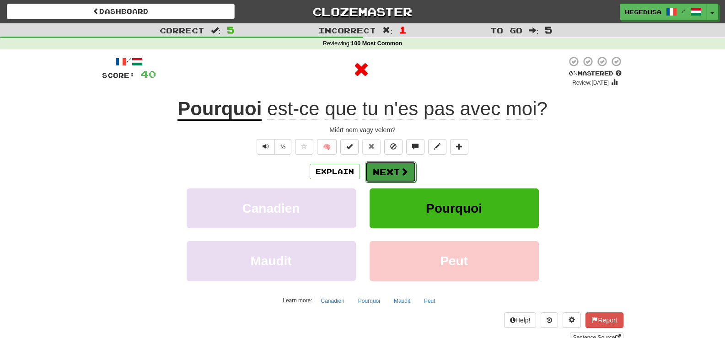
click at [395, 177] on button "Next" at bounding box center [390, 171] width 51 height 21
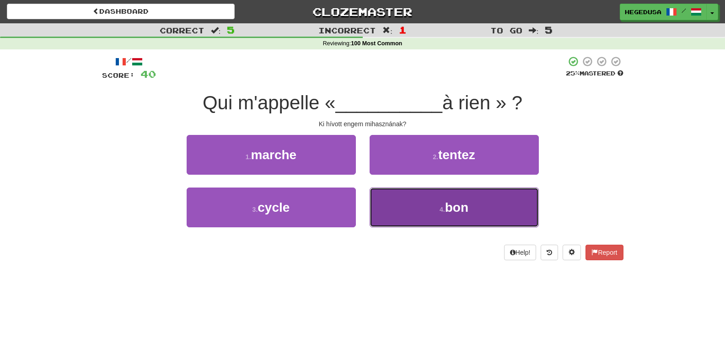
click at [414, 209] on button "4 . bon" at bounding box center [453, 207] width 169 height 40
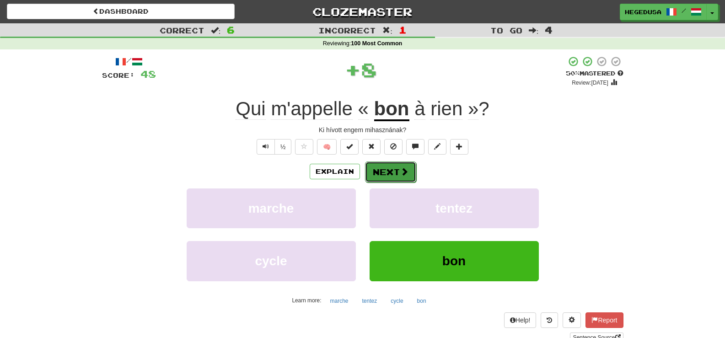
click at [393, 178] on button "Next" at bounding box center [390, 171] width 51 height 21
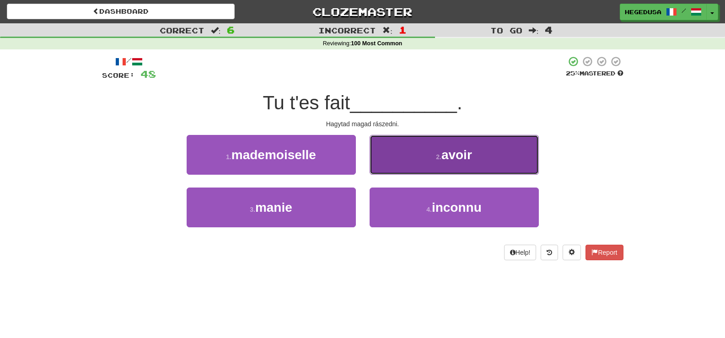
click at [401, 164] on button "2 . avoir" at bounding box center [453, 155] width 169 height 40
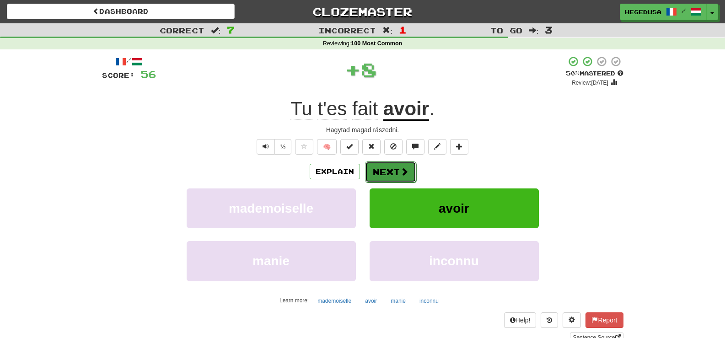
click at [396, 164] on button "Next" at bounding box center [390, 171] width 51 height 21
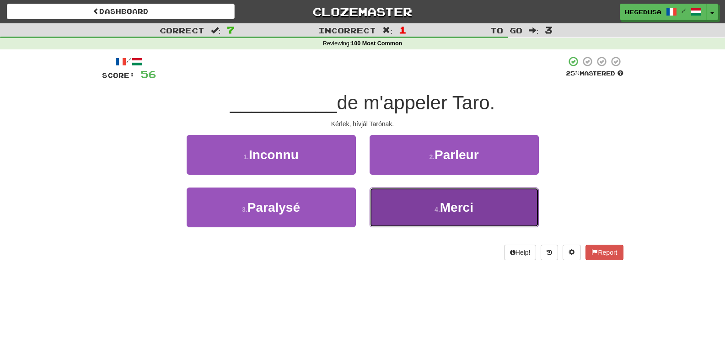
click at [416, 208] on button "4 . Merci" at bounding box center [453, 207] width 169 height 40
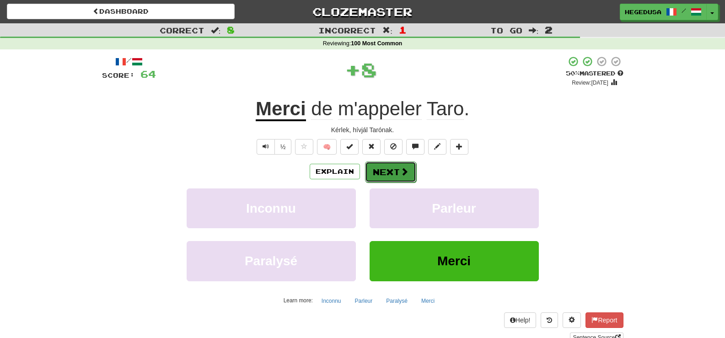
click at [406, 173] on span at bounding box center [404, 171] width 8 height 8
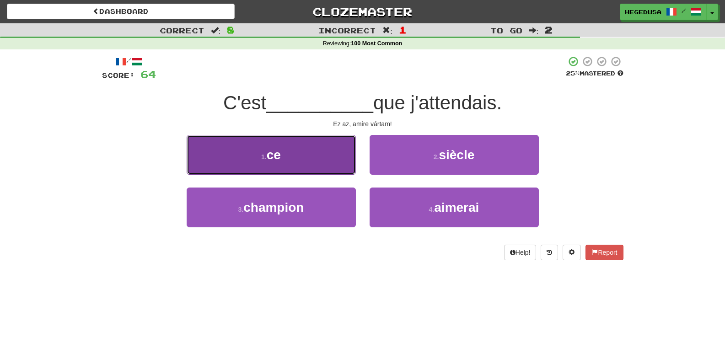
click at [294, 150] on button "1 . ce" at bounding box center [271, 155] width 169 height 40
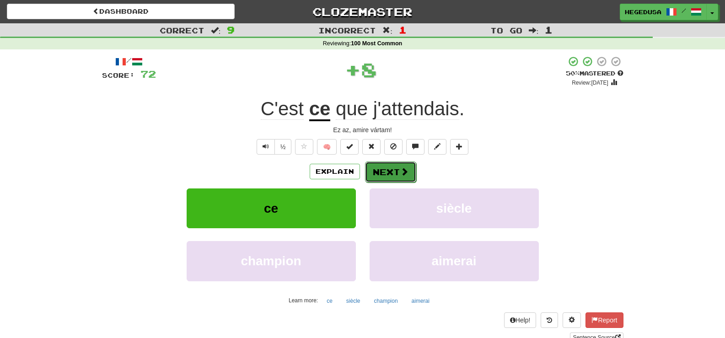
click at [384, 167] on button "Next" at bounding box center [390, 171] width 51 height 21
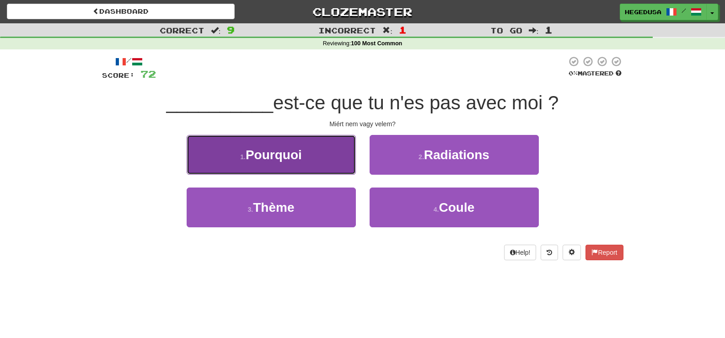
click at [326, 162] on button "1 . Pourquoi" at bounding box center [271, 155] width 169 height 40
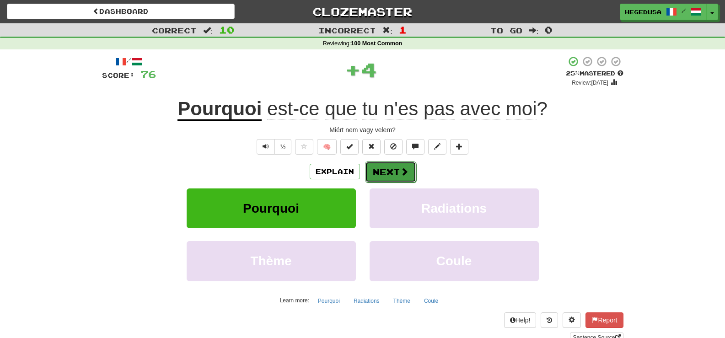
click at [406, 170] on span at bounding box center [404, 171] width 8 height 8
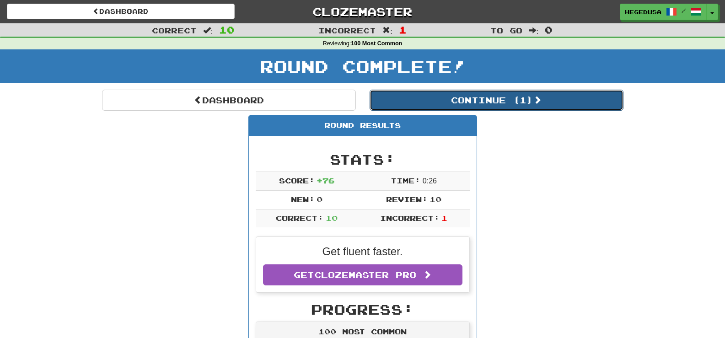
click at [464, 102] on button "Continue ( 1 )" at bounding box center [496, 100] width 254 height 21
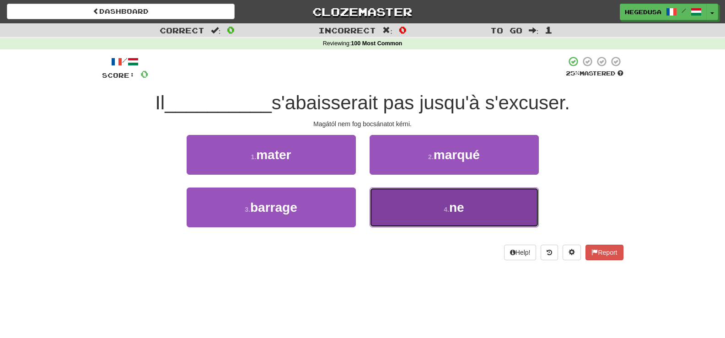
click at [442, 197] on button "4 . ne" at bounding box center [453, 207] width 169 height 40
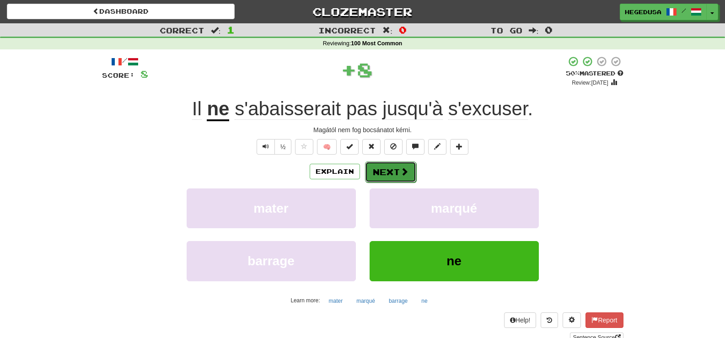
click at [392, 168] on button "Next" at bounding box center [390, 171] width 51 height 21
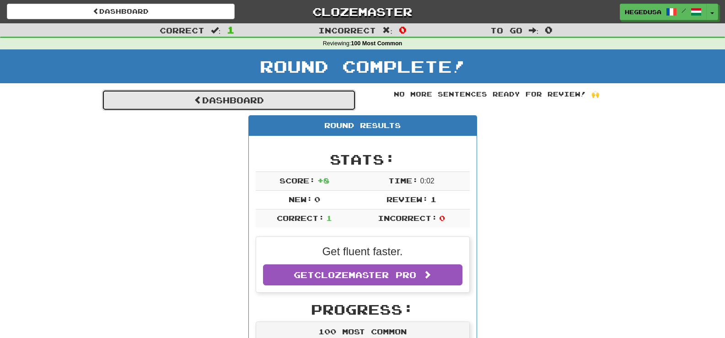
click at [328, 107] on link "Dashboard" at bounding box center [229, 100] width 254 height 21
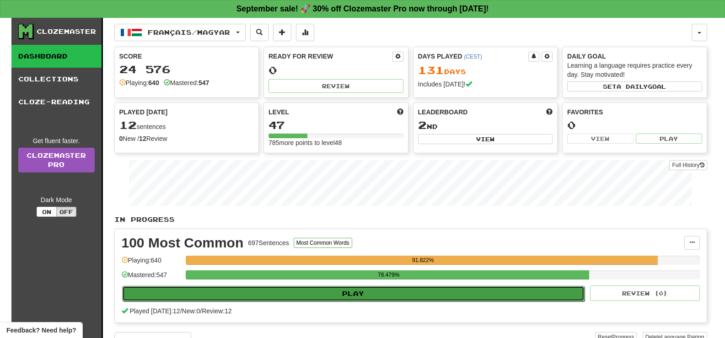
click at [423, 291] on button "Play" at bounding box center [353, 294] width 463 height 16
select select "**"
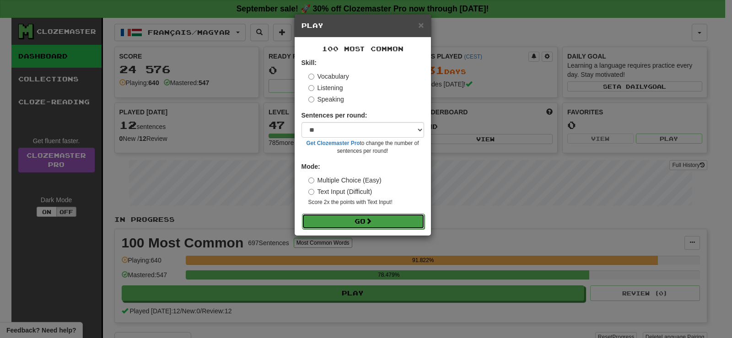
click at [393, 220] on button "Go" at bounding box center [363, 222] width 123 height 16
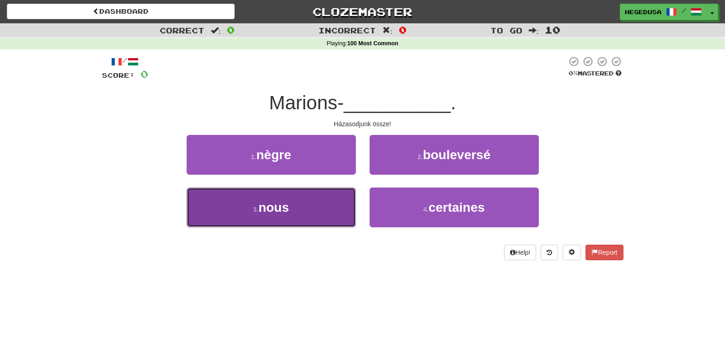
click at [310, 215] on button "3 . nous" at bounding box center [271, 207] width 169 height 40
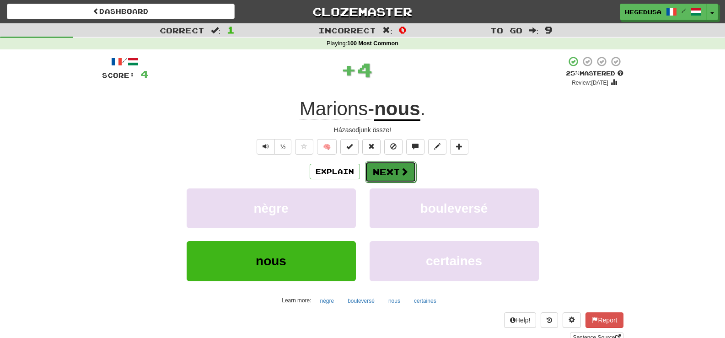
click at [407, 171] on span at bounding box center [404, 171] width 8 height 8
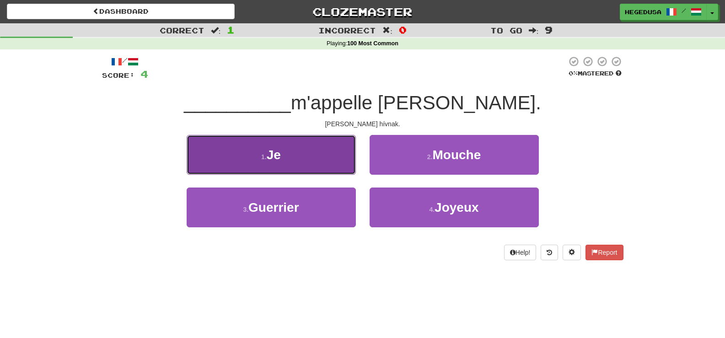
click at [298, 162] on button "1 . Je" at bounding box center [271, 155] width 169 height 40
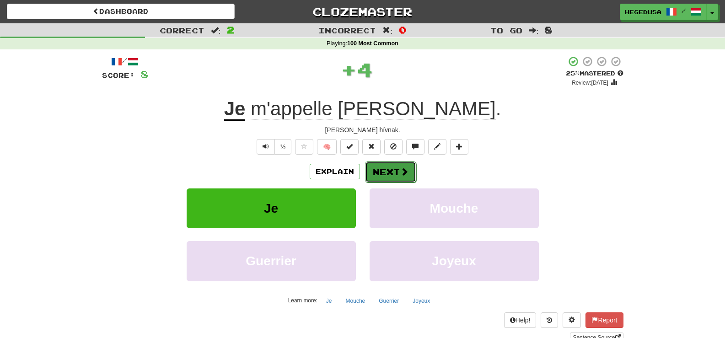
click at [400, 170] on span at bounding box center [404, 171] width 8 height 8
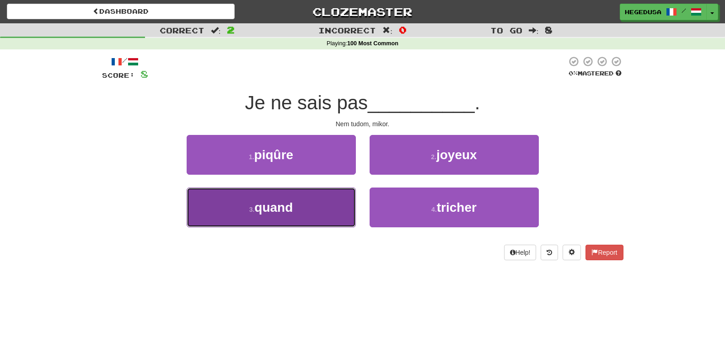
click at [324, 206] on button "3 . quand" at bounding box center [271, 207] width 169 height 40
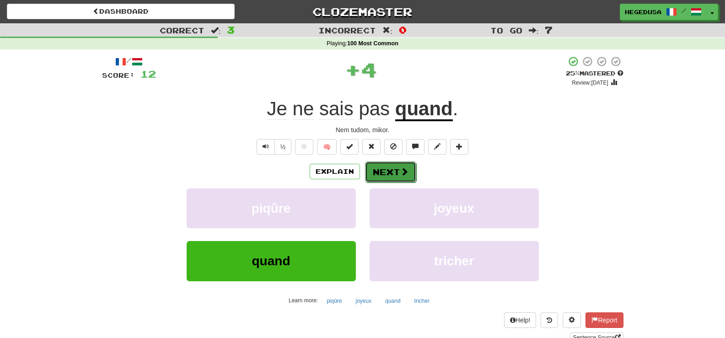
click at [400, 177] on button "Next" at bounding box center [390, 171] width 51 height 21
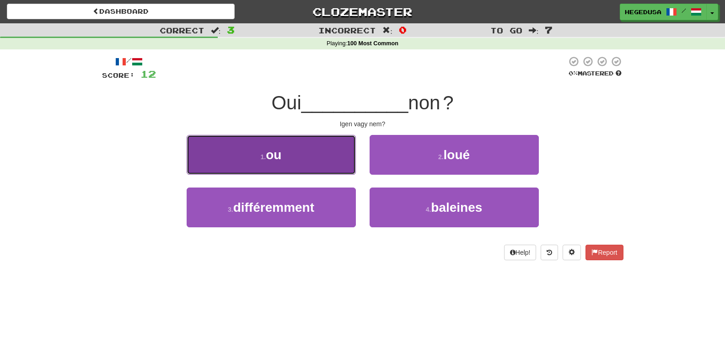
click at [305, 171] on button "1 . ou" at bounding box center [271, 155] width 169 height 40
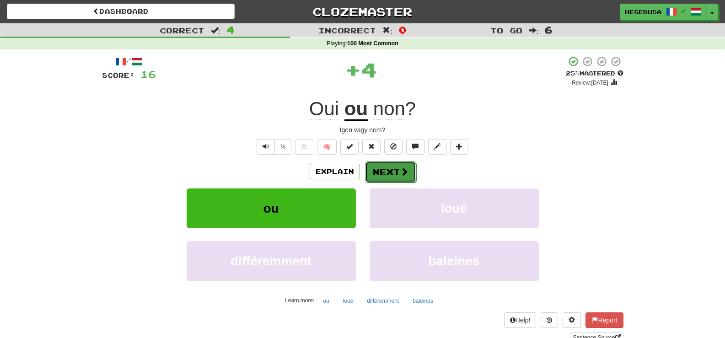
click at [408, 164] on button "Next" at bounding box center [390, 171] width 51 height 21
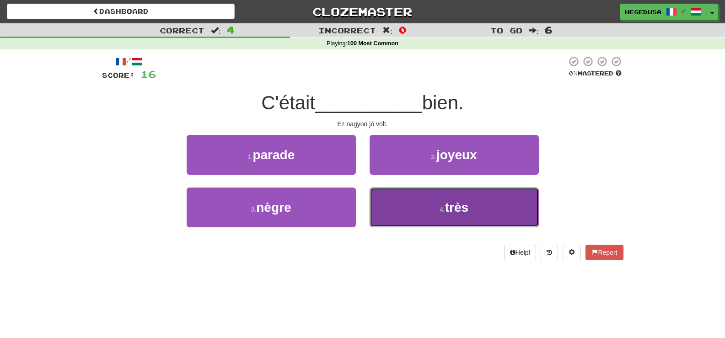
click at [414, 203] on button "4 . très" at bounding box center [453, 207] width 169 height 40
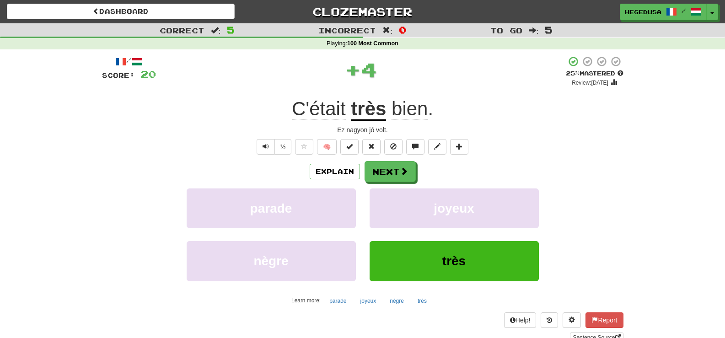
click at [406, 183] on div "Explain Next parade joyeux nègre très Learn more: parade joyeux nègre très" at bounding box center [362, 234] width 521 height 147
click at [404, 174] on span at bounding box center [404, 171] width 8 height 8
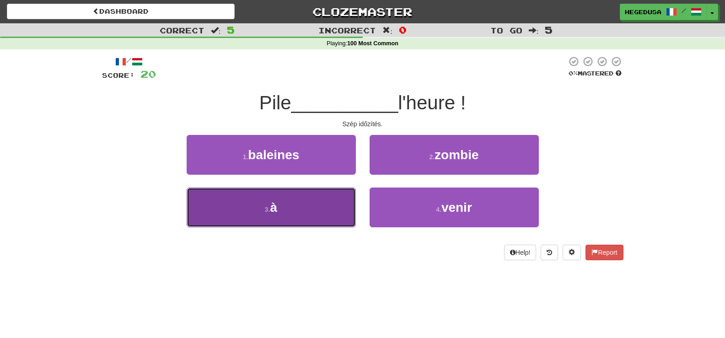
click at [332, 209] on button "3 . à" at bounding box center [271, 207] width 169 height 40
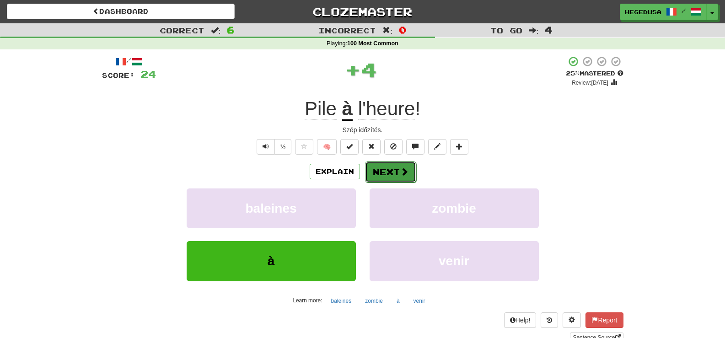
click at [385, 164] on button "Next" at bounding box center [390, 171] width 51 height 21
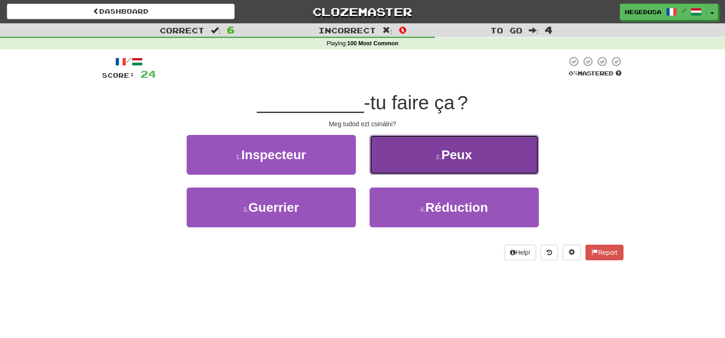
click at [394, 159] on button "2 . Peux" at bounding box center [453, 155] width 169 height 40
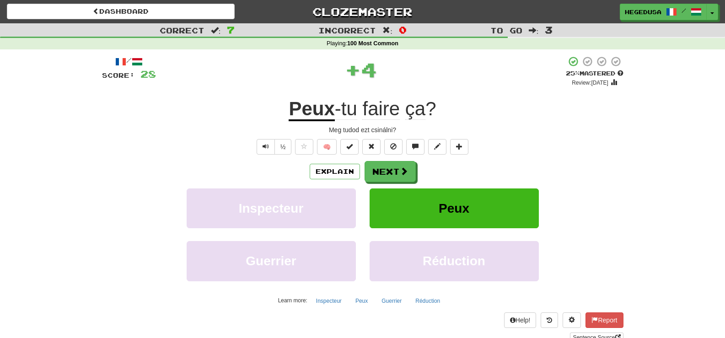
click at [385, 160] on div "/ Score: 28 + 4 25 % Mastered Review: 2025-09-17 Peux -tu faire ça  ? Meg tudod…" at bounding box center [362, 199] width 521 height 287
click at [380, 167] on button "Next" at bounding box center [390, 171] width 51 height 21
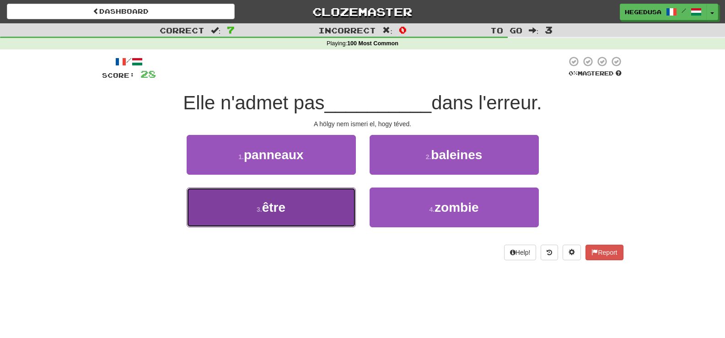
click at [350, 214] on button "3 . être" at bounding box center [271, 207] width 169 height 40
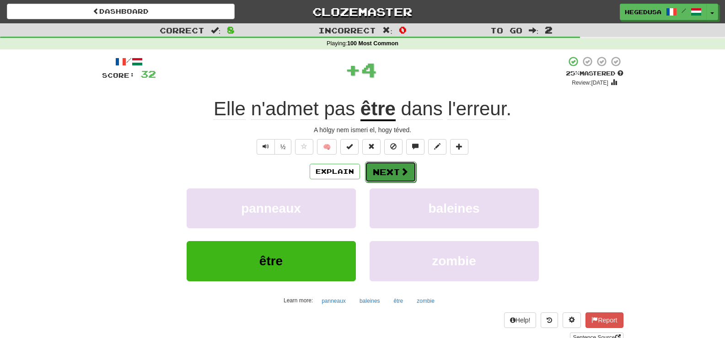
click at [389, 176] on button "Next" at bounding box center [390, 171] width 51 height 21
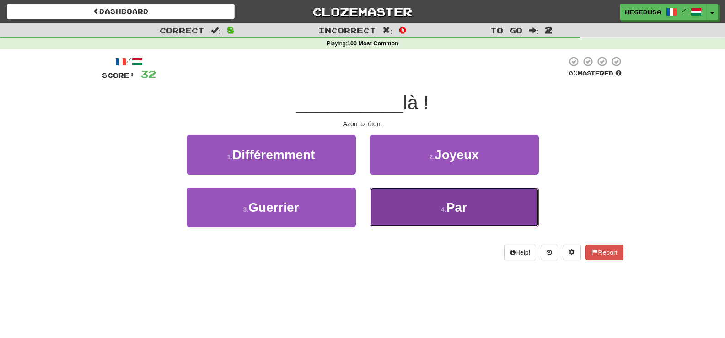
click at [423, 211] on button "4 . Par" at bounding box center [453, 207] width 169 height 40
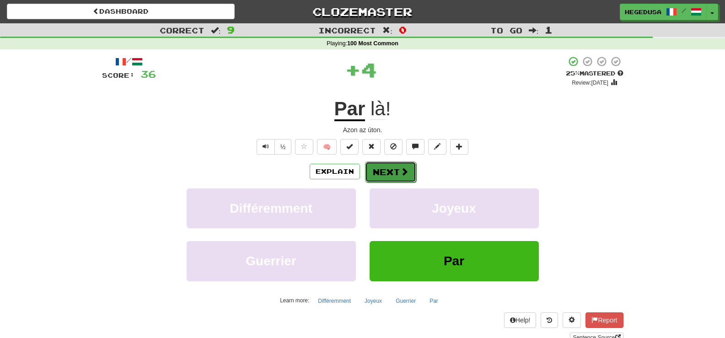
click at [396, 176] on button "Next" at bounding box center [390, 171] width 51 height 21
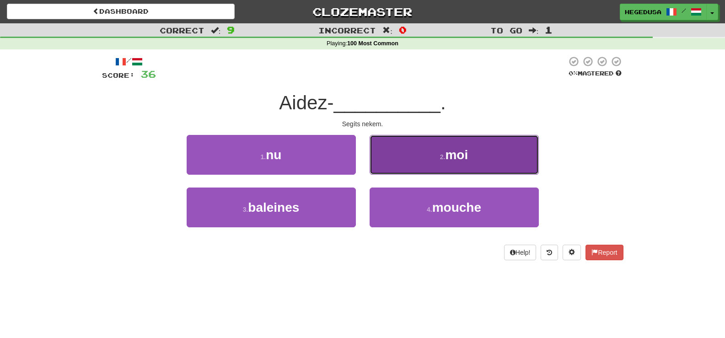
click at [414, 161] on button "2 . moi" at bounding box center [453, 155] width 169 height 40
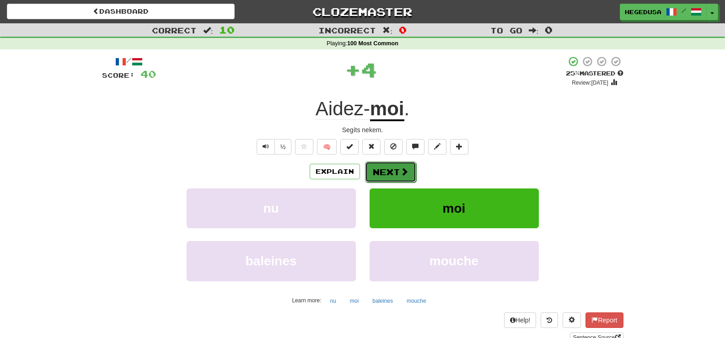
click at [396, 171] on button "Next" at bounding box center [390, 171] width 51 height 21
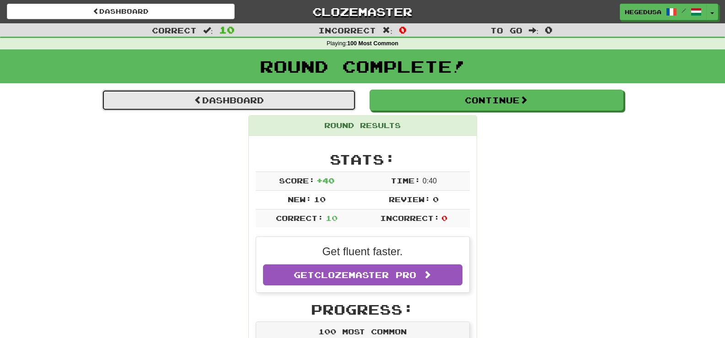
click at [322, 96] on link "Dashboard" at bounding box center [229, 100] width 254 height 21
